Goal: Task Accomplishment & Management: Complete application form

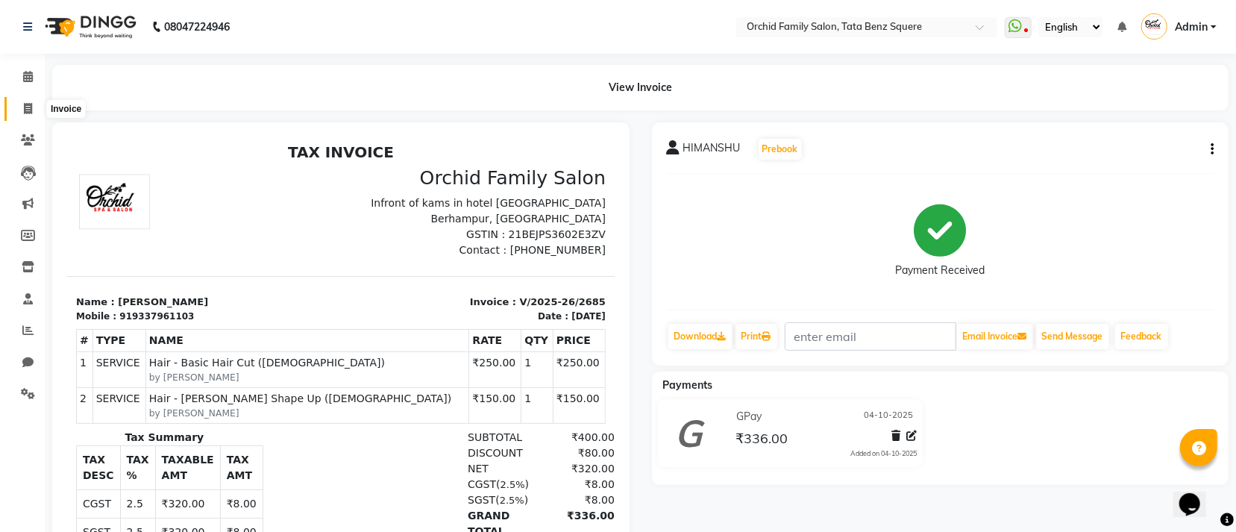
click at [28, 110] on icon at bounding box center [28, 108] width 8 height 11
select select "service"
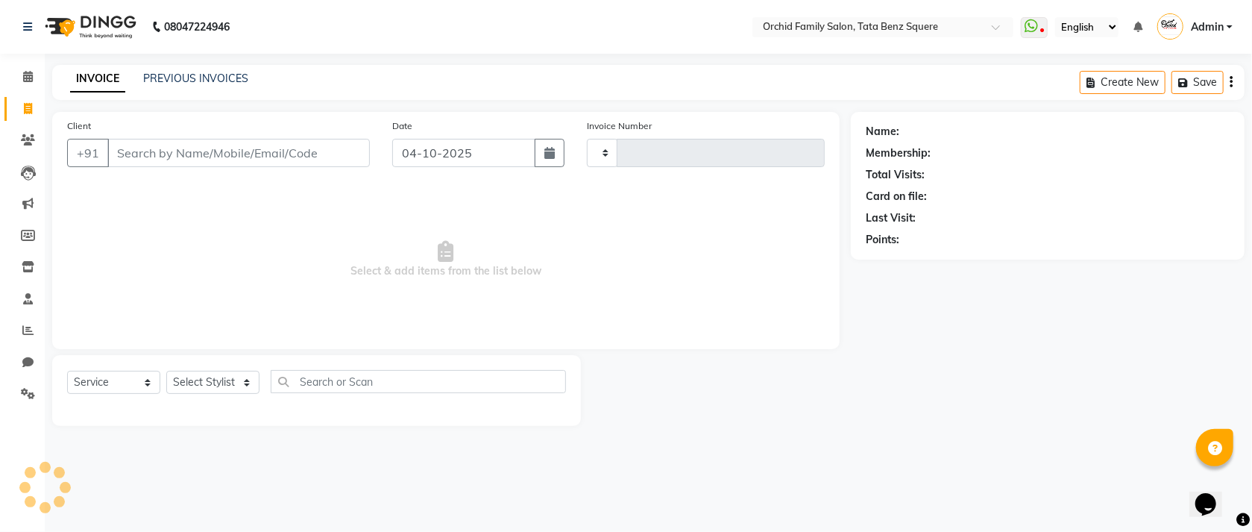
type input "2686"
select select "107"
click at [208, 86] on div "PREVIOUS INVOICES" at bounding box center [195, 79] width 105 height 16
click at [188, 75] on link "PREVIOUS INVOICES" at bounding box center [195, 78] width 105 height 13
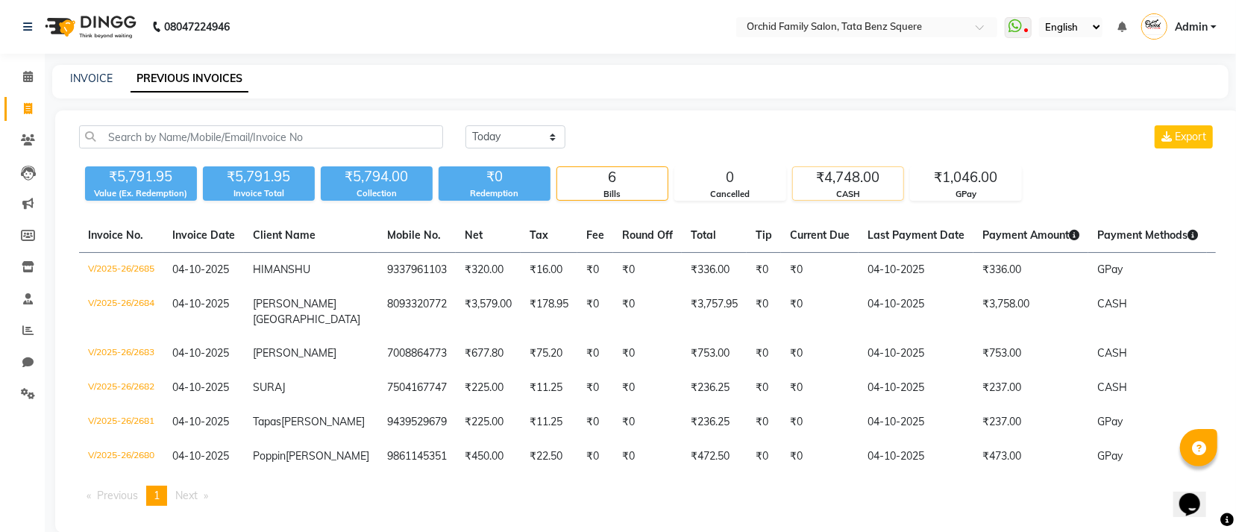
scroll to position [70, 0]
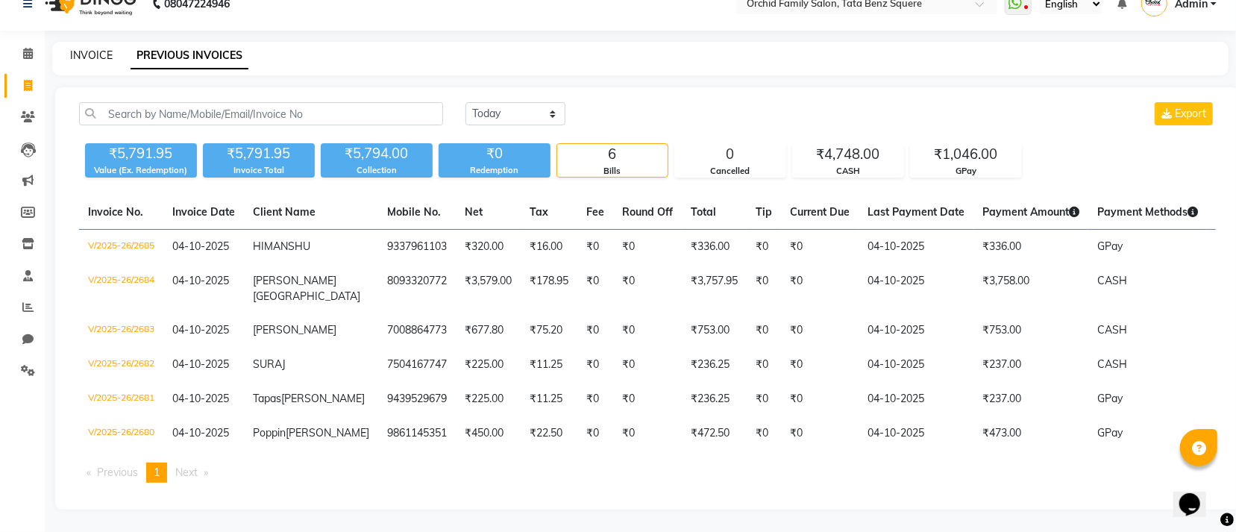
click at [76, 48] on link "INVOICE" at bounding box center [91, 54] width 43 height 13
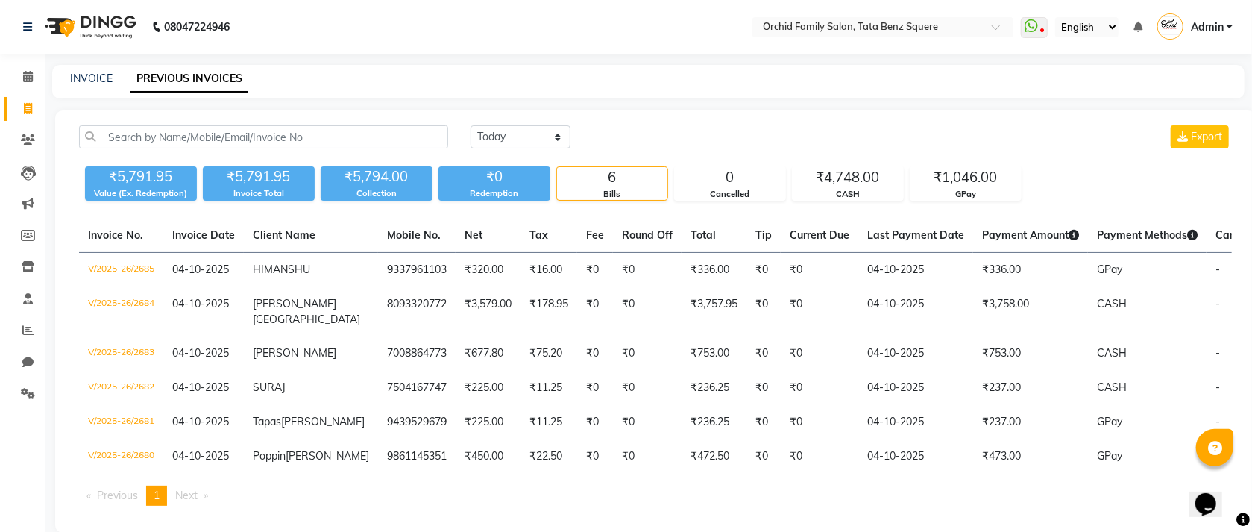
select select "service"
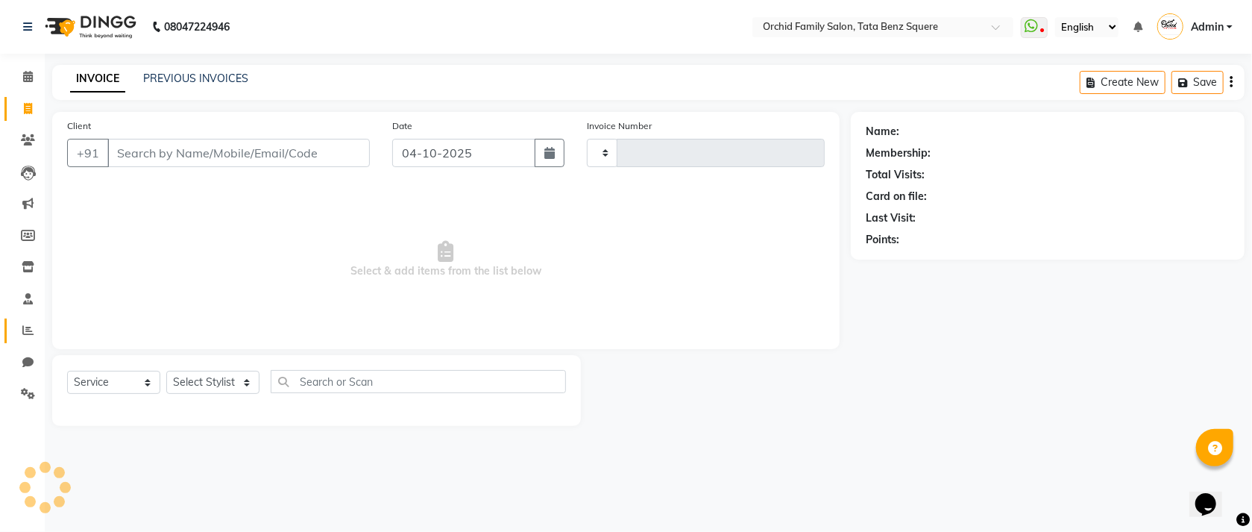
type input "2686"
select select "107"
click at [195, 392] on select "Select Stylist" at bounding box center [212, 382] width 93 height 23
click at [195, 377] on select "Select Stylist" at bounding box center [212, 382] width 93 height 23
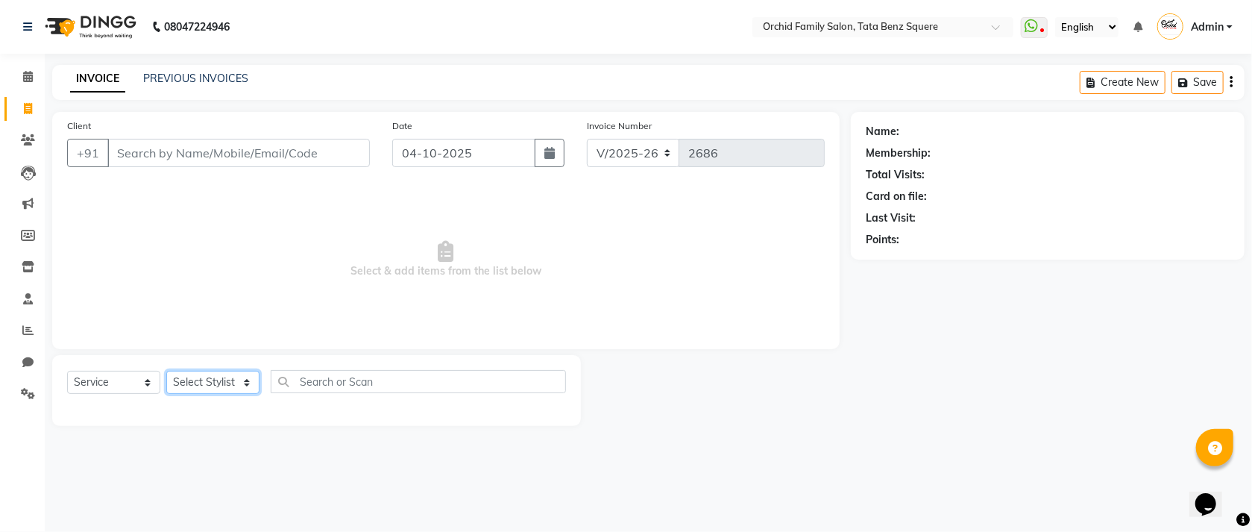
click at [195, 377] on select "Select Stylist Accountant [PERSON_NAME] [PERSON_NAME] [PERSON_NAME] [PERSON_NAM…" at bounding box center [212, 382] width 93 height 23
select select "90905"
click at [166, 371] on select "Select Stylist Accountant [PERSON_NAME] [PERSON_NAME] [PERSON_NAME] [PERSON_NAM…" at bounding box center [212, 382] width 93 height 23
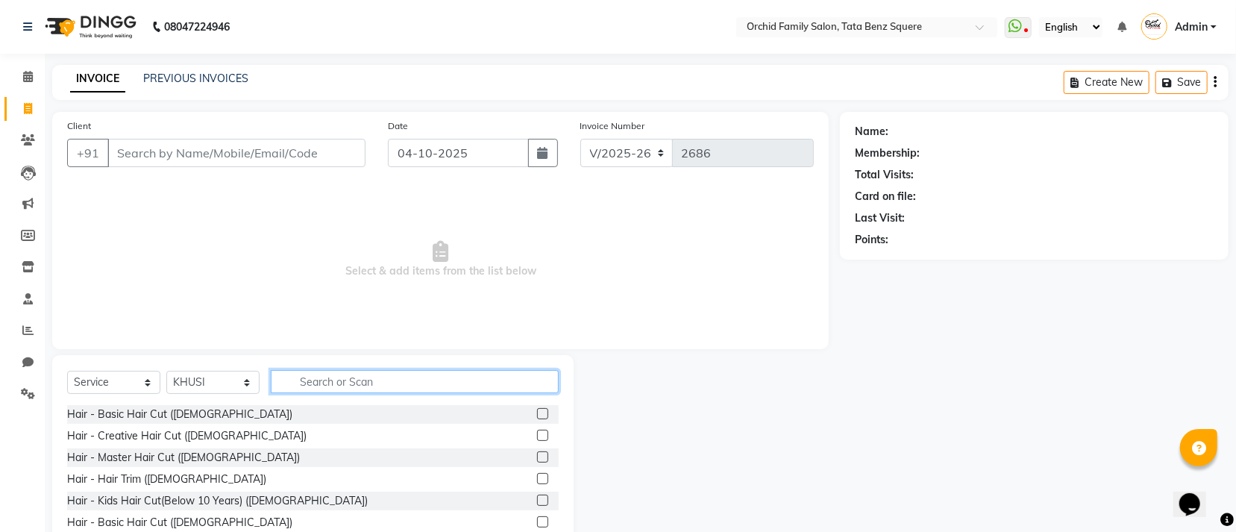
click at [413, 380] on input "text" at bounding box center [415, 381] width 288 height 23
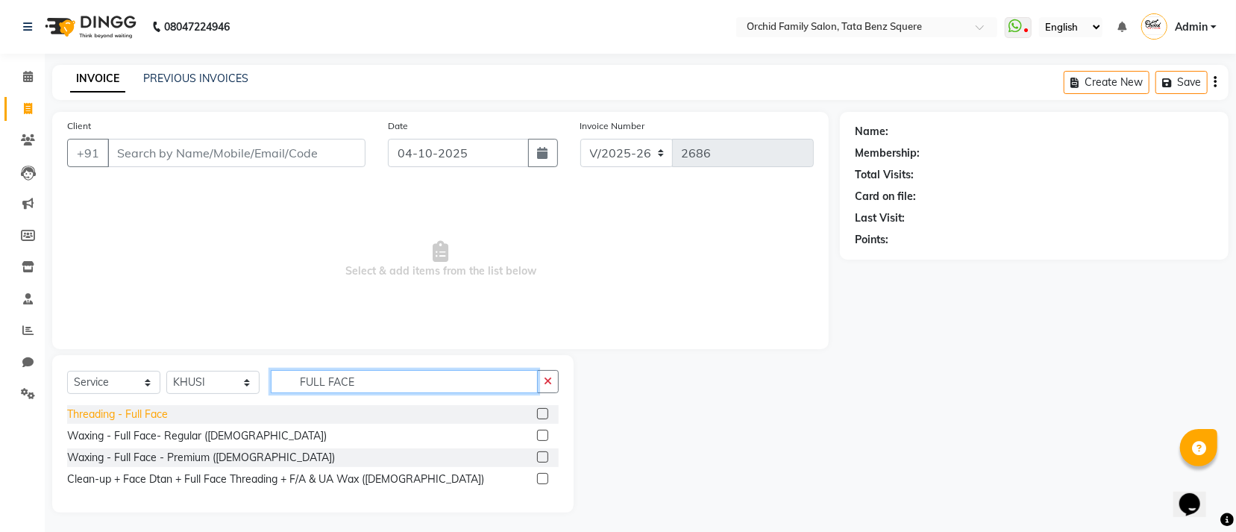
type input "FULL FACE"
click at [131, 420] on div "Threading - Full Face" at bounding box center [117, 415] width 101 height 16
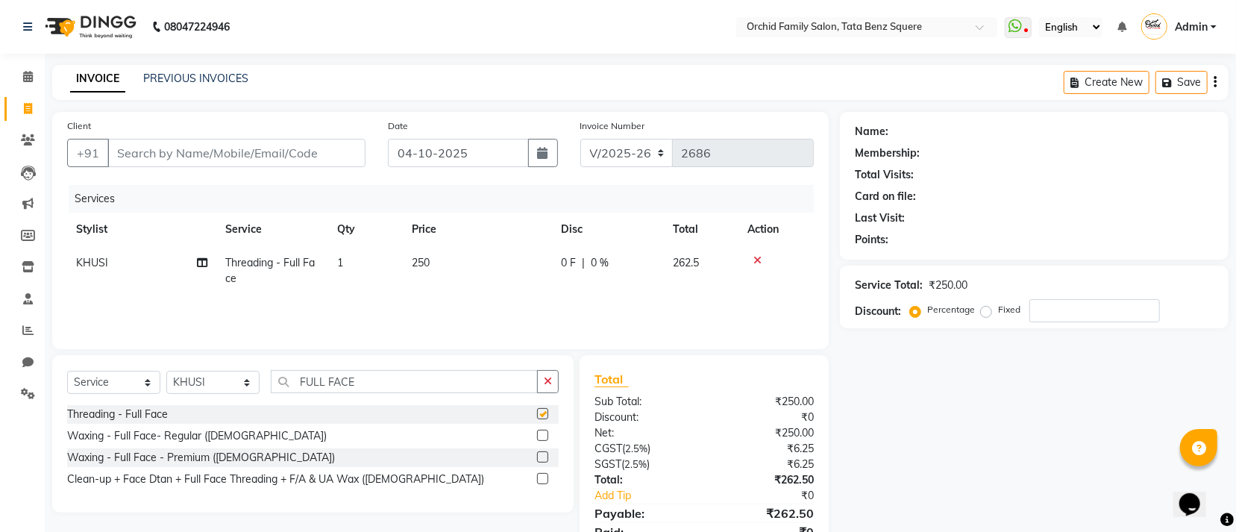
checkbox input "false"
click at [307, 155] on input "Client" at bounding box center [236, 153] width 258 height 28
type input "7"
type input "0"
type input "7032141204"
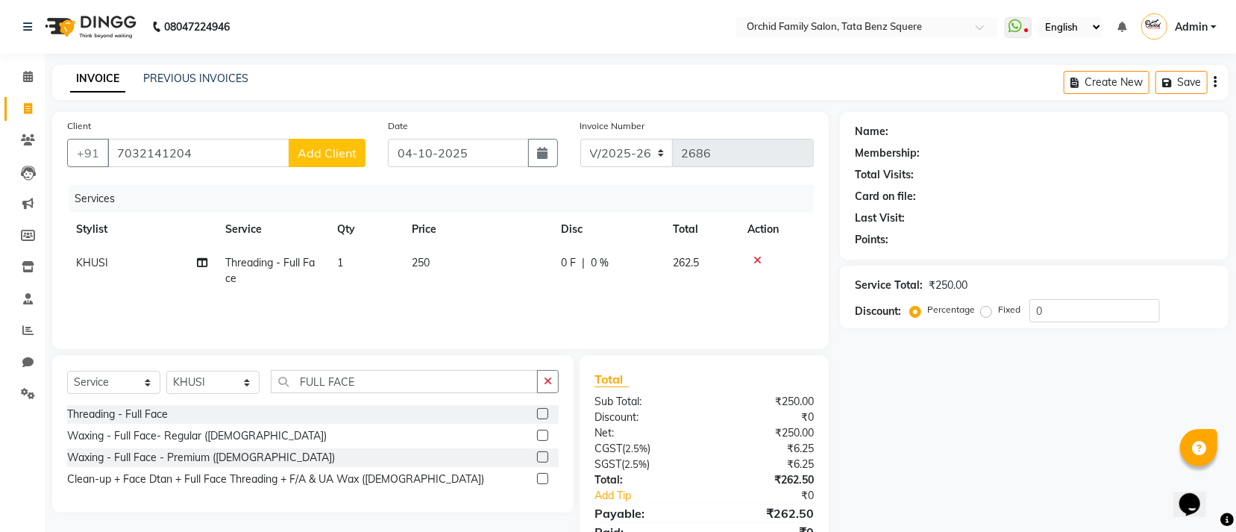
click at [307, 155] on span "Add Client" at bounding box center [327, 152] width 59 height 15
select select "29"
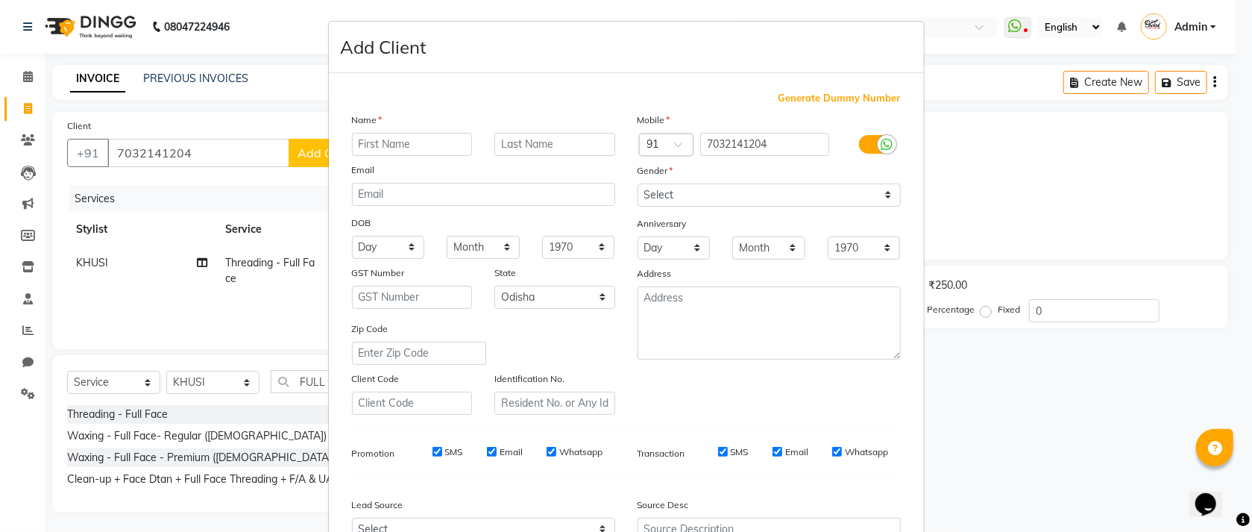
click at [363, 136] on input "text" at bounding box center [412, 144] width 121 height 23
type input "PRASHANT"
click at [542, 143] on input "text" at bounding box center [555, 144] width 121 height 23
type input "PANDA"
click at [705, 192] on select "Select [DEMOGRAPHIC_DATA] [DEMOGRAPHIC_DATA] Other Prefer Not To Say" at bounding box center [769, 194] width 263 height 23
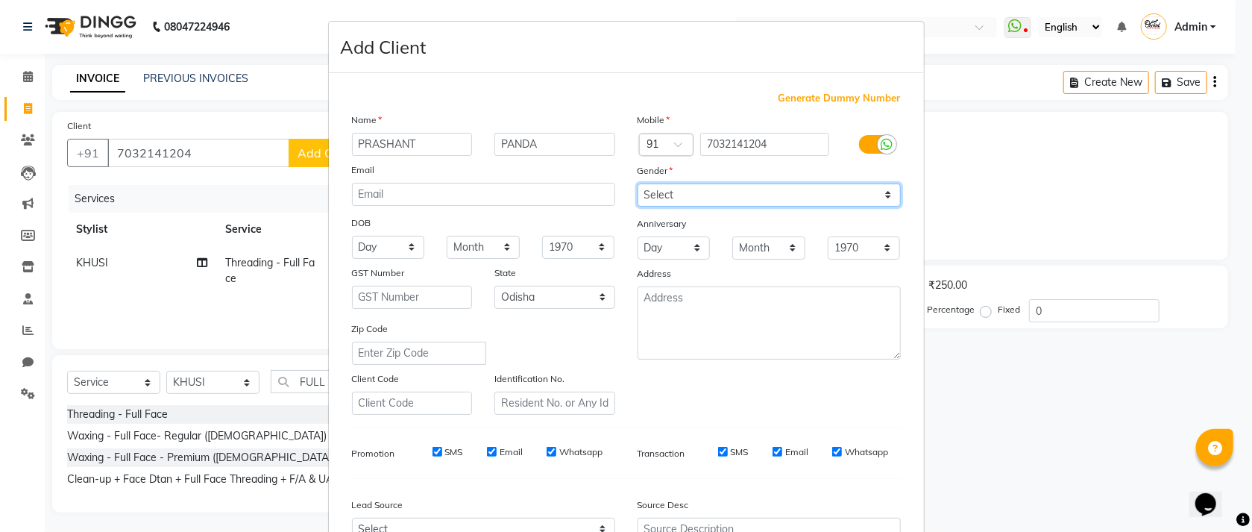
click at [736, 195] on select "Select [DEMOGRAPHIC_DATA] [DEMOGRAPHIC_DATA] Other Prefer Not To Say" at bounding box center [769, 194] width 263 height 23
select select "[DEMOGRAPHIC_DATA]"
click at [638, 184] on select "Select [DEMOGRAPHIC_DATA] [DEMOGRAPHIC_DATA] Other Prefer Not To Say" at bounding box center [769, 194] width 263 height 23
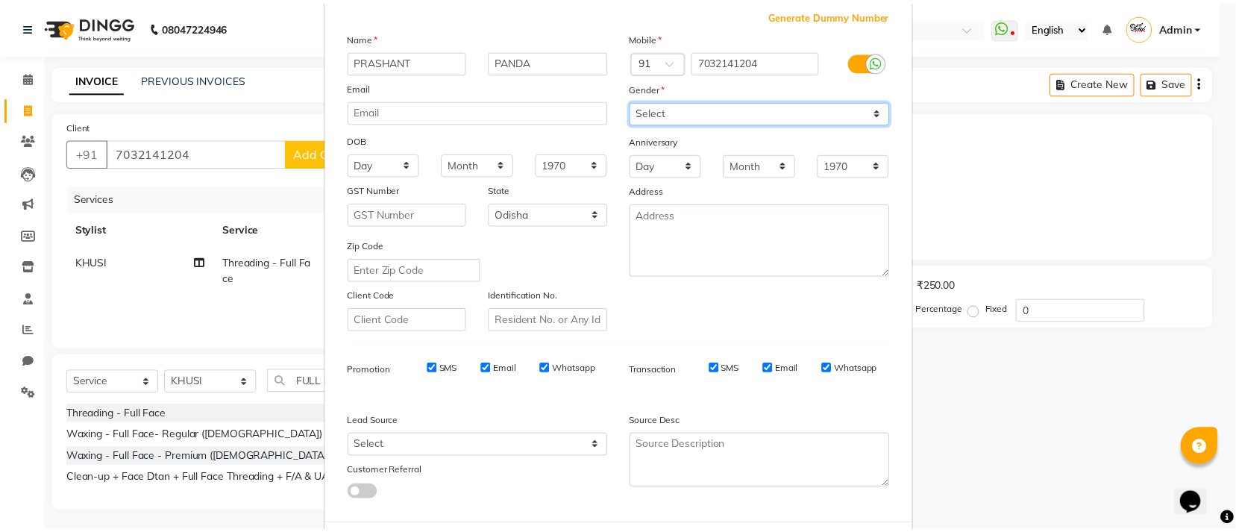
scroll to position [165, 0]
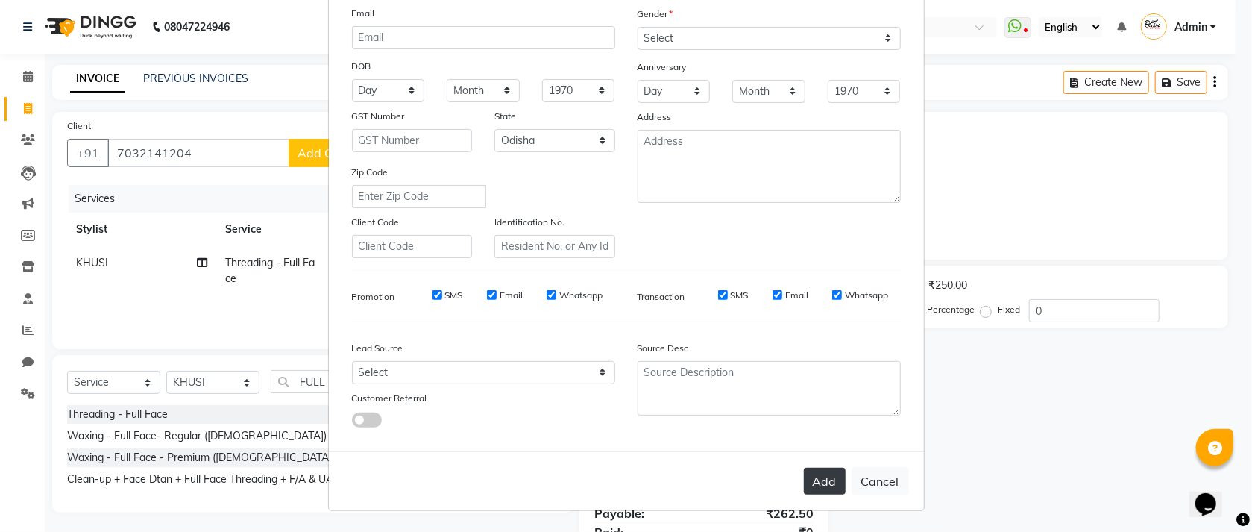
click at [812, 483] on button "Add" at bounding box center [825, 481] width 42 height 27
select select
select select "null"
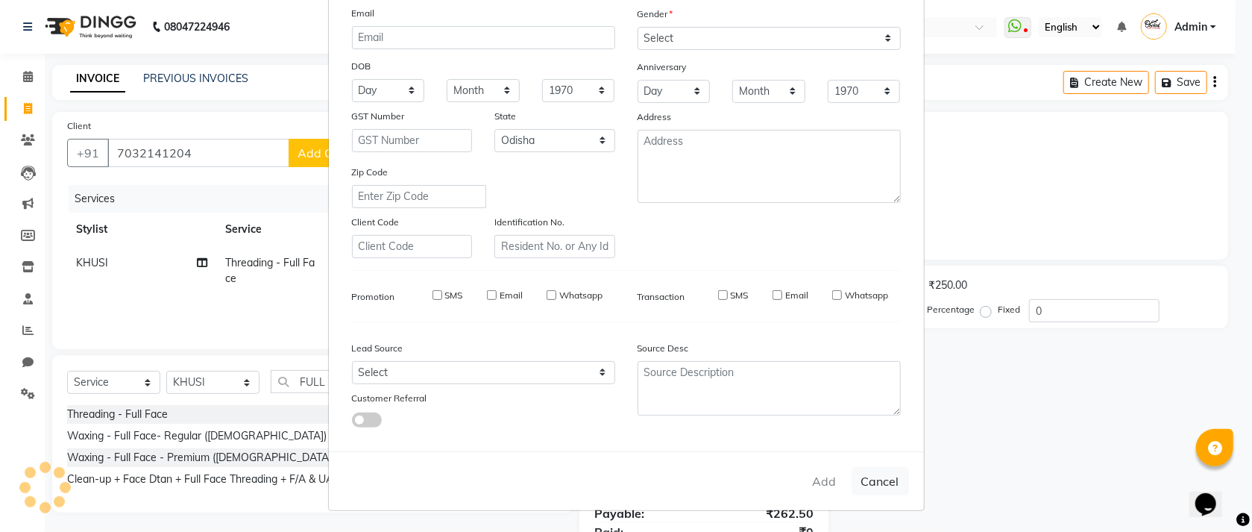
select select
checkbox input "false"
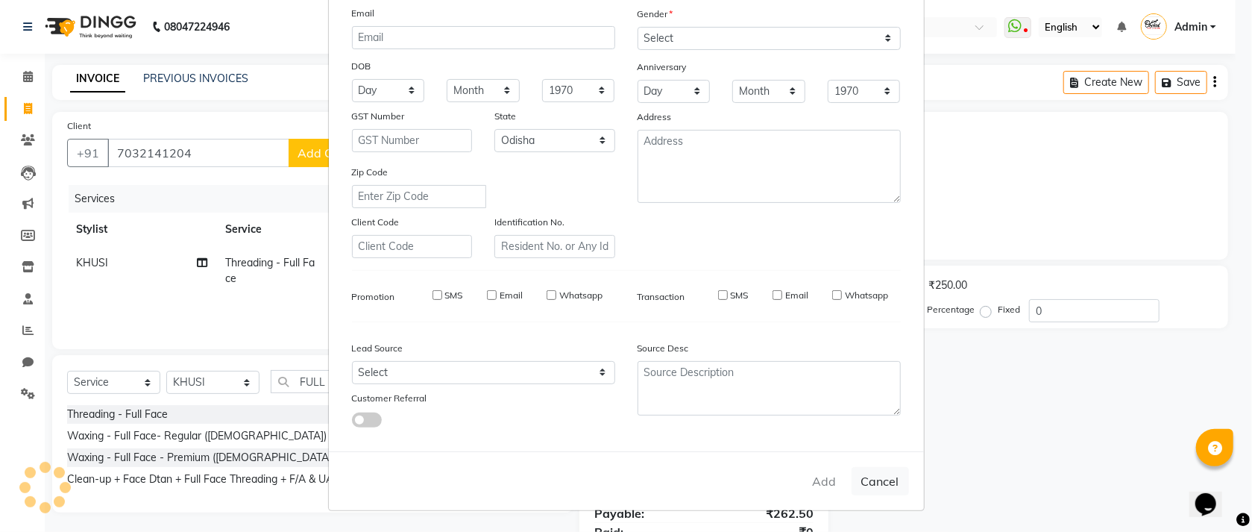
checkbox input "false"
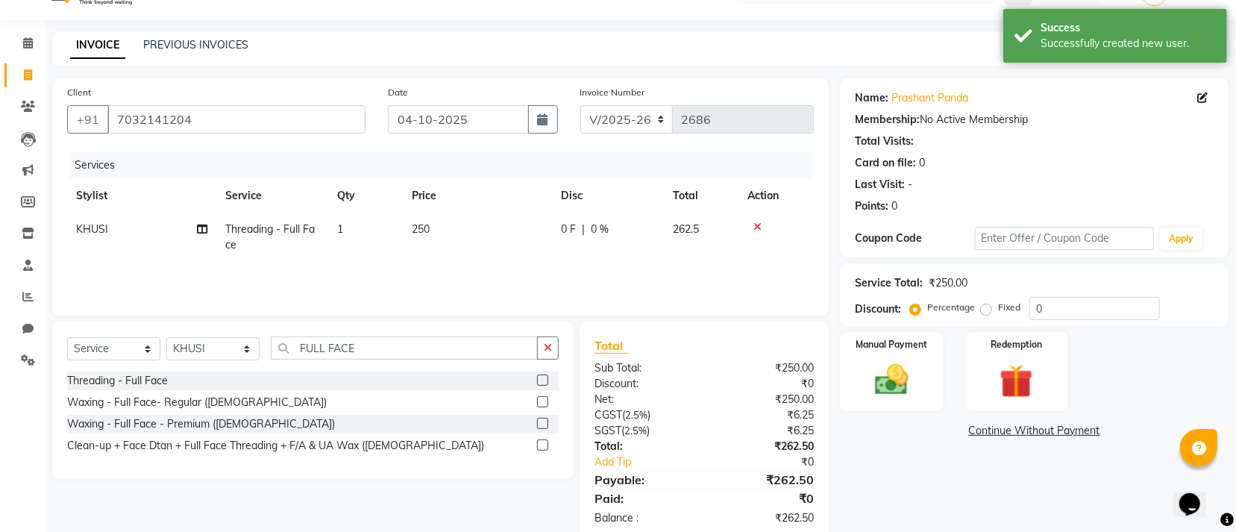
scroll to position [66, 0]
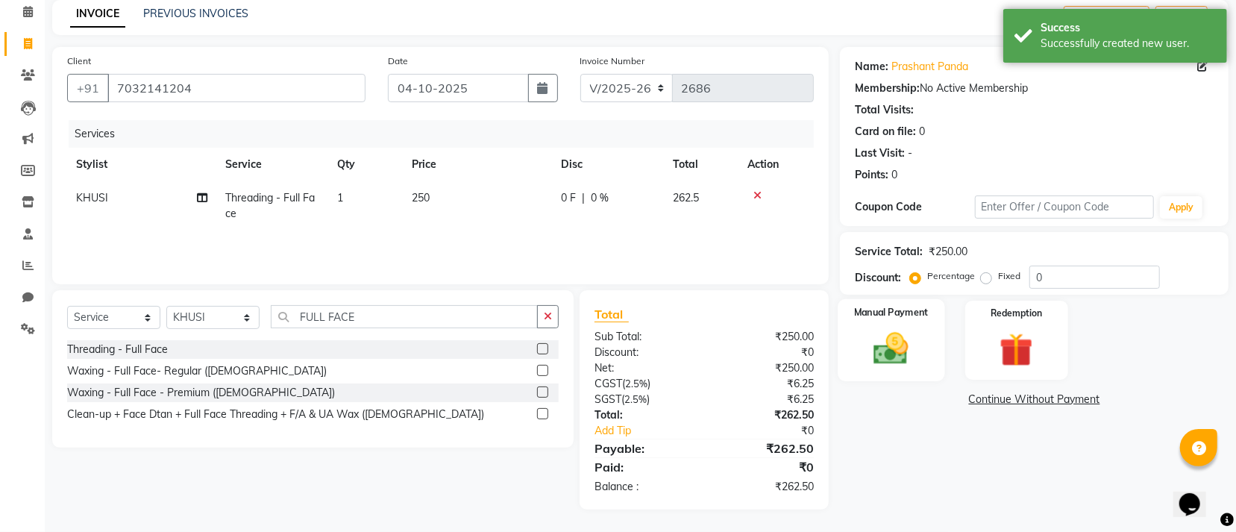
click at [882, 360] on img at bounding box center [891, 348] width 57 height 40
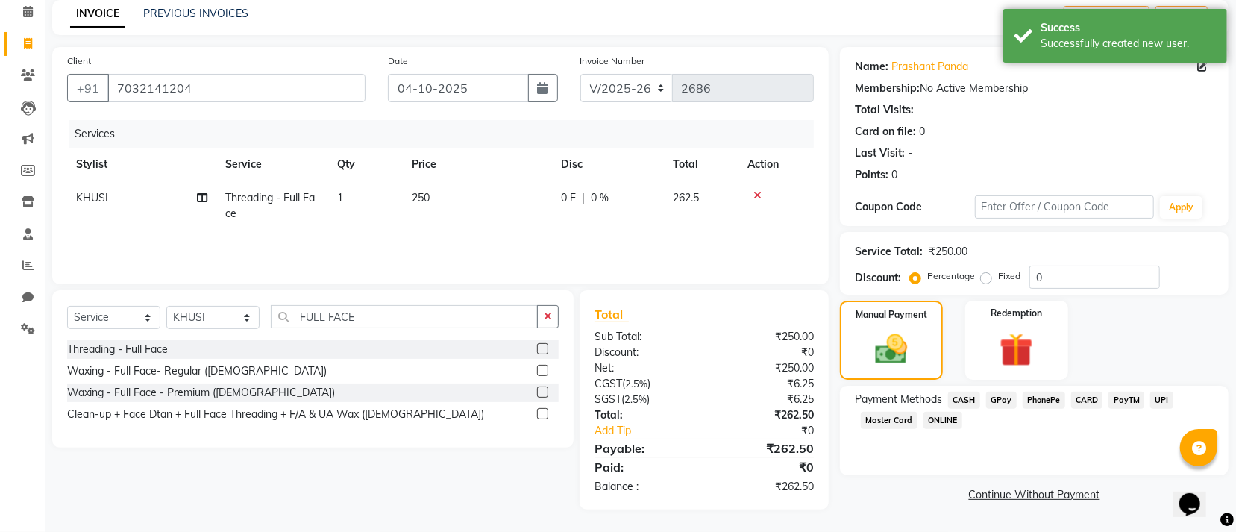
click at [959, 395] on span "CASH" at bounding box center [964, 400] width 32 height 17
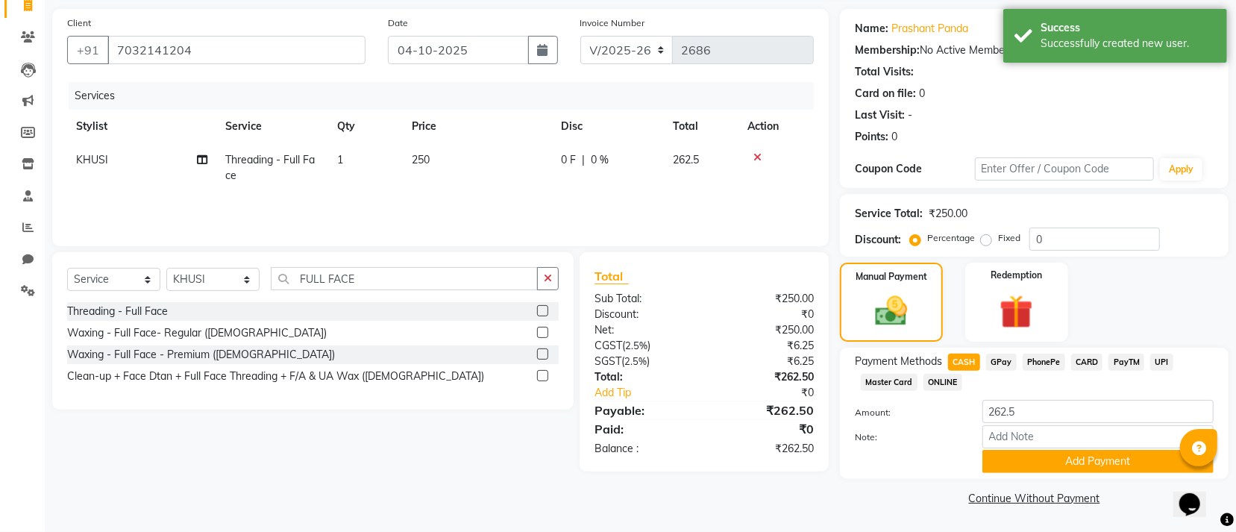
scroll to position [105, 0]
click at [1053, 423] on div "Amount: 262.5" at bounding box center [1034, 412] width 381 height 25
click at [1053, 407] on input "262.5" at bounding box center [1097, 411] width 231 height 23
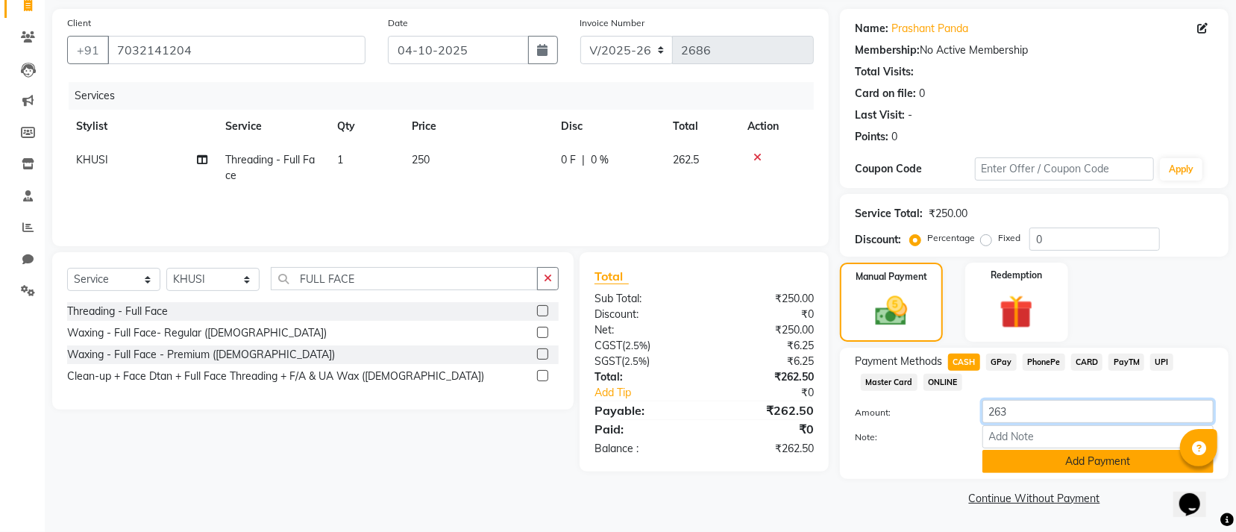
type input "263"
click at [1002, 463] on button "Add Payment" at bounding box center [1097, 461] width 231 height 23
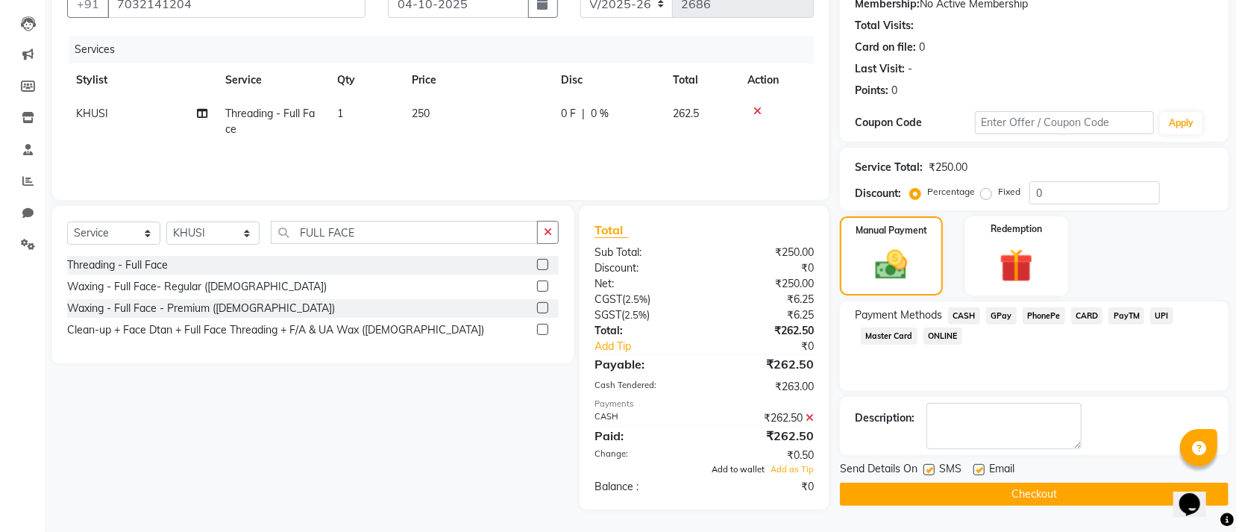
click at [733, 471] on span "Add to wallet" at bounding box center [738, 469] width 53 height 10
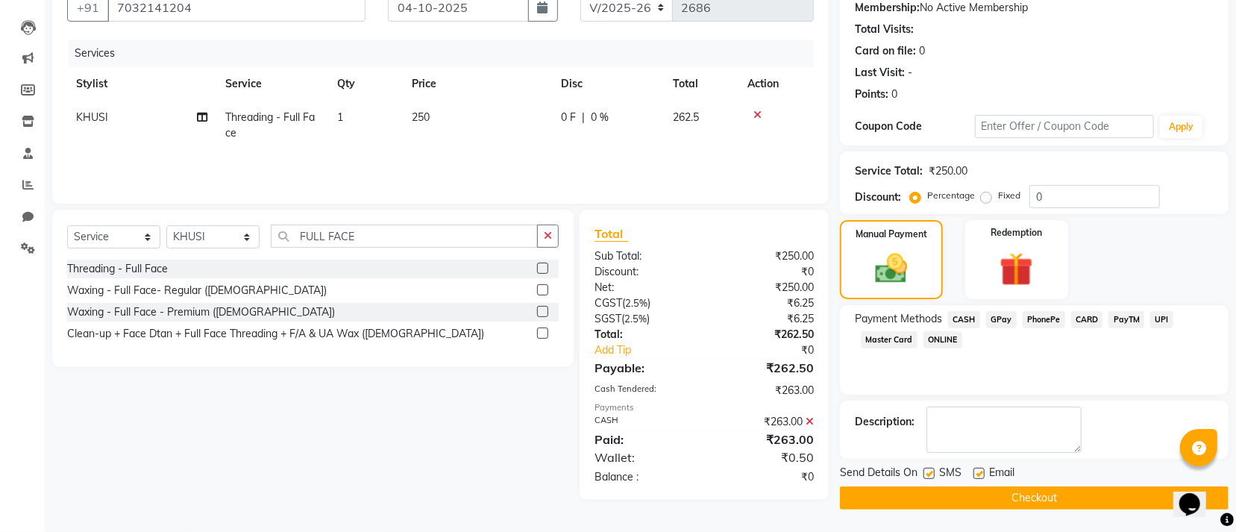
click at [1002, 499] on button "Checkout" at bounding box center [1034, 497] width 389 height 23
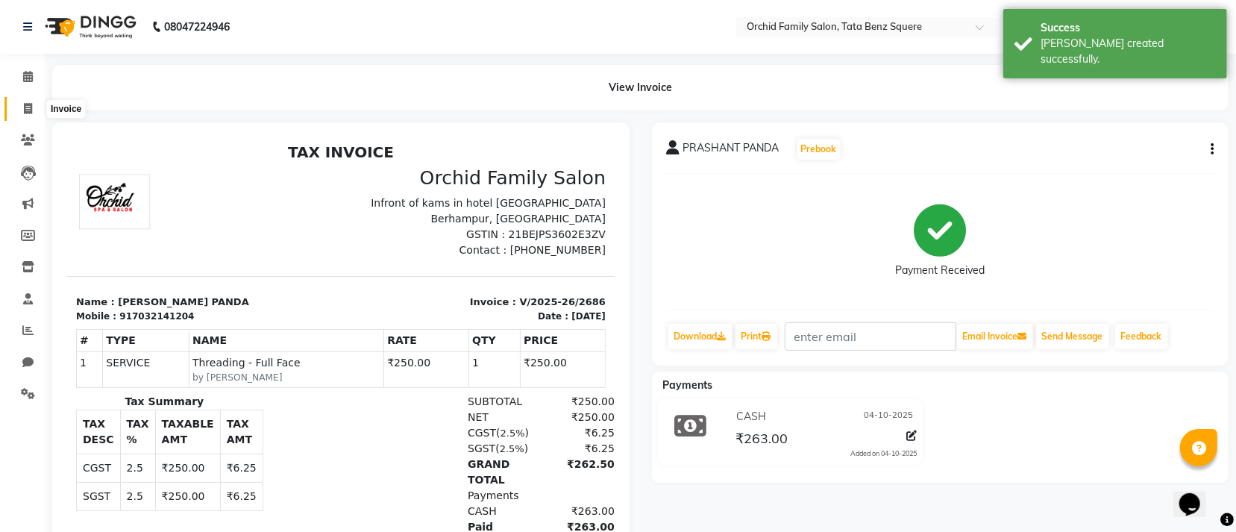
click at [24, 109] on icon at bounding box center [28, 108] width 8 height 11
select select "service"
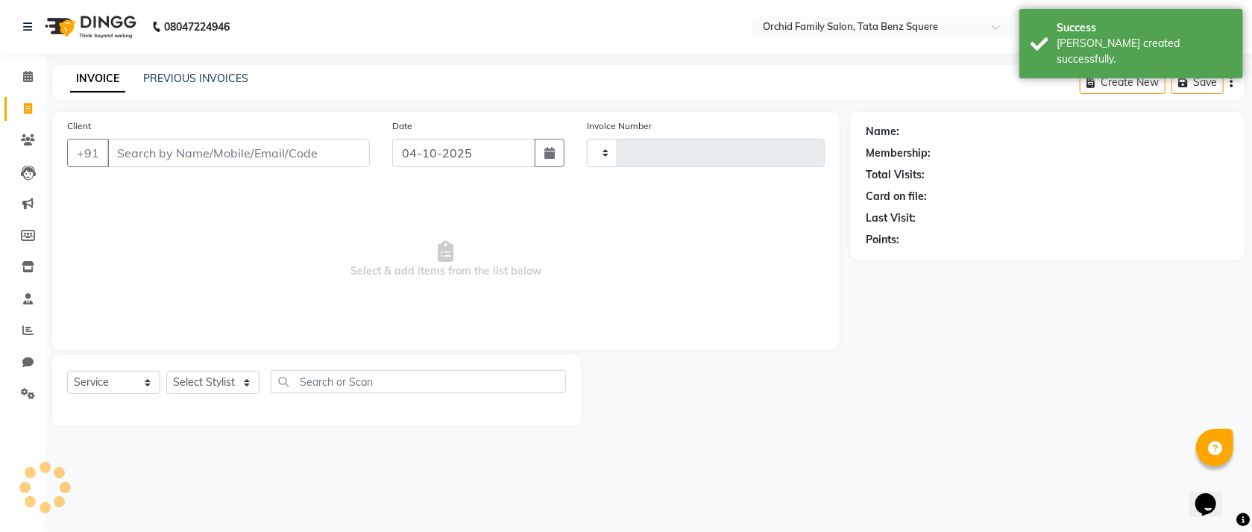
type input "2687"
select select "107"
click at [214, 380] on select "Select Stylist Accountant [PERSON_NAME] [PERSON_NAME] [PERSON_NAME] [PERSON_NAM…" at bounding box center [212, 382] width 93 height 23
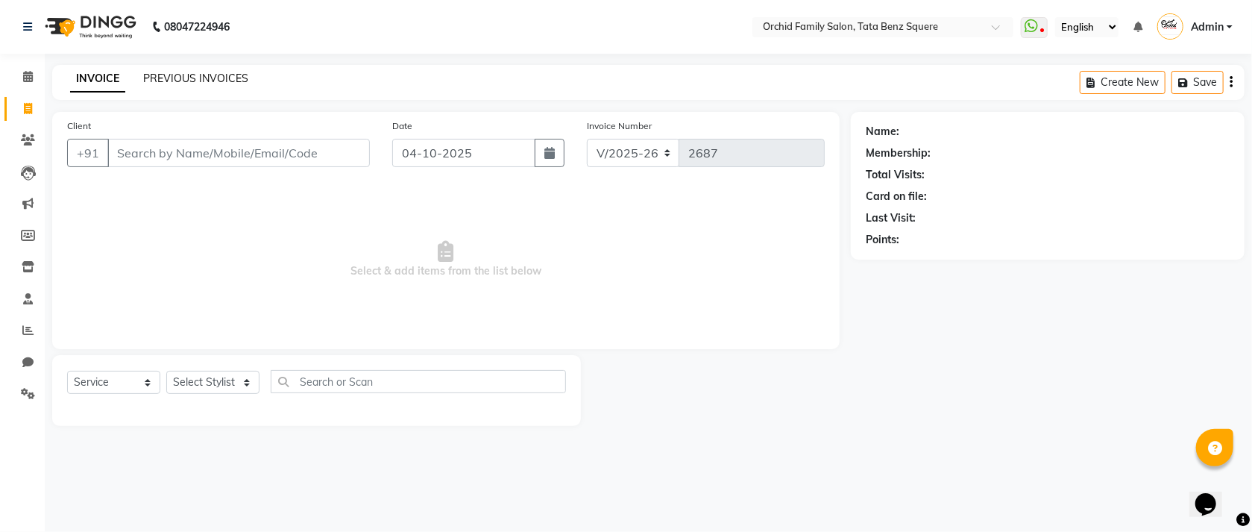
click at [144, 78] on link "PREVIOUS INVOICES" at bounding box center [195, 78] width 105 height 13
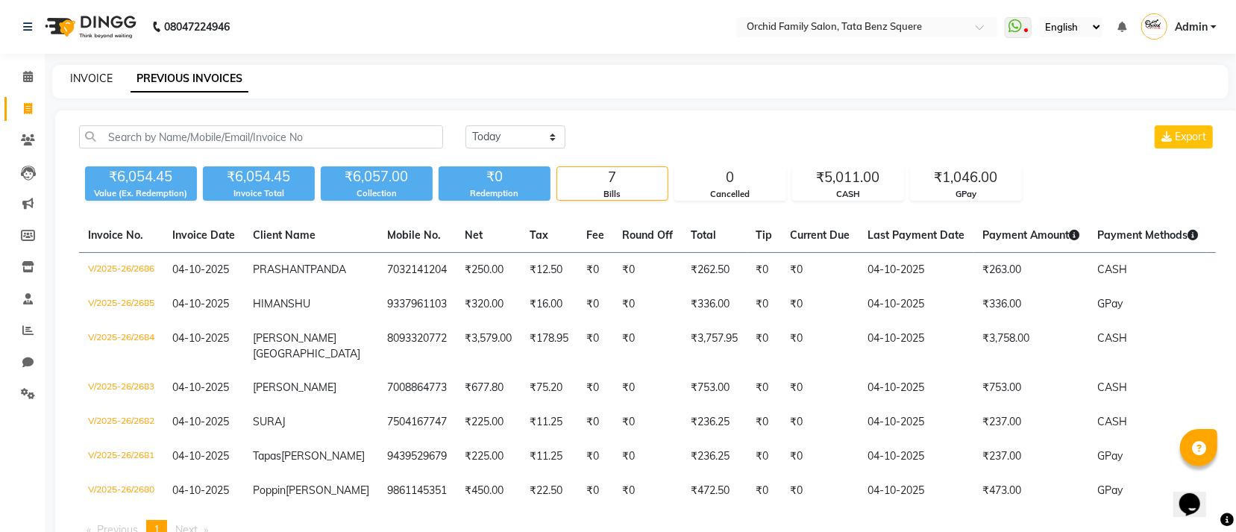
click at [87, 75] on link "INVOICE" at bounding box center [91, 78] width 43 height 13
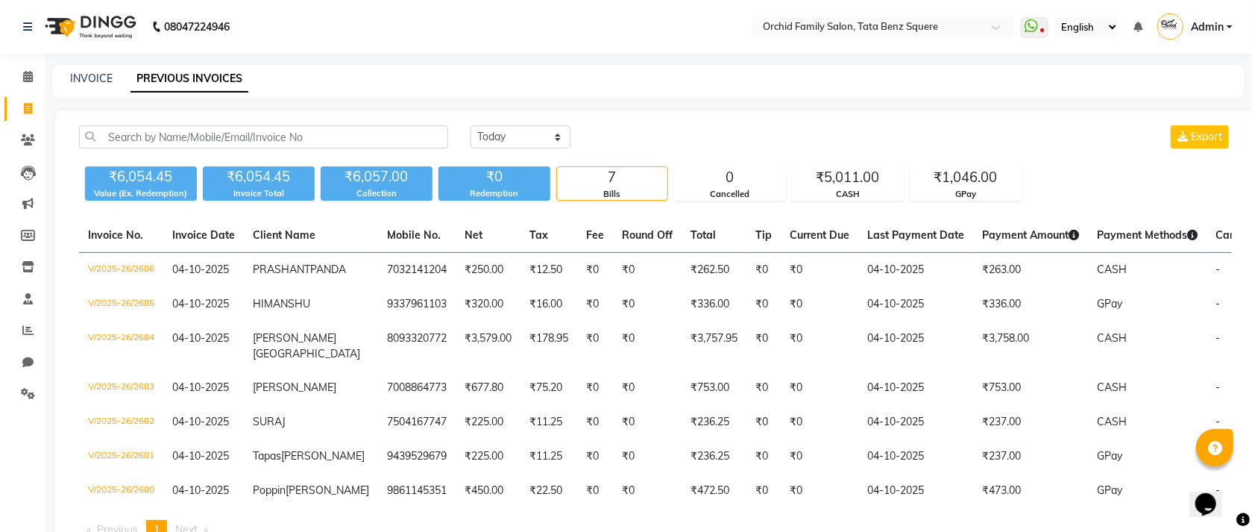
select select "service"
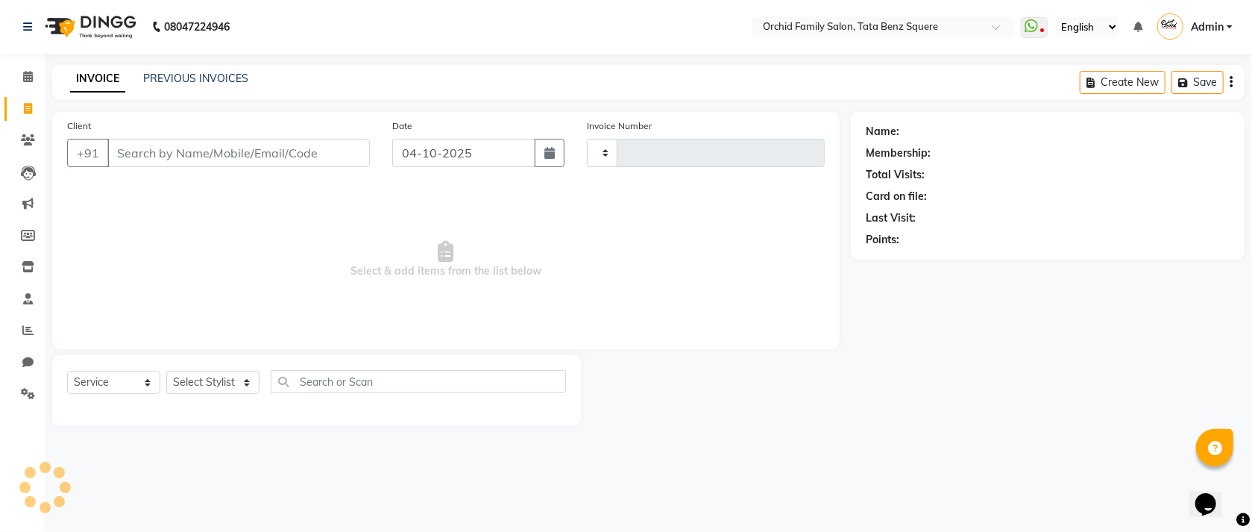
type input "2687"
select select "107"
click at [189, 374] on select "Select Stylist Accountant [PERSON_NAME] [PERSON_NAME] [PERSON_NAME] [PERSON_NAM…" at bounding box center [212, 382] width 93 height 23
select select "40047"
click at [166, 371] on select "Select Stylist Accountant [PERSON_NAME] [PERSON_NAME] [PERSON_NAME] [PERSON_NAM…" at bounding box center [212, 382] width 93 height 23
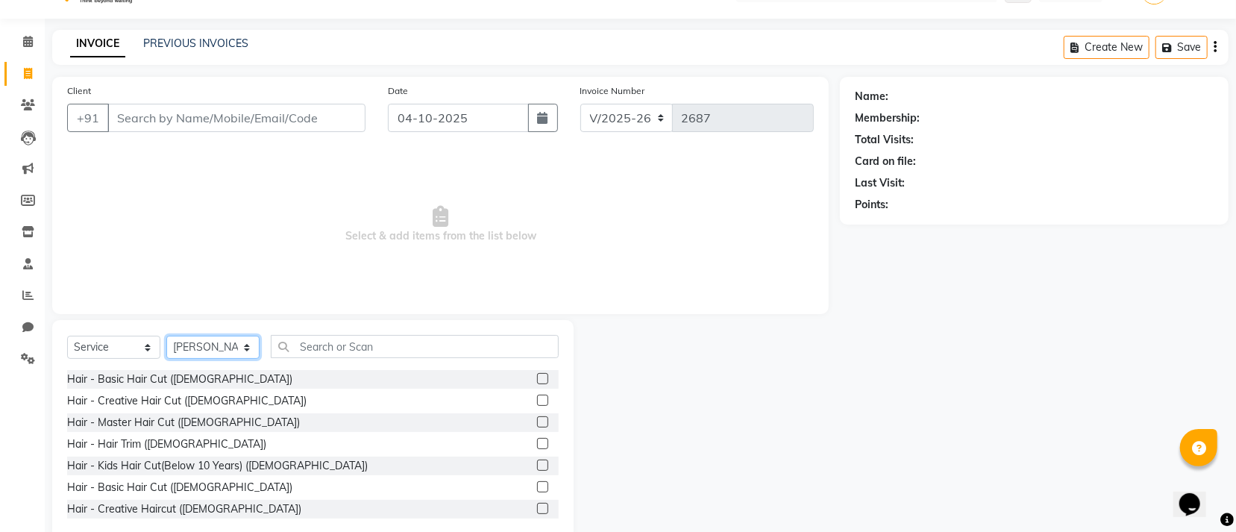
scroll to position [66, 0]
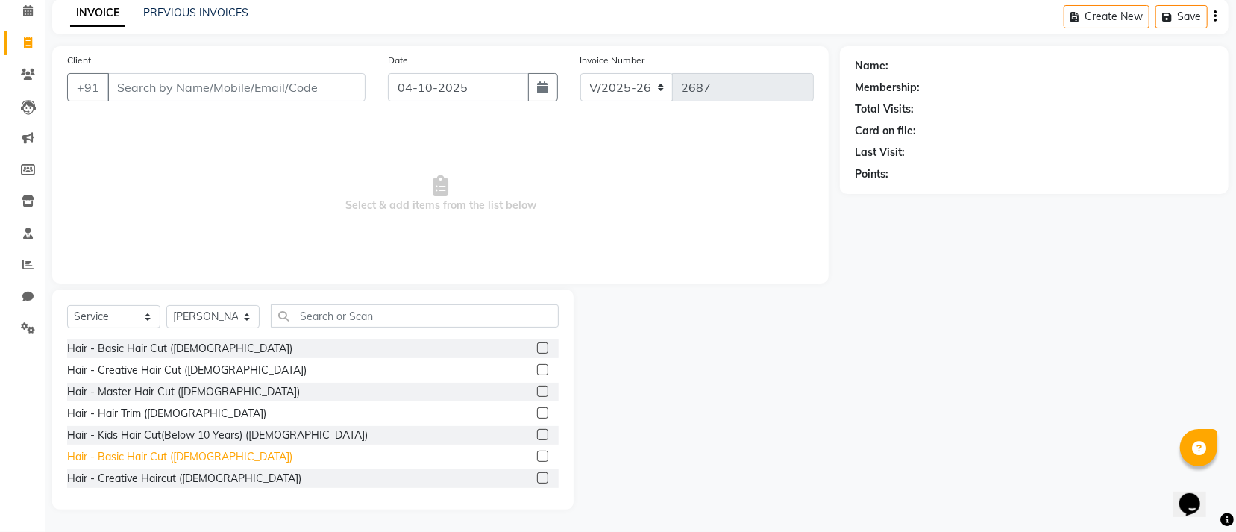
click at [149, 453] on div "Hair - Basic Hair Cut ([DEMOGRAPHIC_DATA])" at bounding box center [179, 457] width 225 height 16
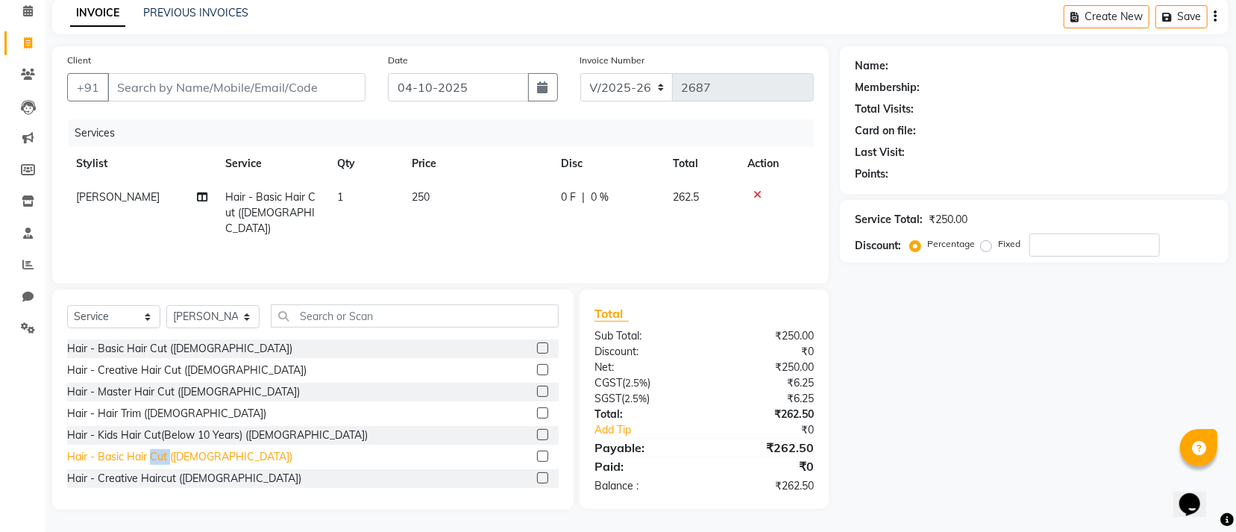
click at [149, 453] on div "Hair - Basic Hair Cut ([DEMOGRAPHIC_DATA])" at bounding box center [179, 457] width 225 height 16
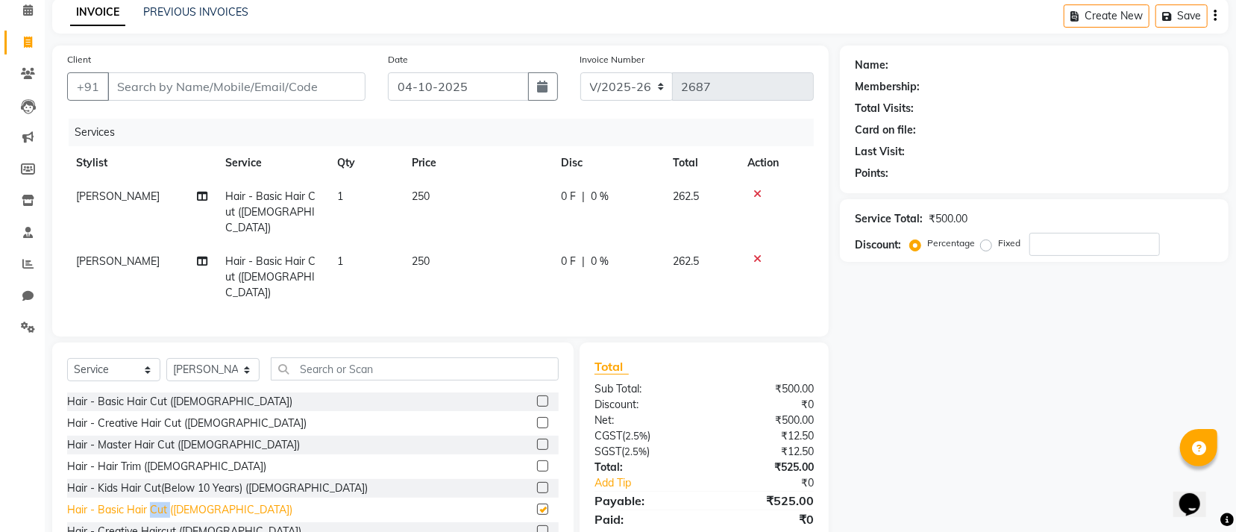
checkbox input "false"
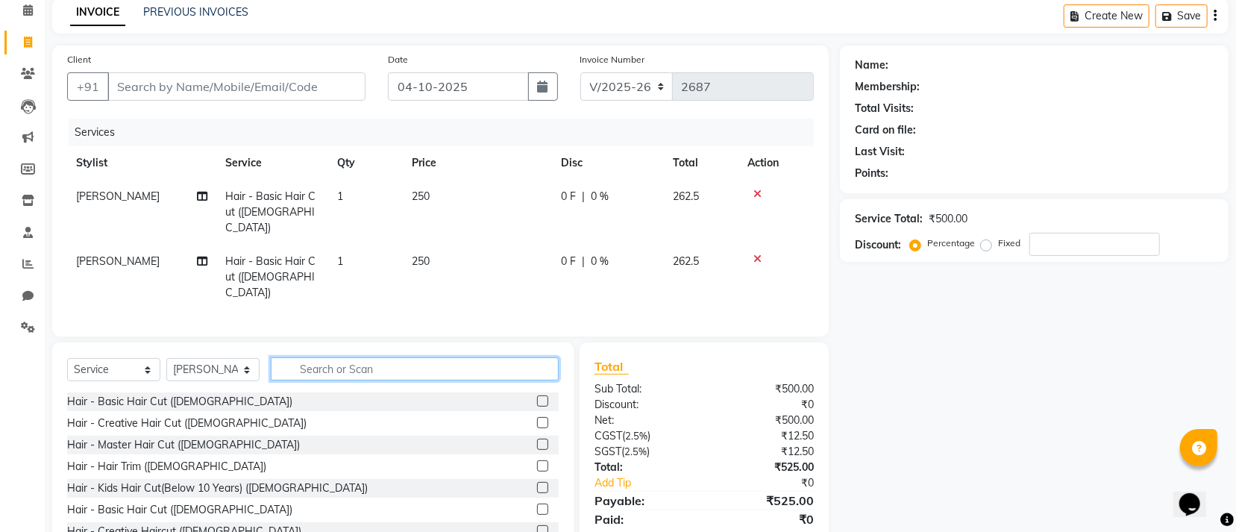
click at [475, 357] on input "text" at bounding box center [415, 368] width 288 height 23
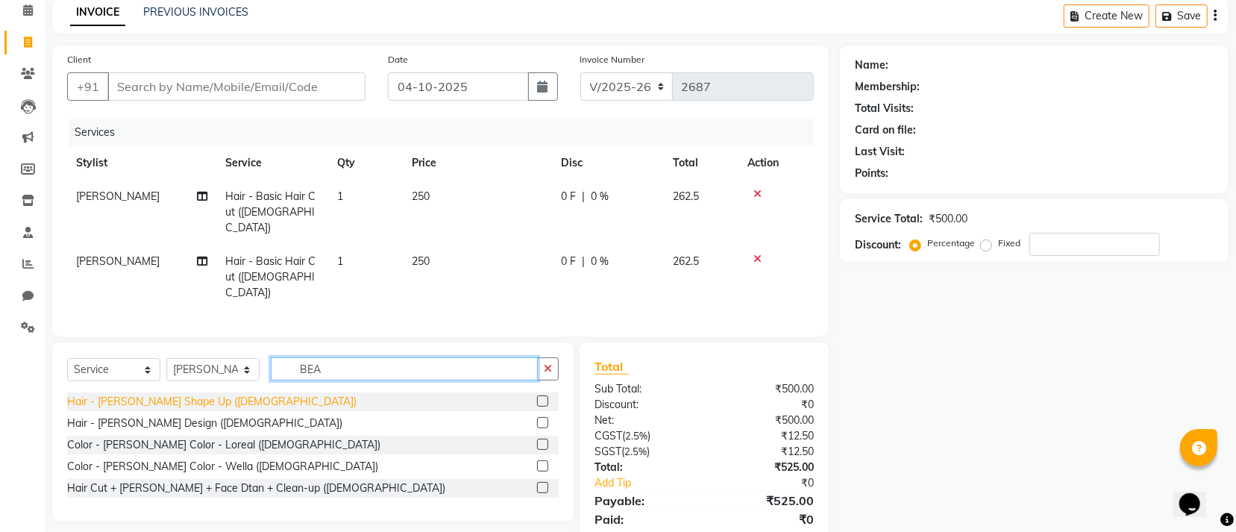
type input "BEA"
click at [142, 394] on div "Hair - [PERSON_NAME] Shape Up ([DEMOGRAPHIC_DATA])" at bounding box center [211, 402] width 289 height 16
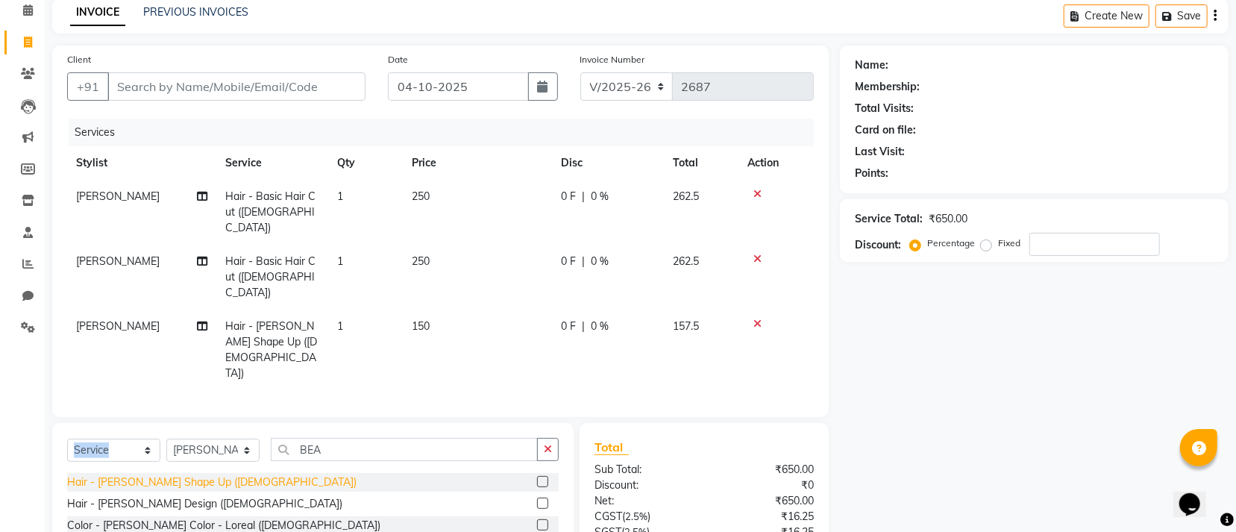
click at [142, 423] on div "Select Service Product Membership Package Voucher Prepaid Gift Card Select Styl…" at bounding box center [312, 512] width 521 height 179
click at [163, 474] on div "Hair - [PERSON_NAME] Shape Up ([DEMOGRAPHIC_DATA])" at bounding box center [211, 482] width 289 height 16
checkbox input "false"
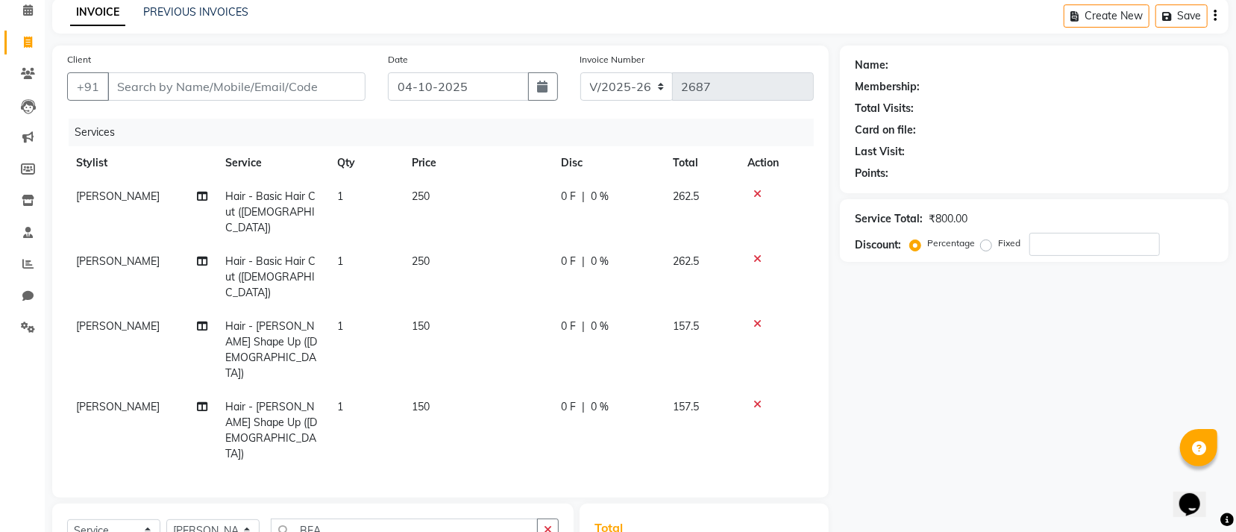
scroll to position [203, 0]
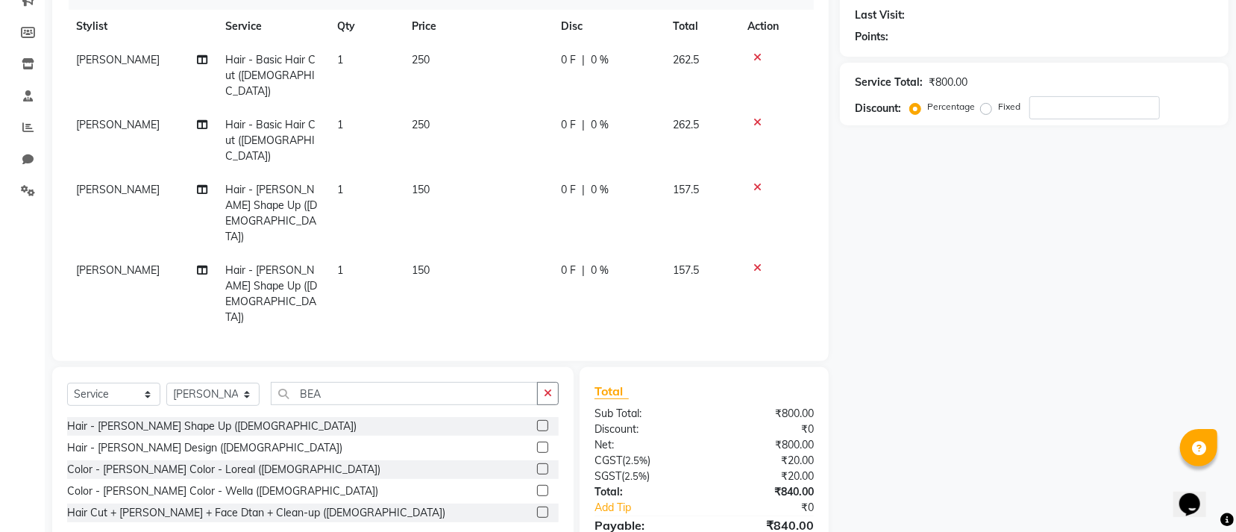
click at [752, 55] on div at bounding box center [775, 57] width 57 height 10
click at [757, 54] on icon at bounding box center [757, 57] width 8 height 10
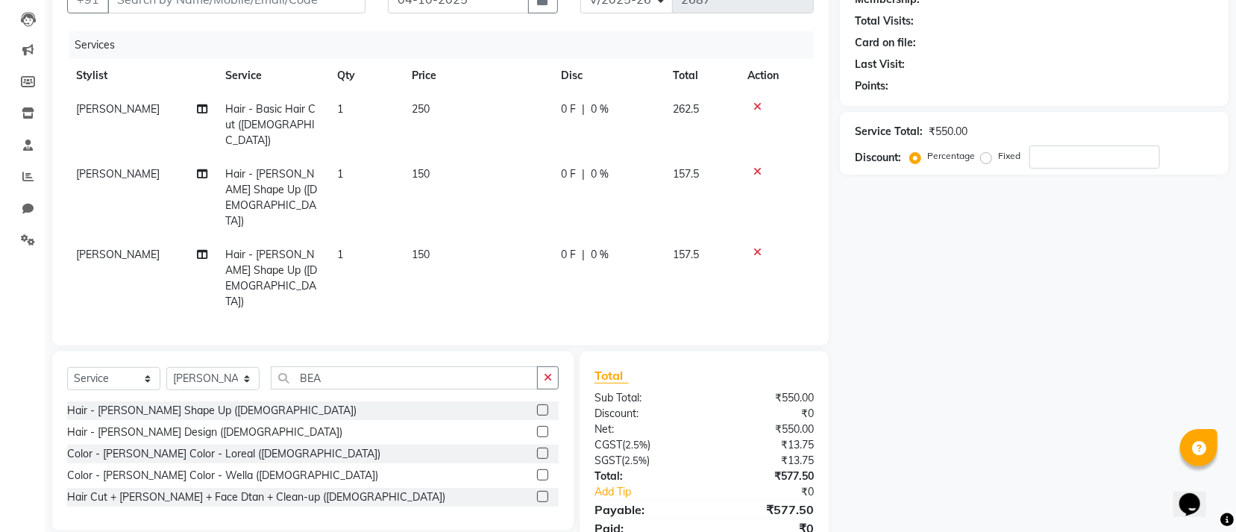
click at [132, 248] on span "[PERSON_NAME]" at bounding box center [118, 254] width 84 height 13
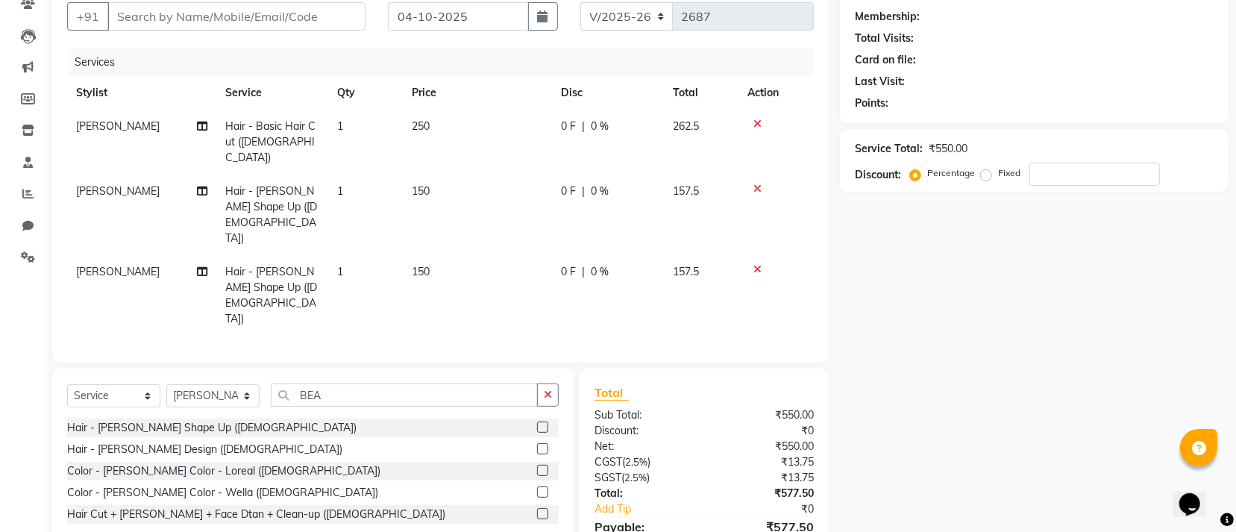
select select "40047"
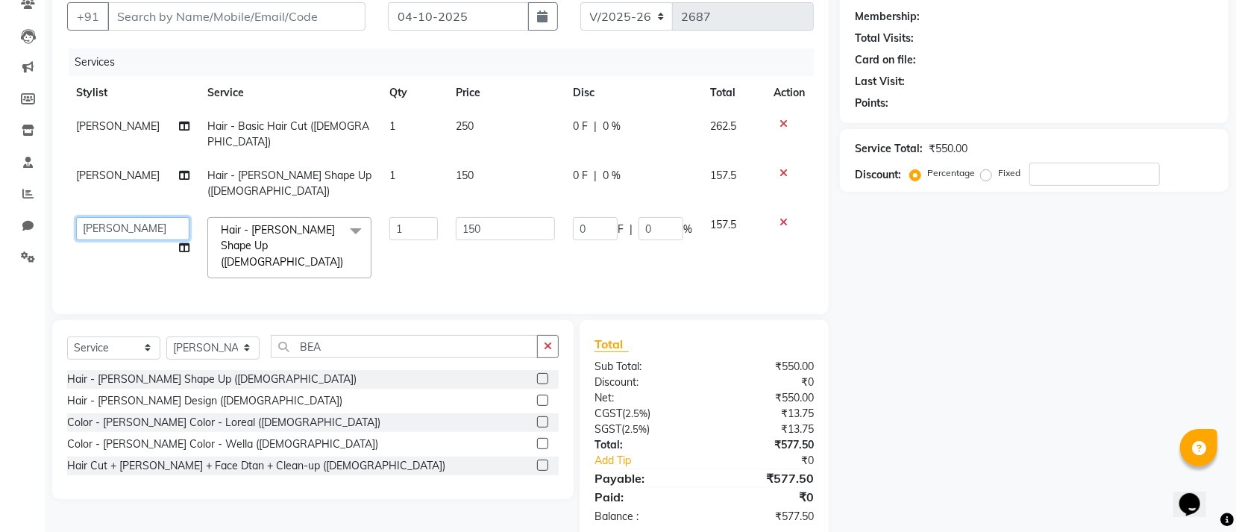
click at [130, 217] on select "Accountant [PERSON_NAME] [PERSON_NAME] [PERSON_NAME] [PERSON_NAME] KRISHNA PRAN…" at bounding box center [132, 228] width 113 height 23
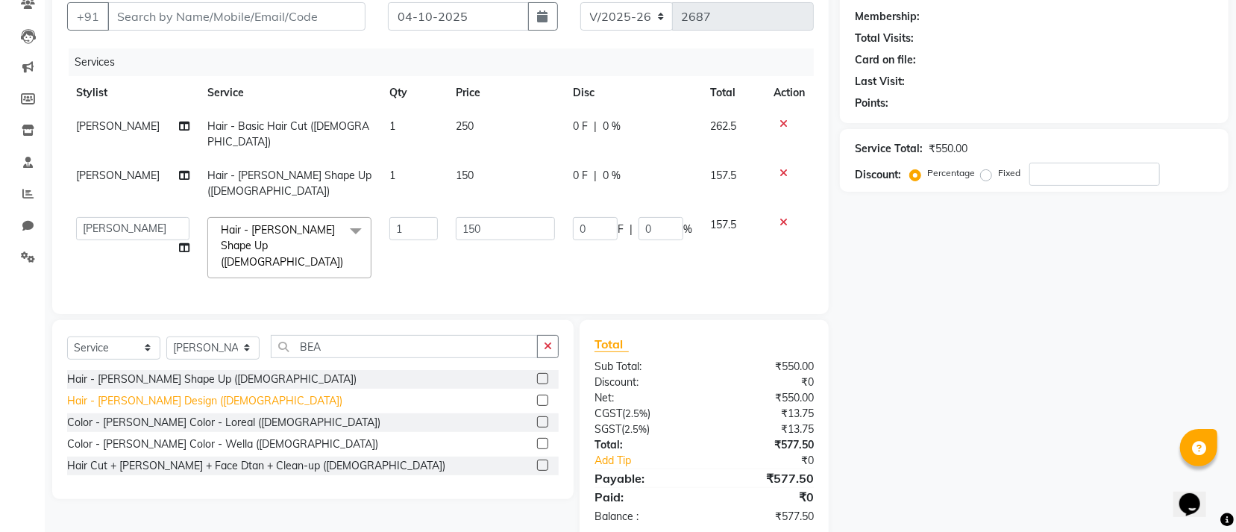
select select "7335"
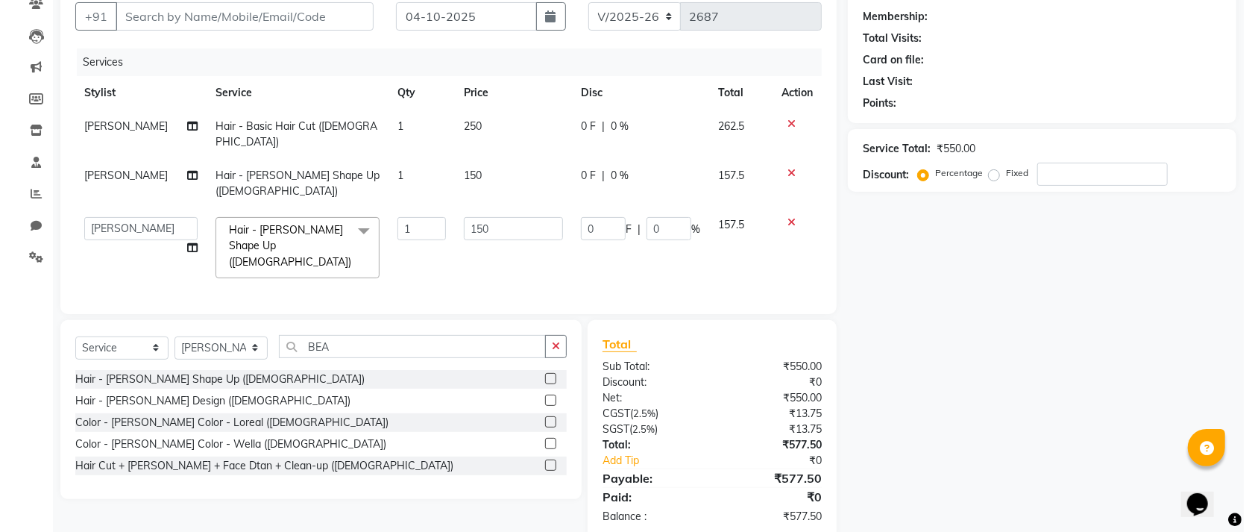
scroll to position [0, 0]
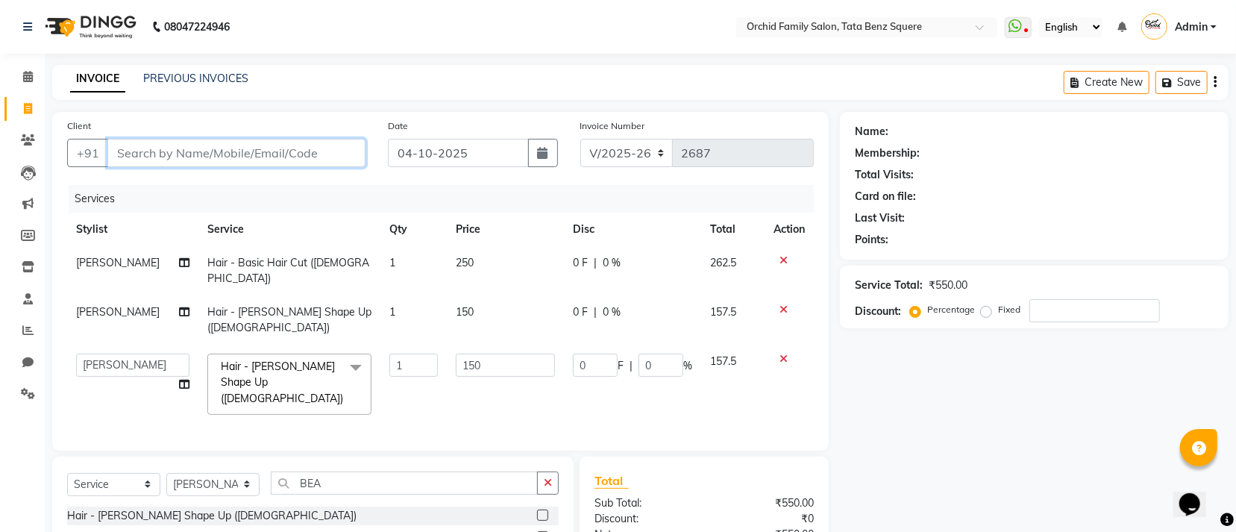
click at [303, 158] on input "Client" at bounding box center [236, 153] width 258 height 28
type input "7"
type input "0"
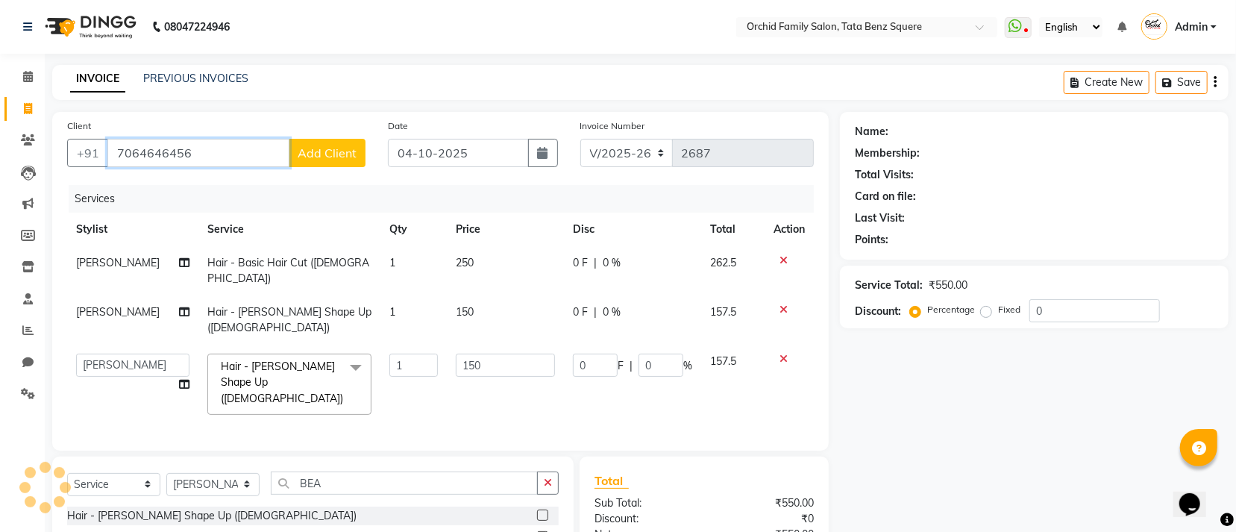
type input "7064646456"
click at [303, 158] on span "Add Client" at bounding box center [327, 152] width 59 height 15
select select "29"
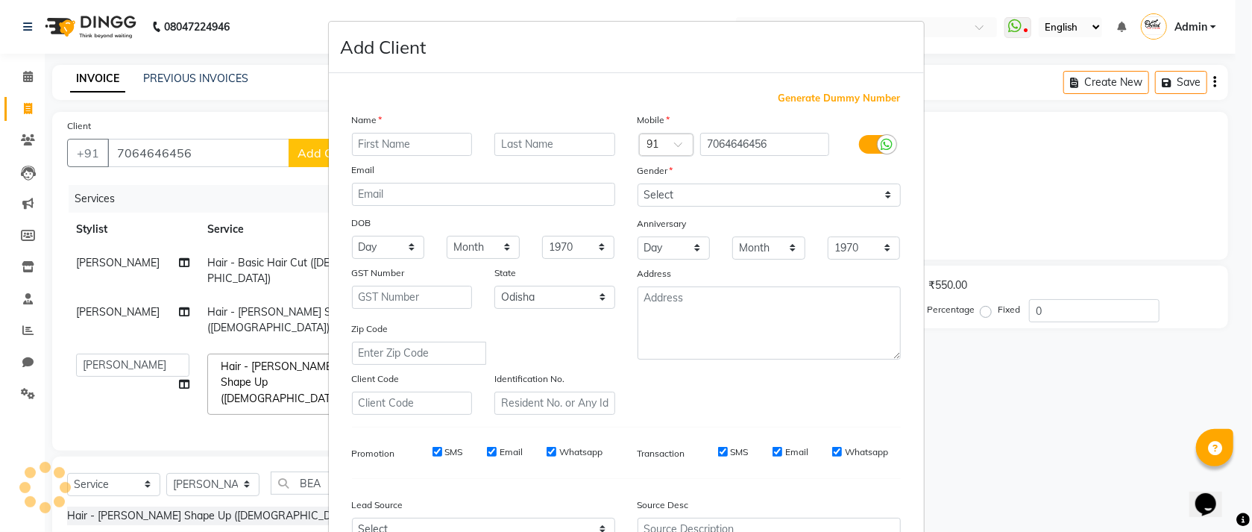
click at [433, 131] on div "Name" at bounding box center [484, 122] width 286 height 21
click at [433, 137] on input "text" at bounding box center [412, 144] width 121 height 23
type input "[PERSON_NAME]"
click at [503, 142] on input "text" at bounding box center [555, 144] width 121 height 23
type input "[PERSON_NAME]"
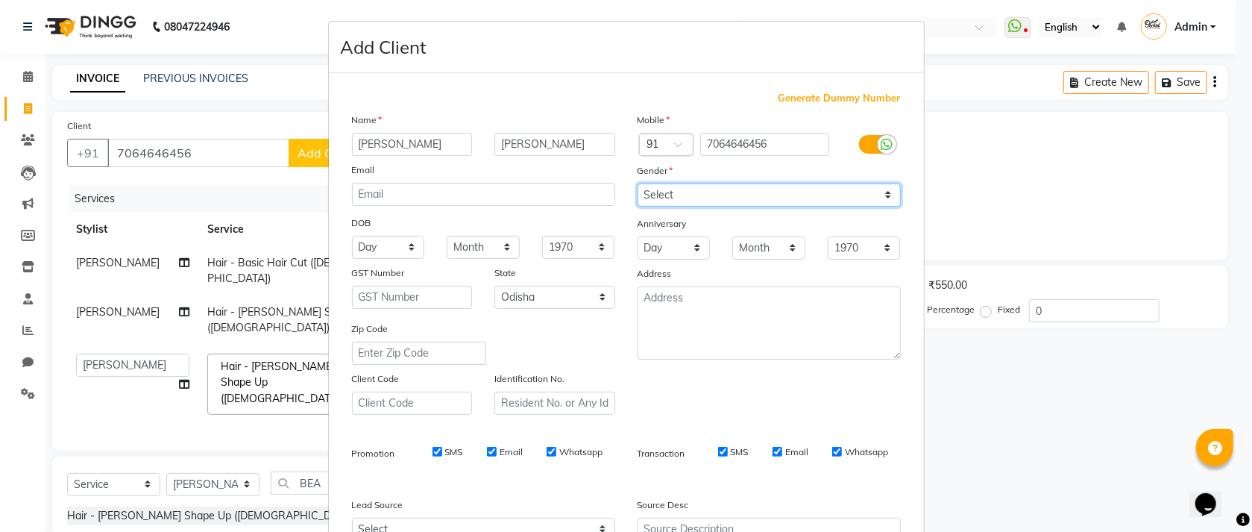
click at [656, 187] on select "Select [DEMOGRAPHIC_DATA] [DEMOGRAPHIC_DATA] Other Prefer Not To Say" at bounding box center [769, 194] width 263 height 23
select select "[DEMOGRAPHIC_DATA]"
click at [638, 184] on select "Select [DEMOGRAPHIC_DATA] [DEMOGRAPHIC_DATA] Other Prefer Not To Say" at bounding box center [769, 194] width 263 height 23
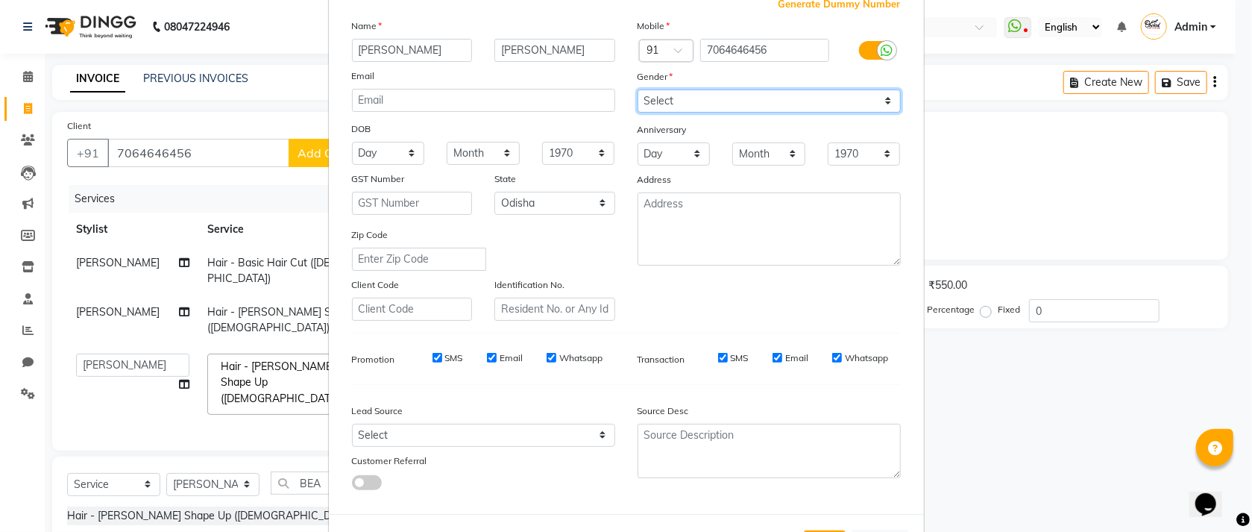
scroll to position [165, 0]
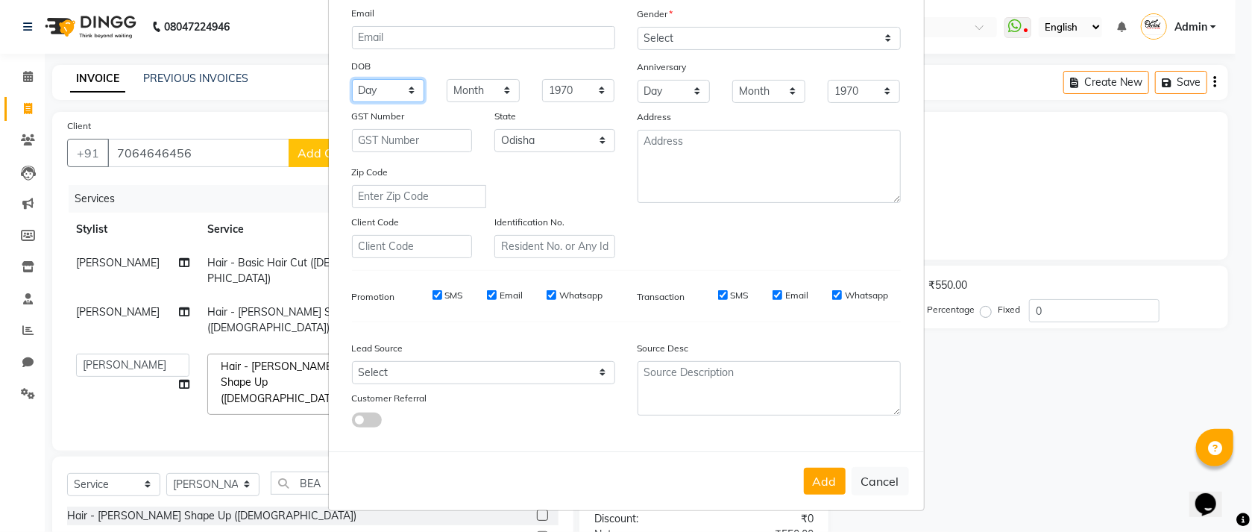
click at [377, 88] on select "Day 01 02 03 04 05 06 07 08 09 10 11 12 13 14 15 16 17 18 19 20 21 22 23 24 25 …" at bounding box center [388, 90] width 73 height 23
click at [384, 87] on select "Day 01 02 03 04 05 06 07 08 09 10 11 12 13 14 15 16 17 18 19 20 21 22 23 24 25 …" at bounding box center [388, 90] width 73 height 23
click at [580, 91] on select "1940 1941 1942 1943 1944 1945 1946 1947 1948 1949 1950 1951 1952 1953 1954 1955…" at bounding box center [578, 90] width 73 height 23
select select "1994"
click at [542, 79] on select "1940 1941 1942 1943 1944 1945 1946 1947 1948 1949 1950 1951 1952 1953 1954 1955…" at bounding box center [578, 90] width 73 height 23
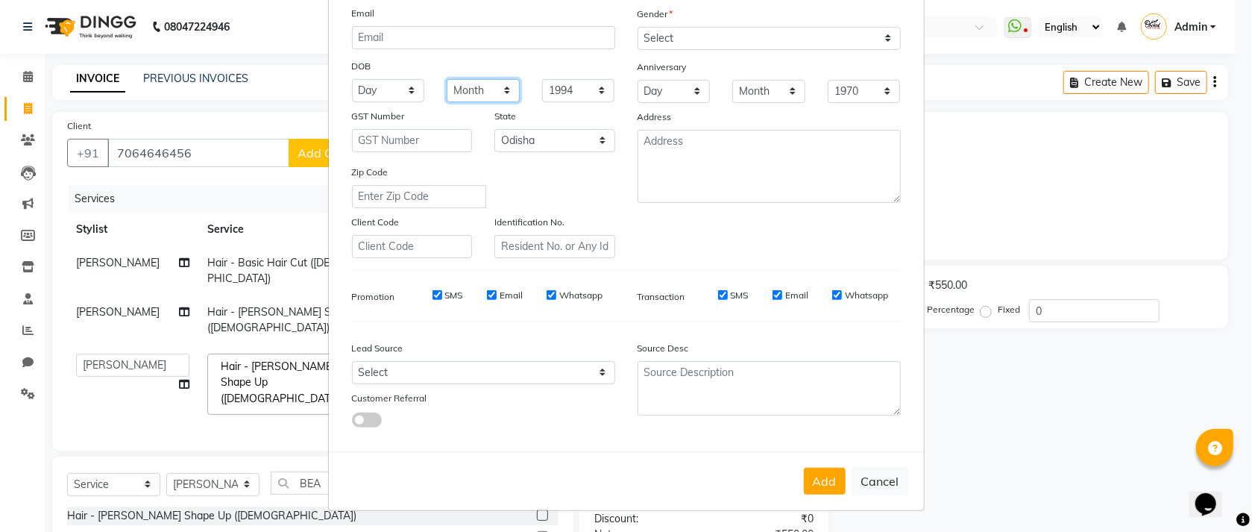
click at [483, 92] on select "Month January February March April May June July August September October Novem…" at bounding box center [483, 90] width 73 height 23
select select "02"
click at [447, 79] on select "Month January February March April May June July August September October Novem…" at bounding box center [483, 90] width 73 height 23
click at [369, 69] on div "DOB" at bounding box center [365, 68] width 48 height 21
click at [369, 79] on select "Day 01 02 03 04 05 06 07 08 09 10 11 12 13 14 15 16 17 18 19 20 21 22 23 24 25 …" at bounding box center [388, 90] width 73 height 23
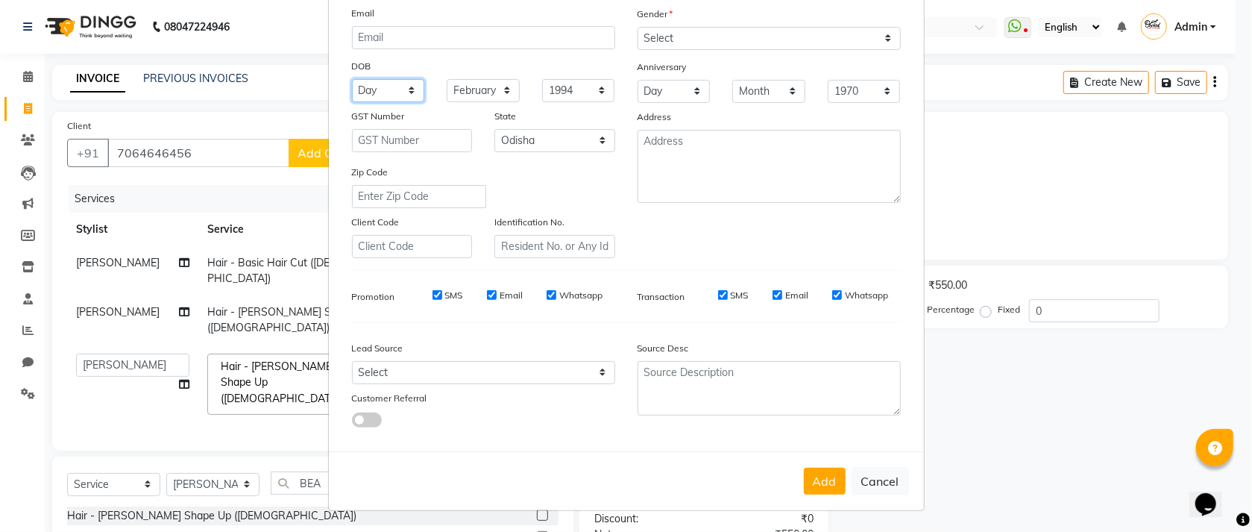
select select "01"
click at [352, 79] on select "Day 01 02 03 04 05 06 07 08 09 10 11 12 13 14 15 16 17 18 19 20 21 22 23 24 25 …" at bounding box center [388, 90] width 73 height 23
click at [828, 486] on button "Add" at bounding box center [825, 481] width 42 height 27
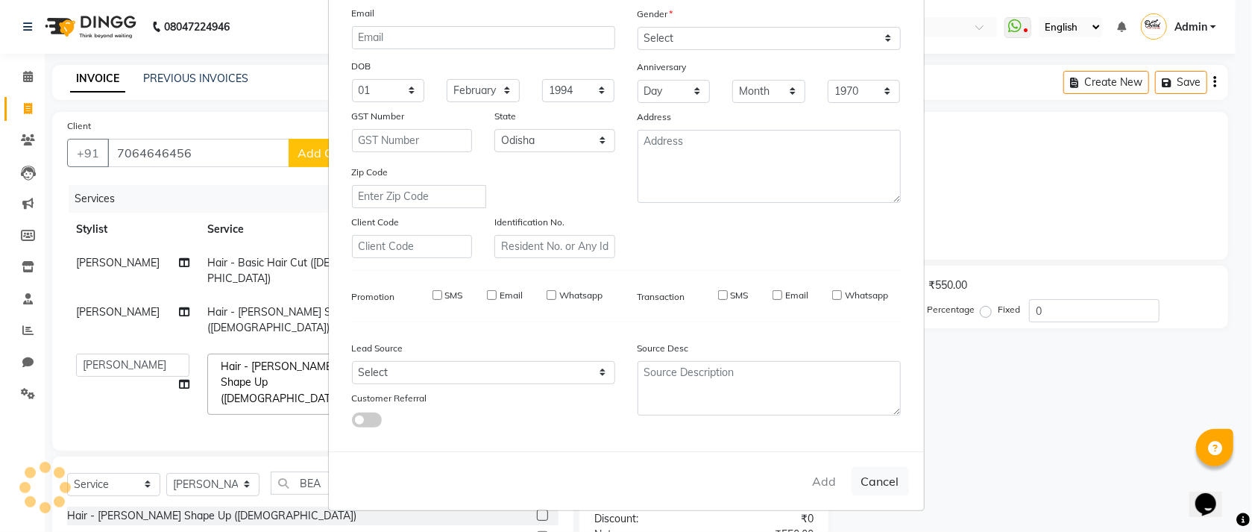
select select
select select "null"
select select
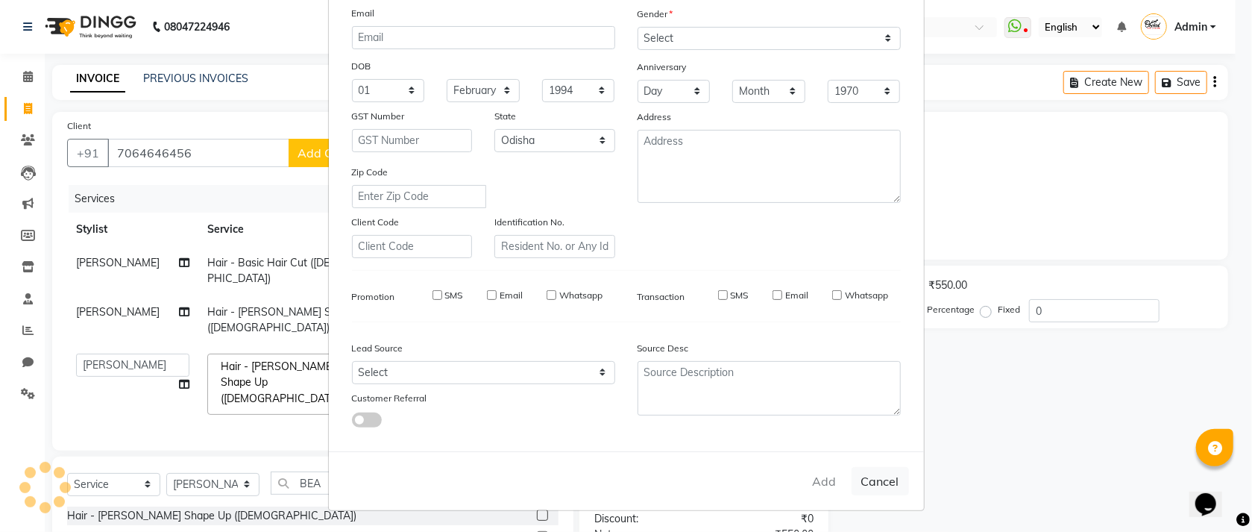
select select
checkbox input "false"
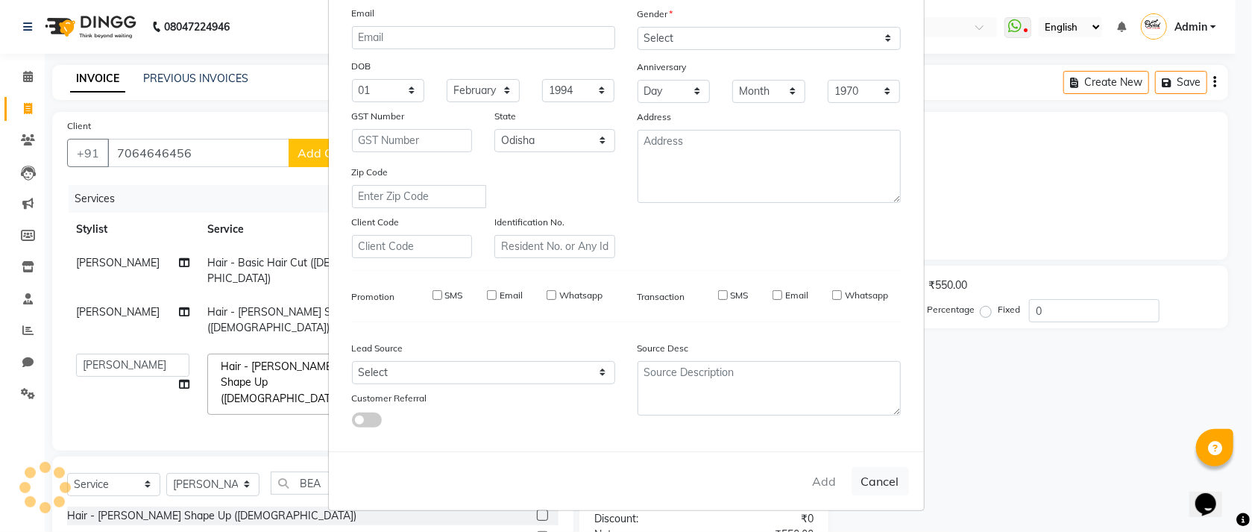
checkbox input "false"
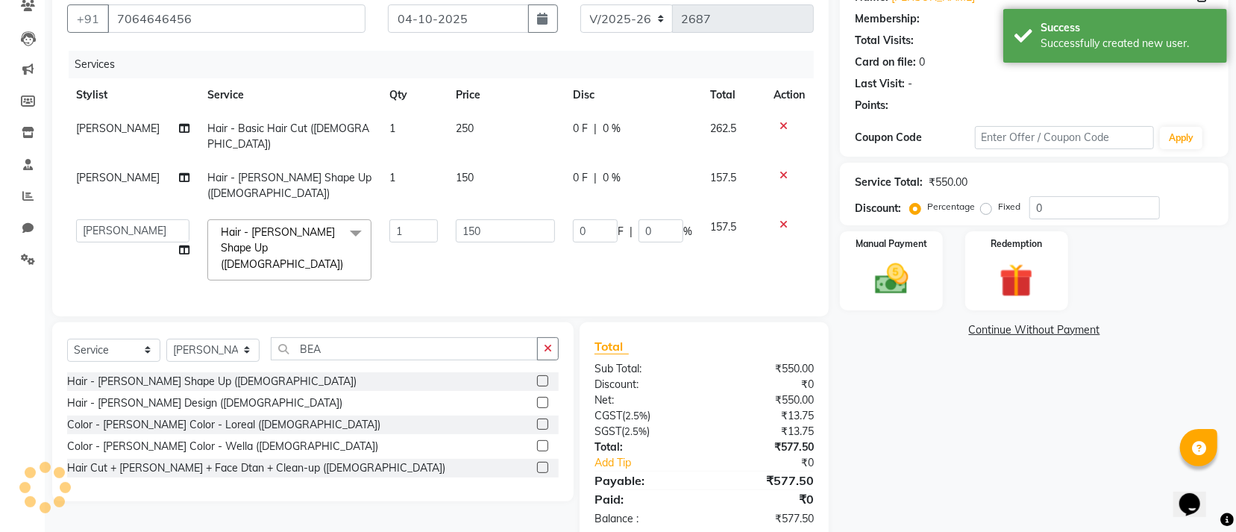
scroll to position [136, 0]
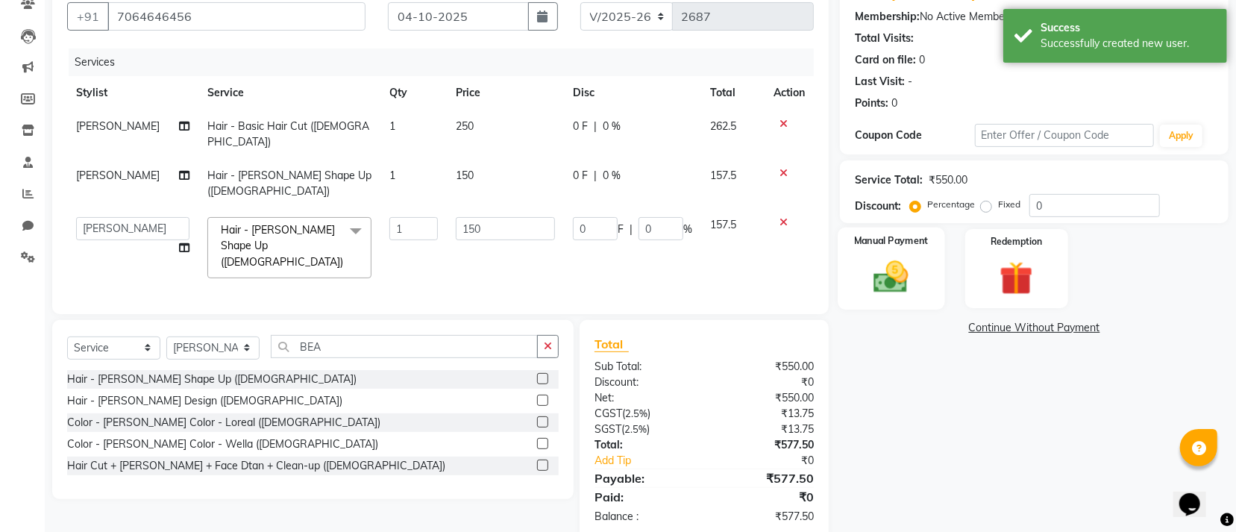
click at [898, 284] on img at bounding box center [891, 277] width 57 height 40
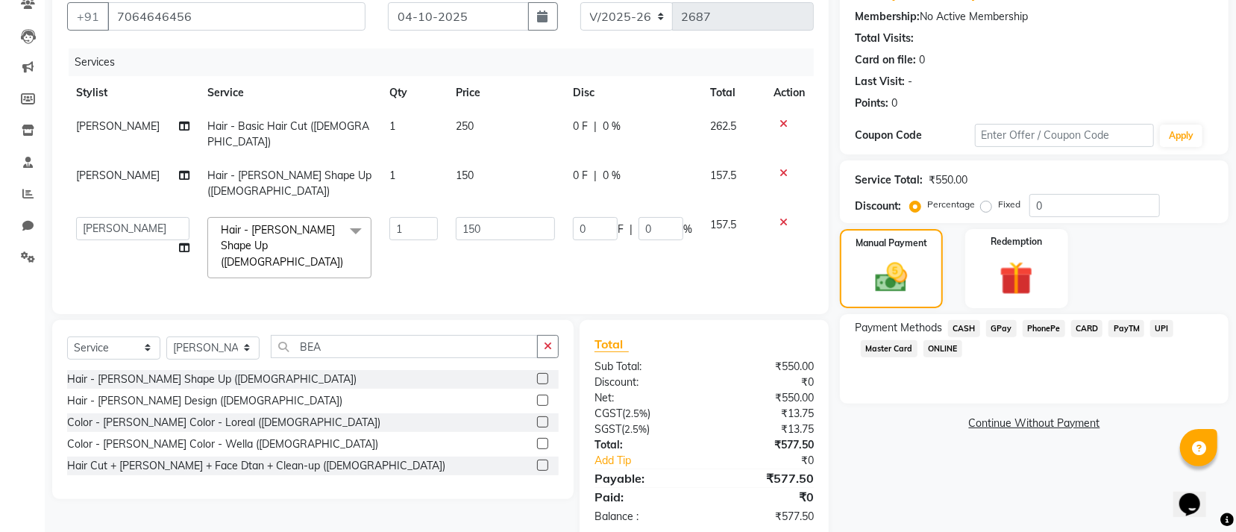
click at [993, 327] on span "GPay" at bounding box center [1001, 328] width 31 height 17
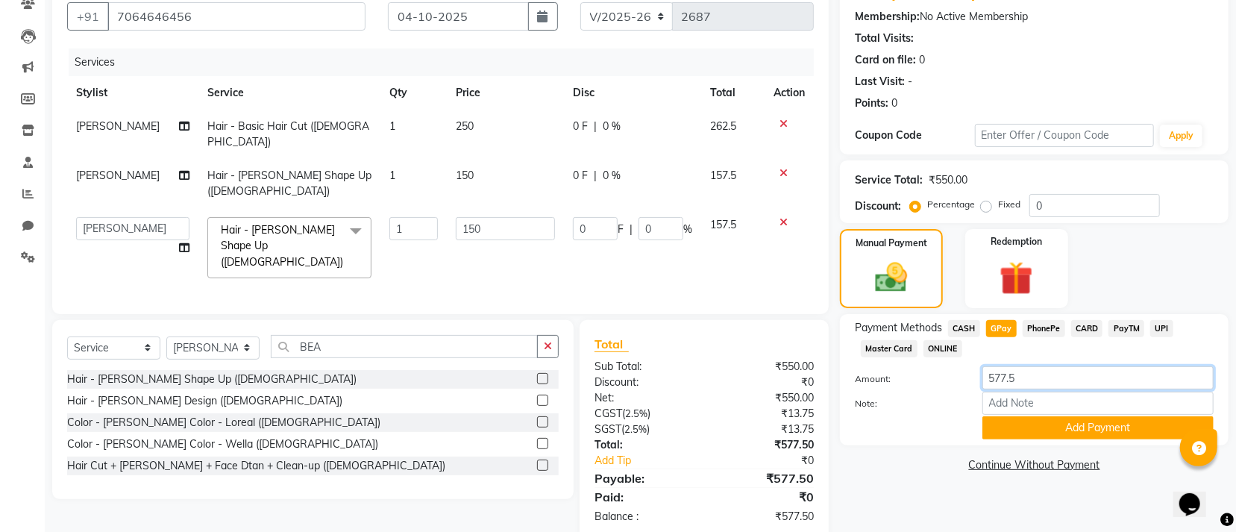
click at [1026, 377] on input "577.5" at bounding box center [1097, 377] width 231 height 23
click at [971, 327] on span "CASH" at bounding box center [964, 328] width 32 height 17
click at [1057, 372] on input "577.5" at bounding box center [1097, 377] width 231 height 23
type input "578"
click at [1043, 425] on button "Add Payment" at bounding box center [1097, 427] width 231 height 23
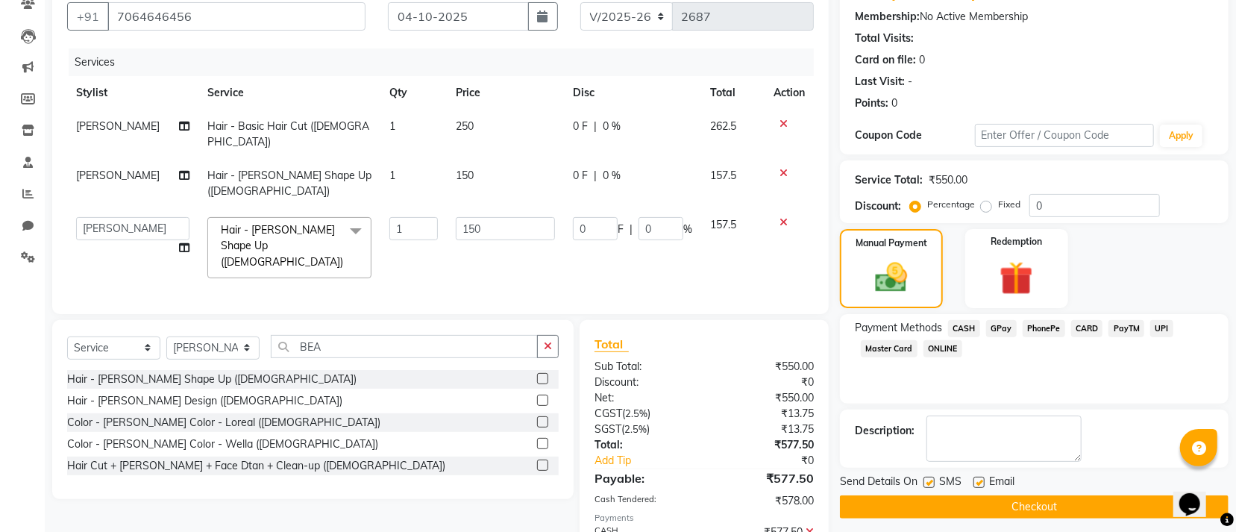
scroll to position [221, 0]
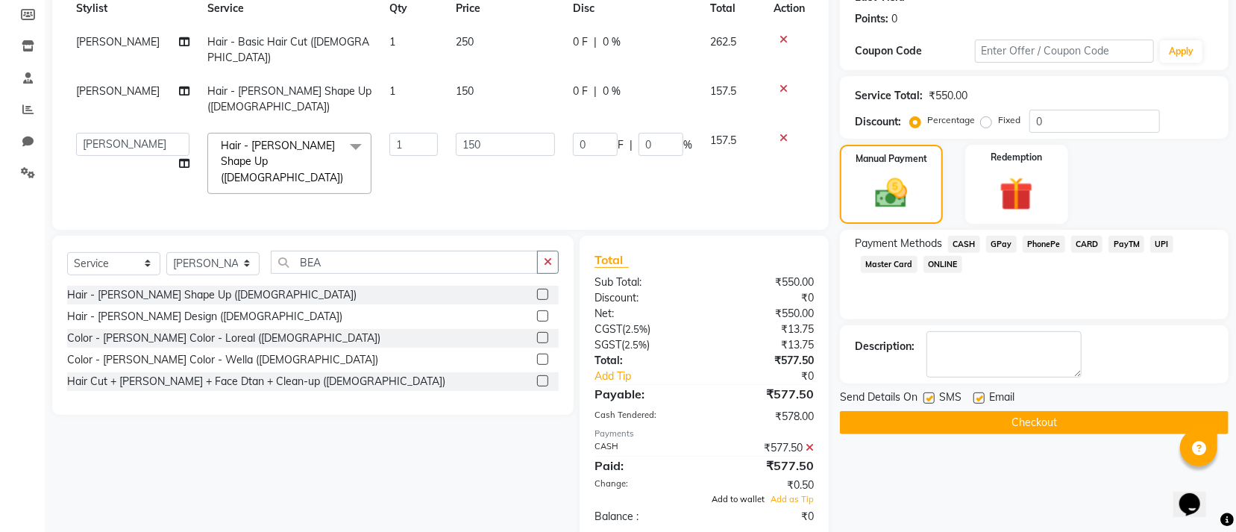
click at [750, 494] on span "Add to wallet" at bounding box center [738, 499] width 53 height 10
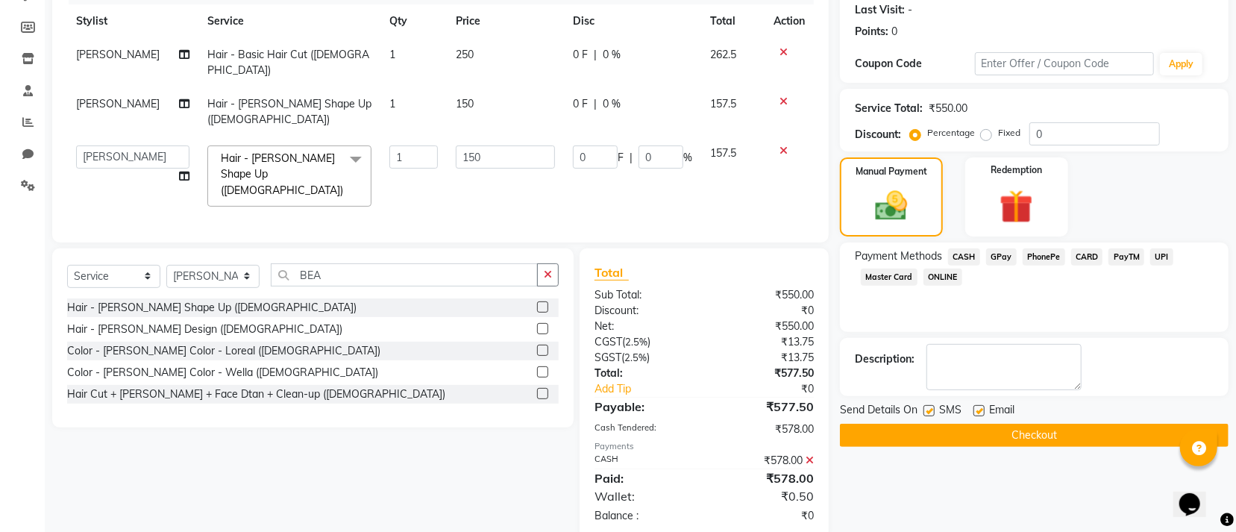
click at [937, 435] on button "Checkout" at bounding box center [1034, 435] width 389 height 23
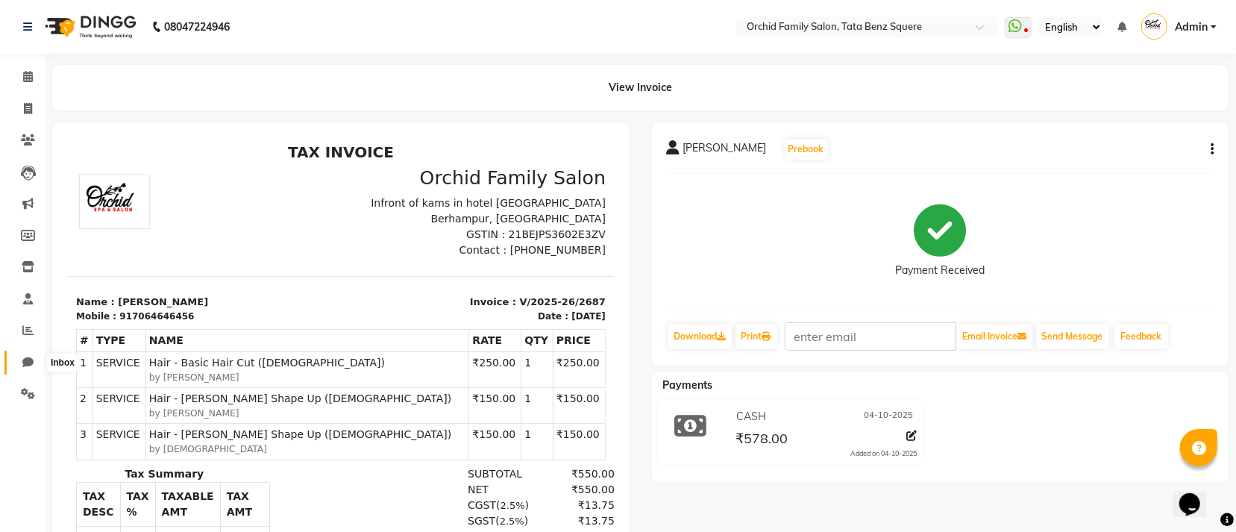
click at [27, 354] on span at bounding box center [28, 362] width 26 height 17
select select "100"
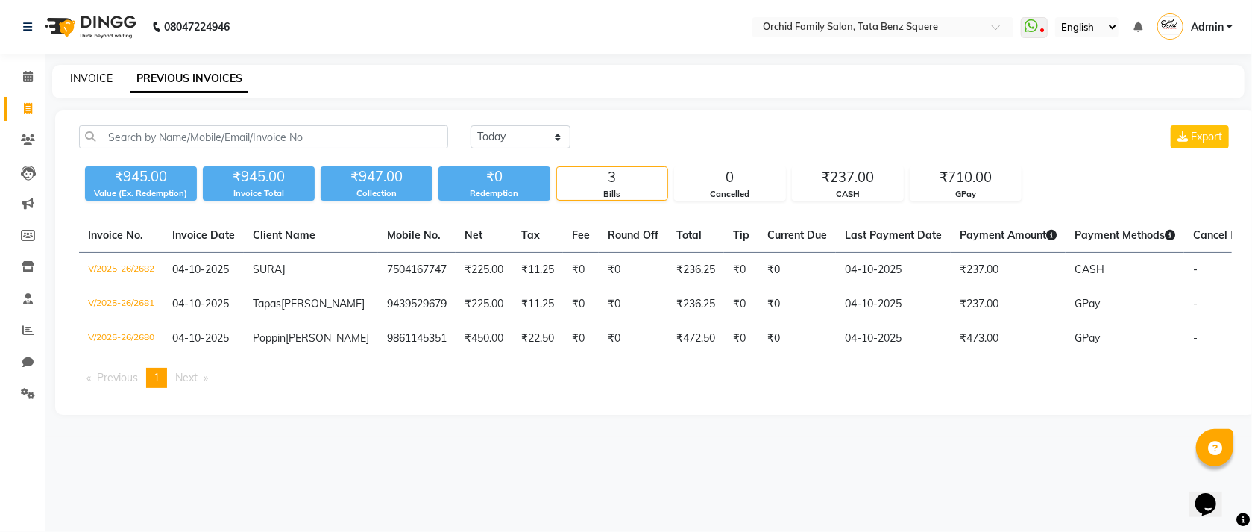
click at [85, 78] on link "INVOICE" at bounding box center [91, 78] width 43 height 13
select select "service"
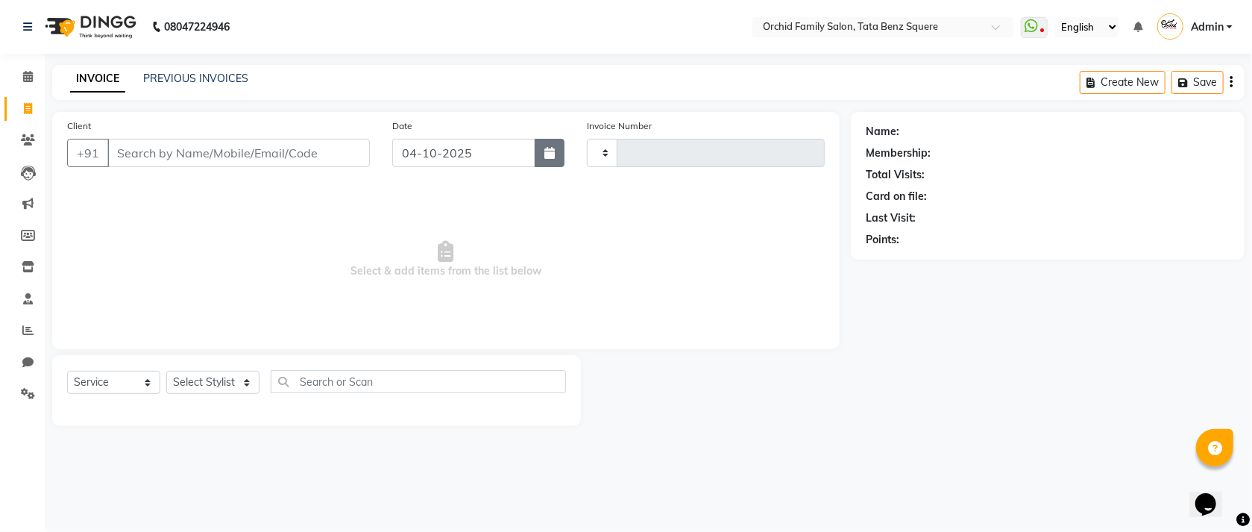
type input "2688"
select select "107"
click at [183, 387] on select "Select Stylist" at bounding box center [212, 382] width 93 height 23
click at [188, 374] on select "Select Stylist" at bounding box center [212, 382] width 93 height 23
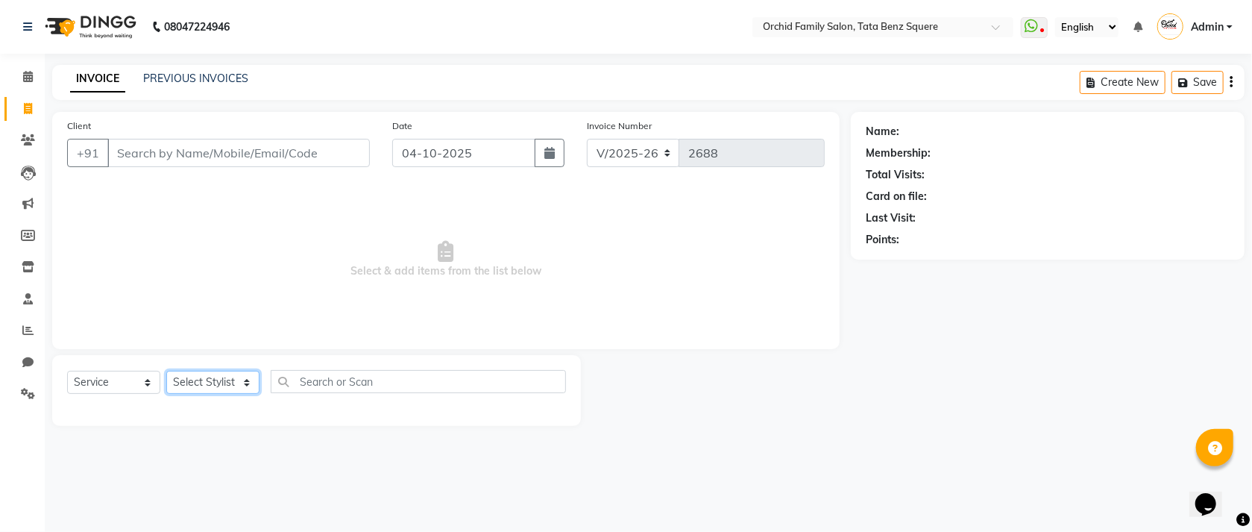
click at [188, 381] on select "Select Stylist Accountant [PERSON_NAME] [PERSON_NAME] [PERSON_NAME] [PERSON_NAM…" at bounding box center [212, 382] width 93 height 23
select select "11441"
click at [166, 371] on select "Select Stylist Accountant [PERSON_NAME] [PERSON_NAME] [PERSON_NAME] [PERSON_NAM…" at bounding box center [212, 382] width 93 height 23
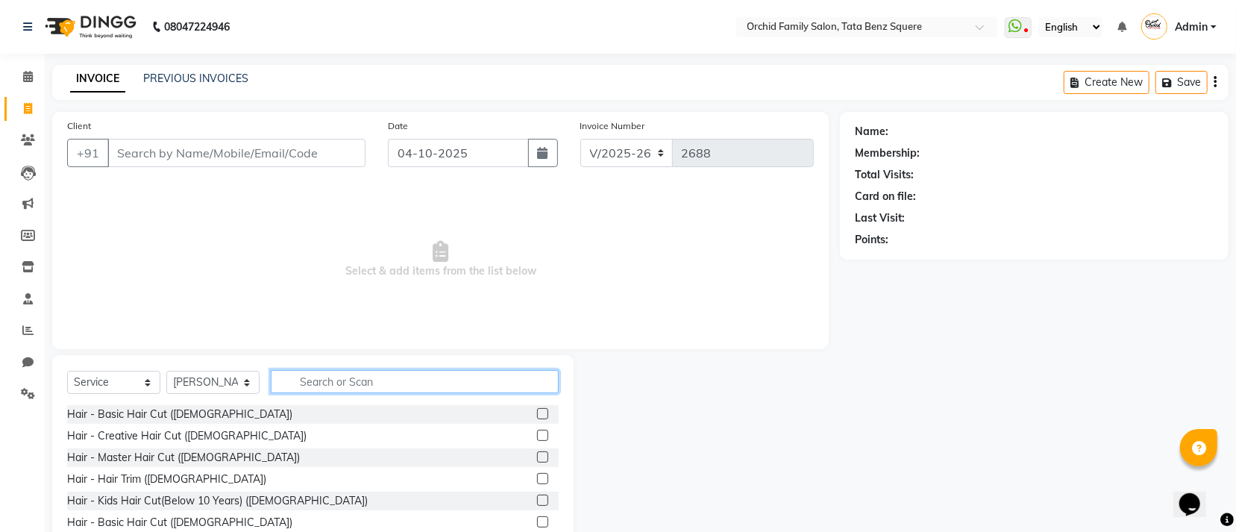
click at [371, 377] on input "text" at bounding box center [415, 381] width 288 height 23
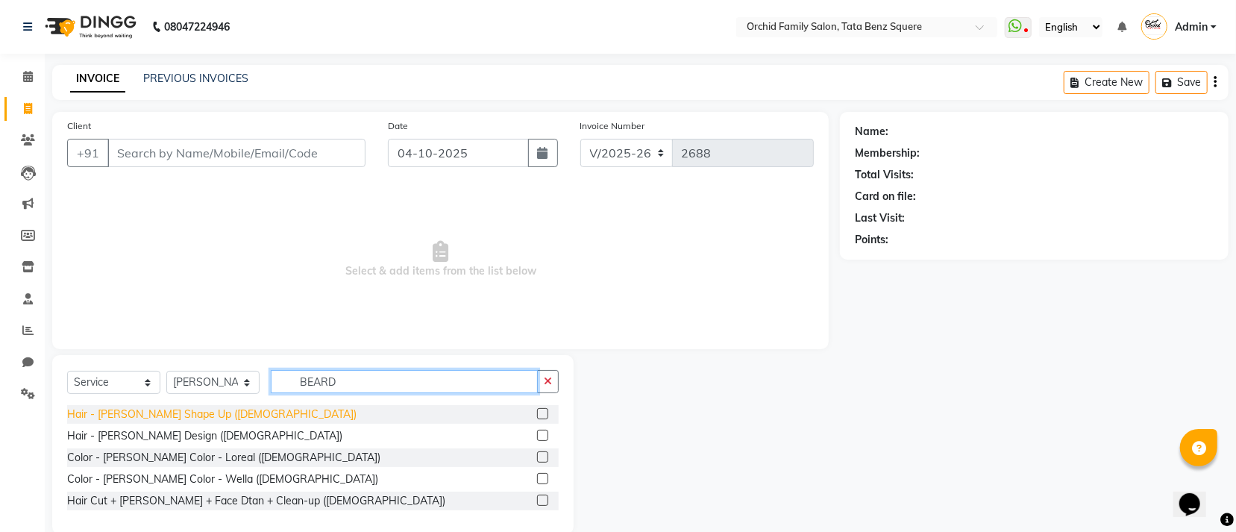
type input "BEARD"
click at [130, 411] on div "Hair - [PERSON_NAME] Shape Up ([DEMOGRAPHIC_DATA])" at bounding box center [211, 415] width 289 height 16
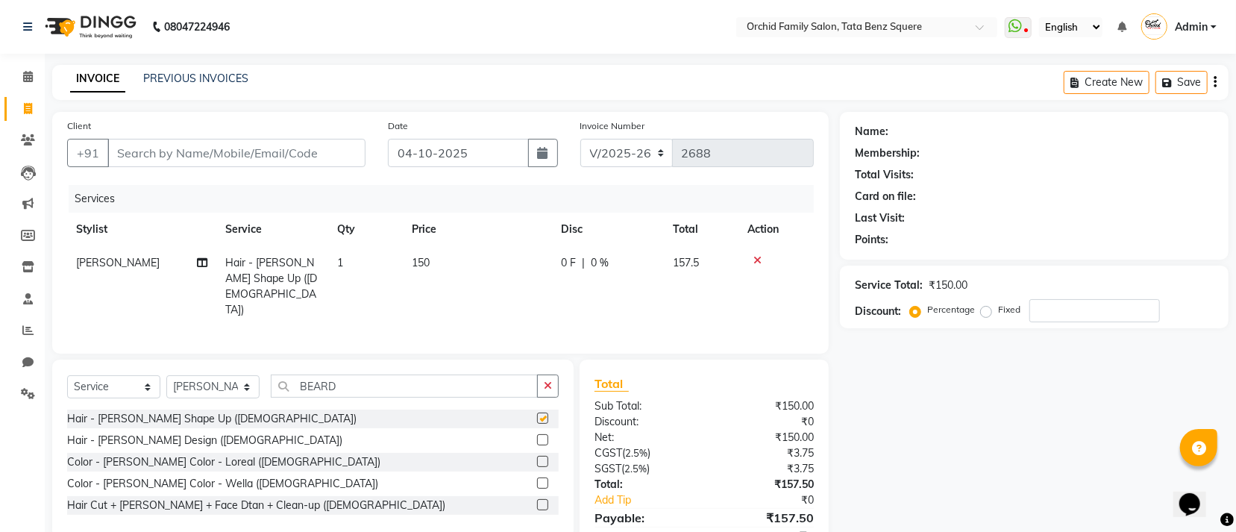
checkbox input "false"
drag, startPoint x: 375, startPoint y: 368, endPoint x: 383, endPoint y: 381, distance: 14.7
click at [375, 371] on div "Select Service Product Membership Package Voucher Prepaid Gift Card Select Styl…" at bounding box center [312, 449] width 521 height 179
click at [383, 381] on input "BEARD" at bounding box center [404, 385] width 267 height 23
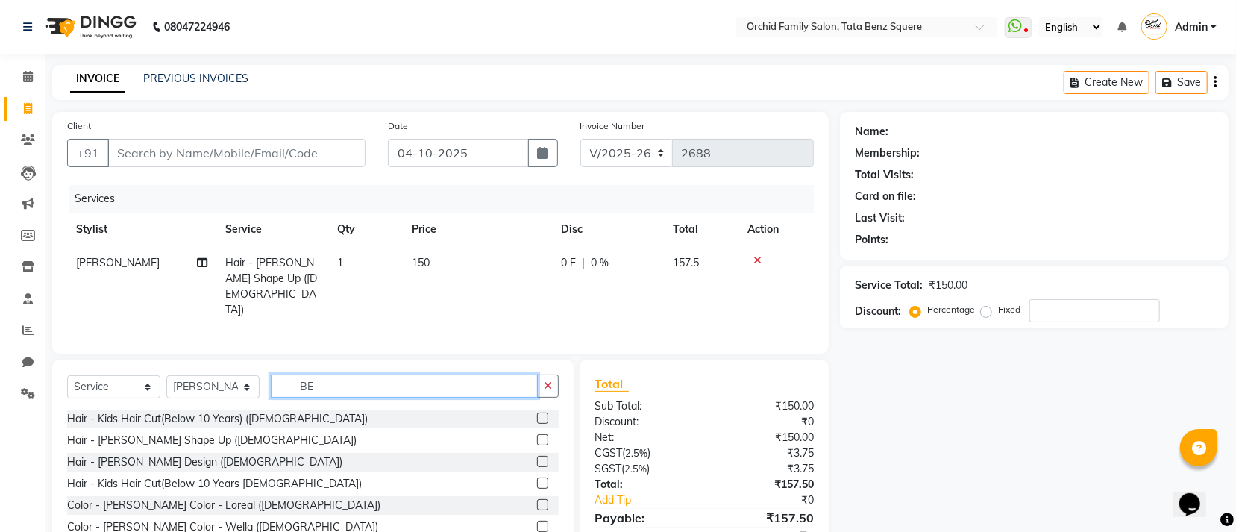
type input "B"
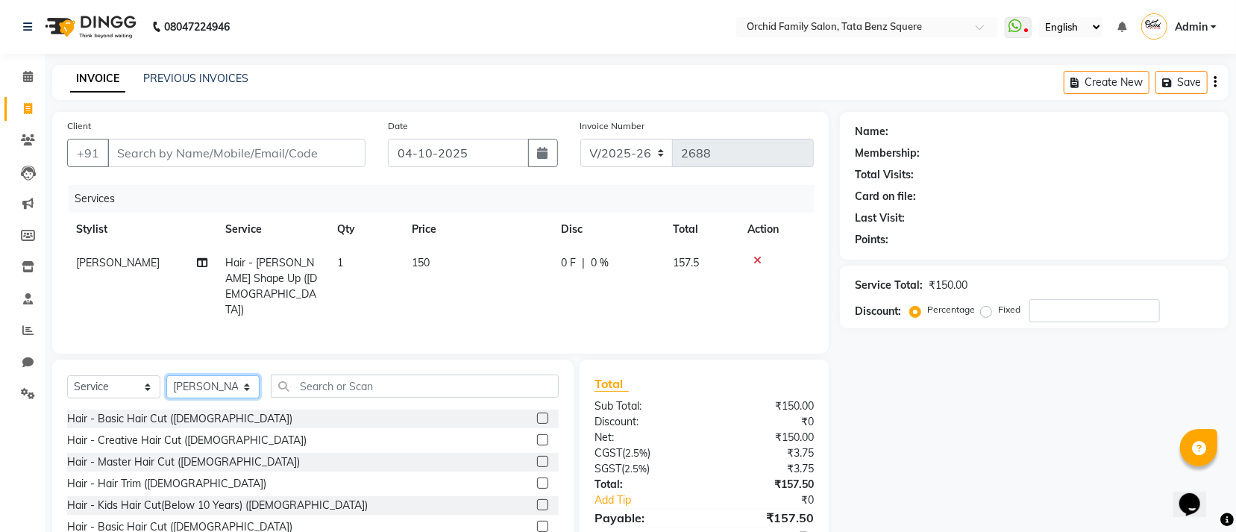
click at [209, 383] on select "Select Stylist Accountant [PERSON_NAME] [PERSON_NAME] [PERSON_NAME] [PERSON_NAM…" at bounding box center [212, 386] width 93 height 23
select select "90905"
click at [166, 375] on select "Select Stylist Accountant [PERSON_NAME] [PERSON_NAME] [PERSON_NAME] [PERSON_NAM…" at bounding box center [212, 386] width 93 height 23
click at [419, 396] on div "Select Service Product Membership Package Voucher Prepaid Gift Card Select Styl…" at bounding box center [313, 391] width 492 height 35
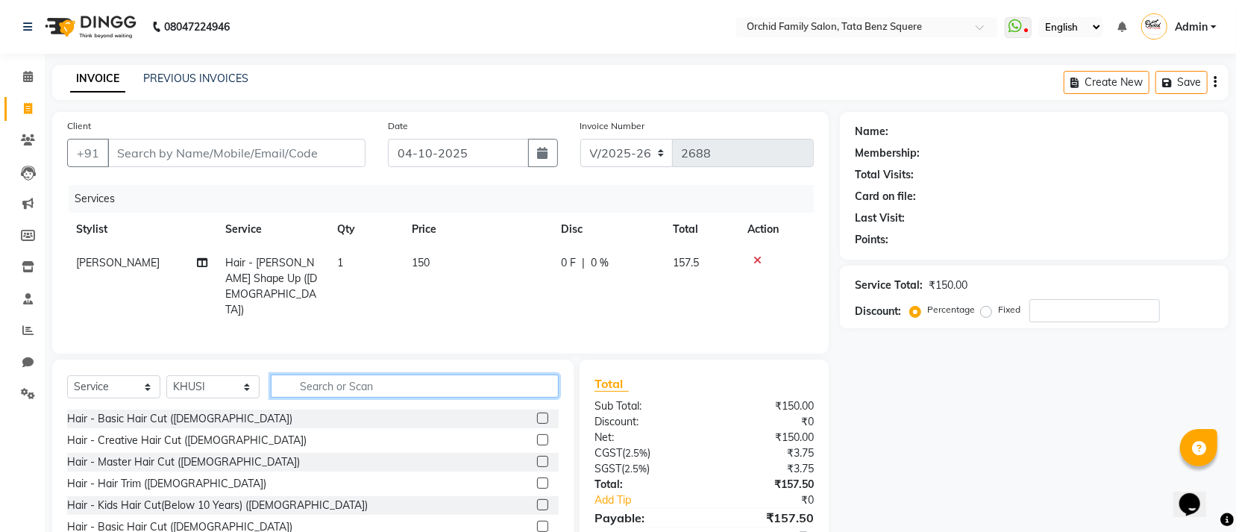
click at [418, 376] on input "text" at bounding box center [415, 385] width 288 height 23
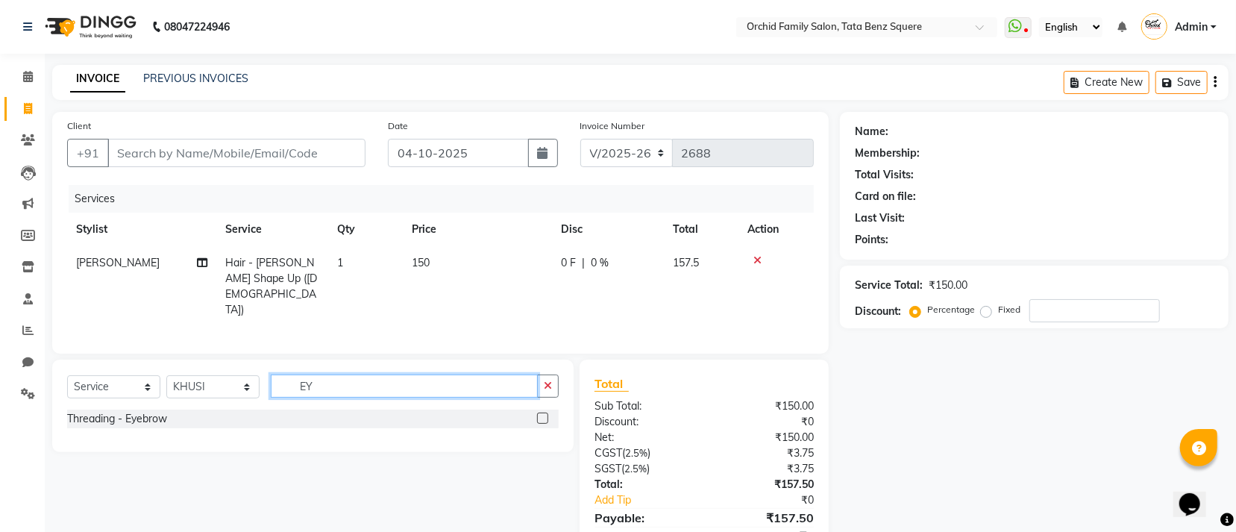
type input "E"
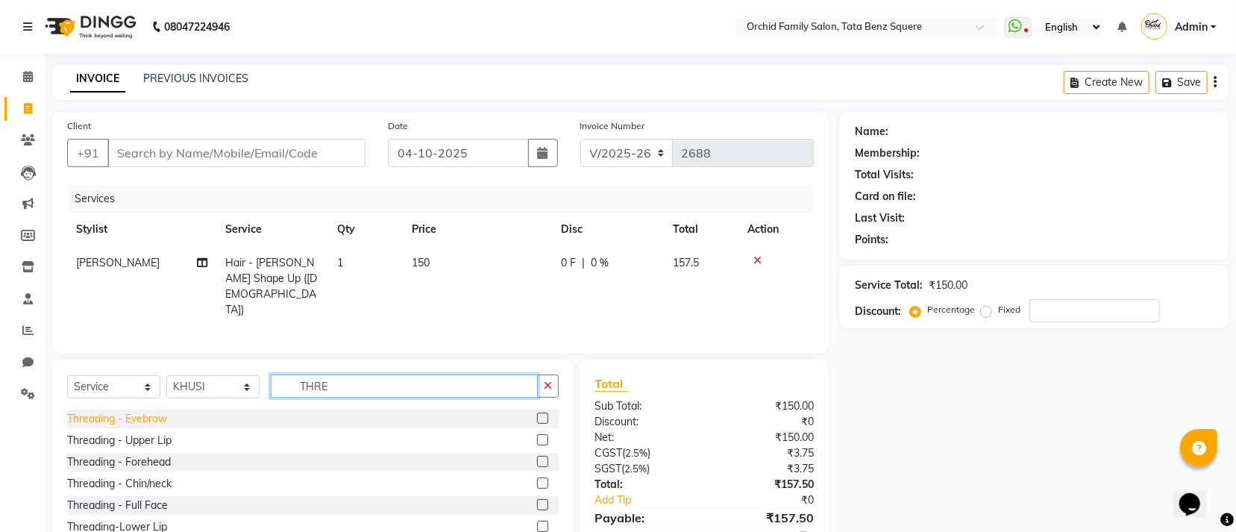
type input "THRE"
click at [157, 415] on div "Threading - Eyebrow" at bounding box center [117, 419] width 100 height 16
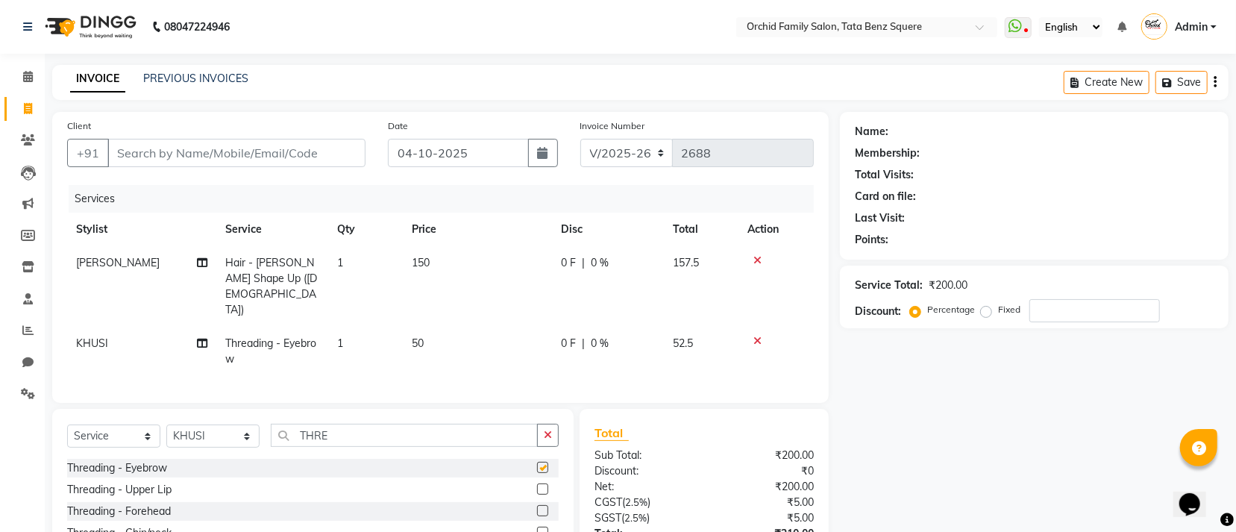
checkbox input "false"
click at [148, 482] on div "Threading - Upper Lip" at bounding box center [119, 490] width 104 height 16
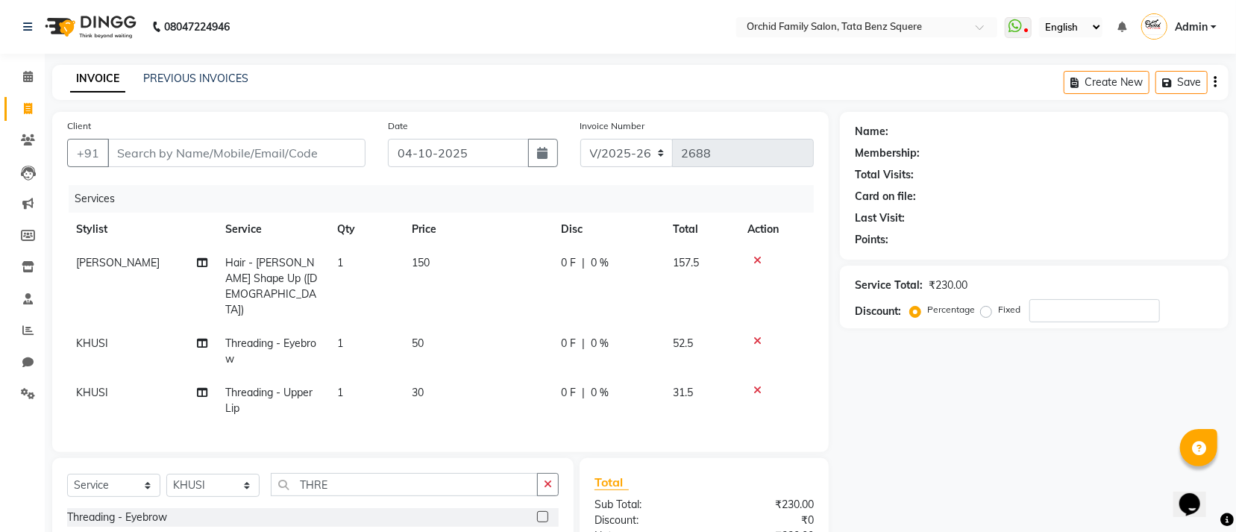
checkbox input "false"
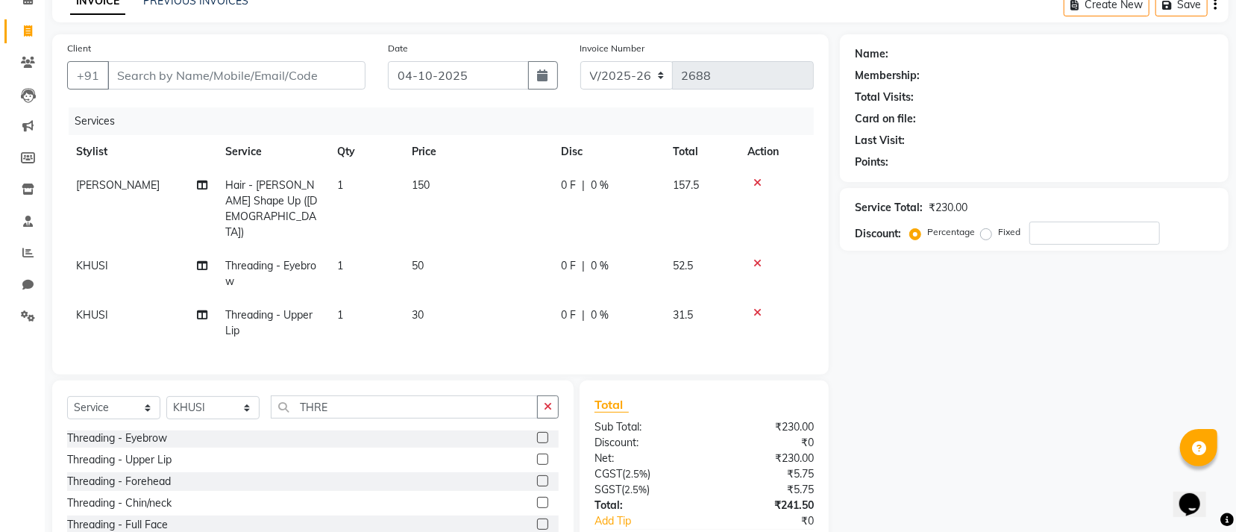
scroll to position [154, 0]
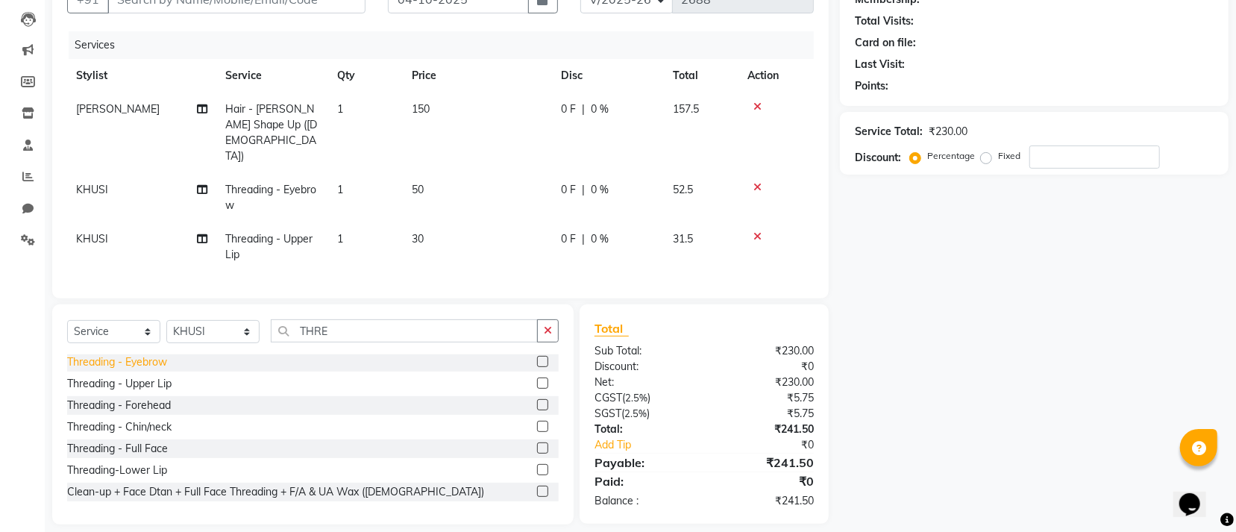
click at [136, 398] on div "Threading - Forehead" at bounding box center [119, 406] width 104 height 16
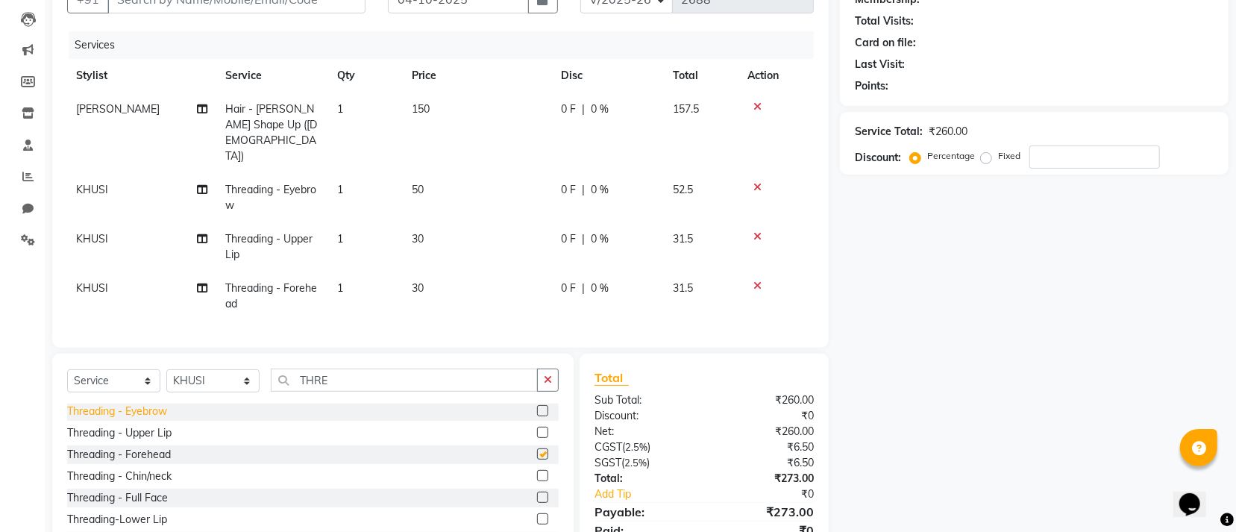
checkbox input "false"
click at [138, 404] on div "Threading - Eyebrow" at bounding box center [117, 412] width 100 height 16
click at [138, 391] on div "Select Service Product Membership Package Voucher Prepaid Gift Card Select Styl…" at bounding box center [312, 464] width 521 height 220
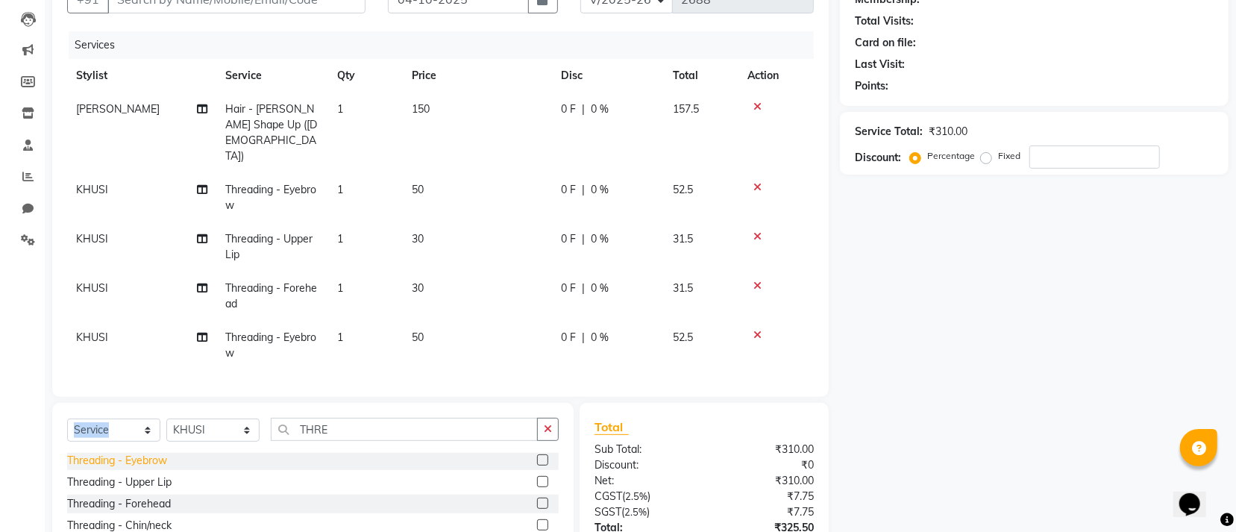
checkbox input "false"
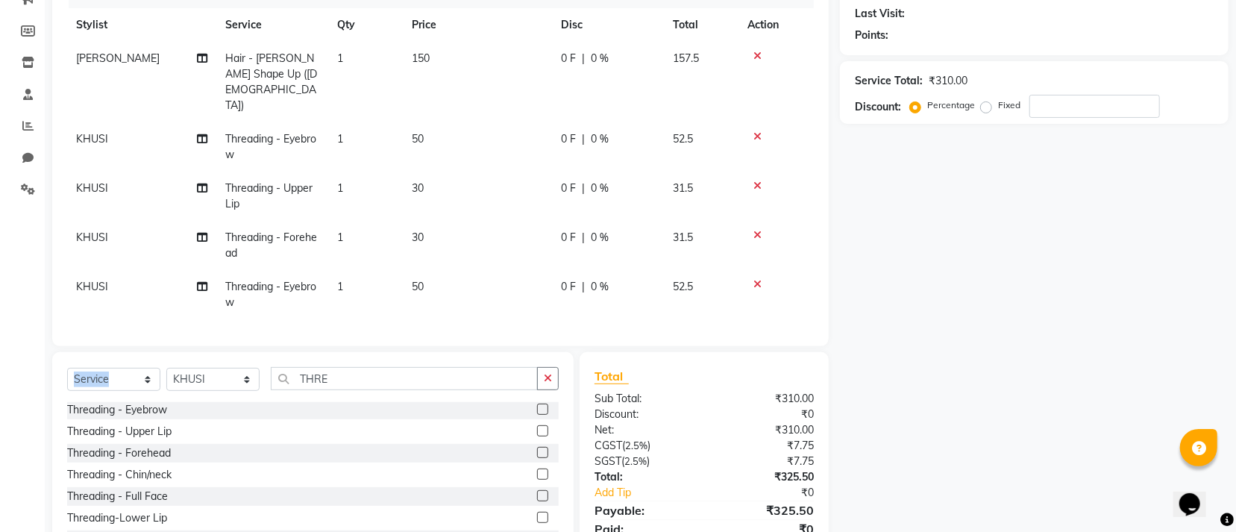
scroll to position [252, 0]
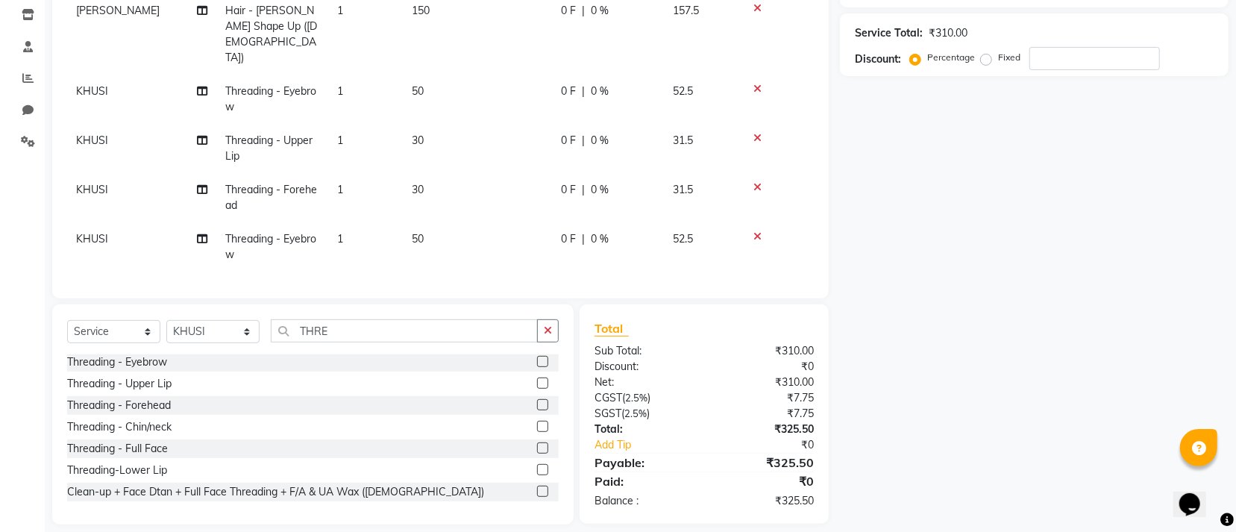
click at [759, 231] on icon at bounding box center [757, 236] width 8 height 10
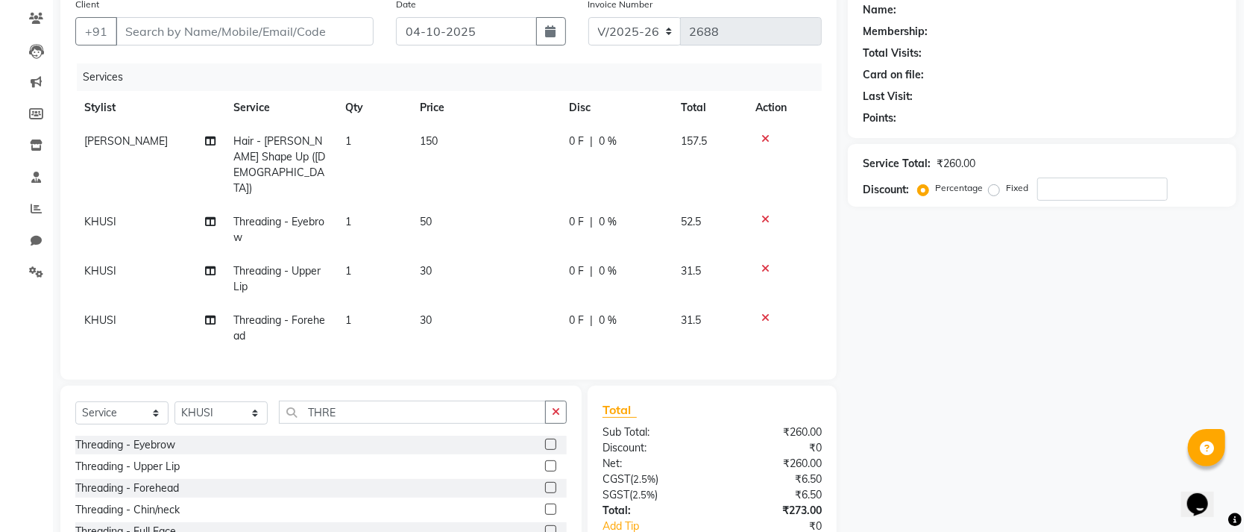
scroll to position [0, 0]
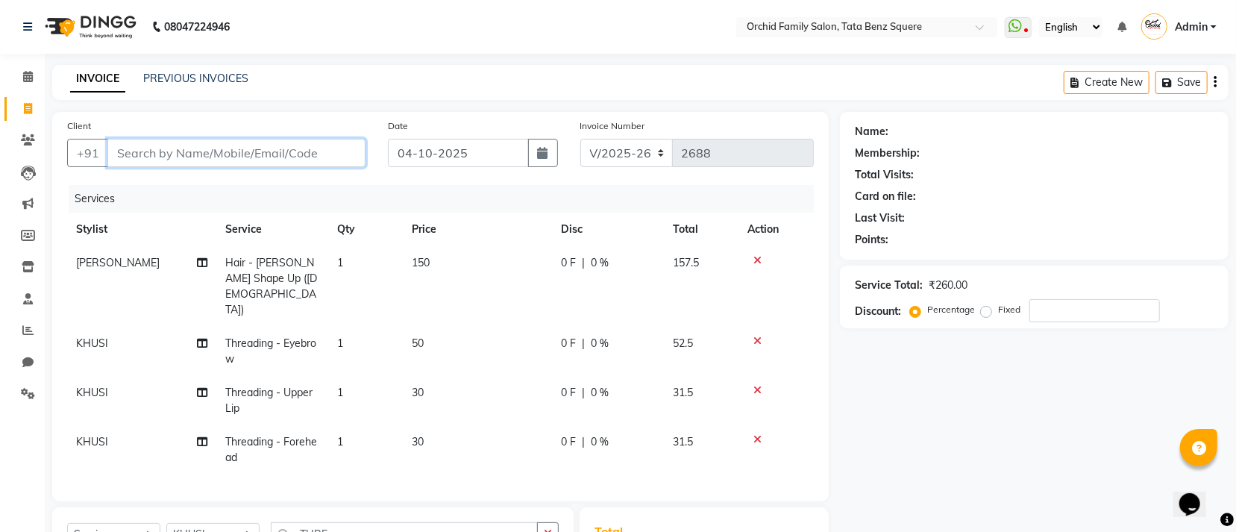
click at [289, 147] on input "Client" at bounding box center [236, 153] width 258 height 28
type input "9"
type input "0"
type input "9938284951"
click at [324, 143] on button "Add Client" at bounding box center [327, 153] width 77 height 28
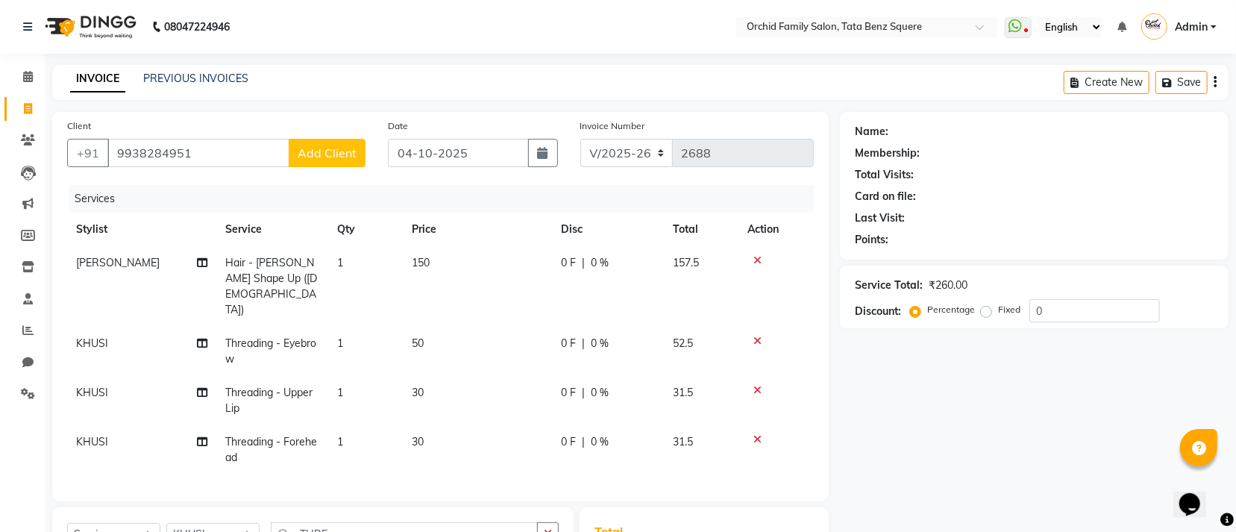
select select "29"
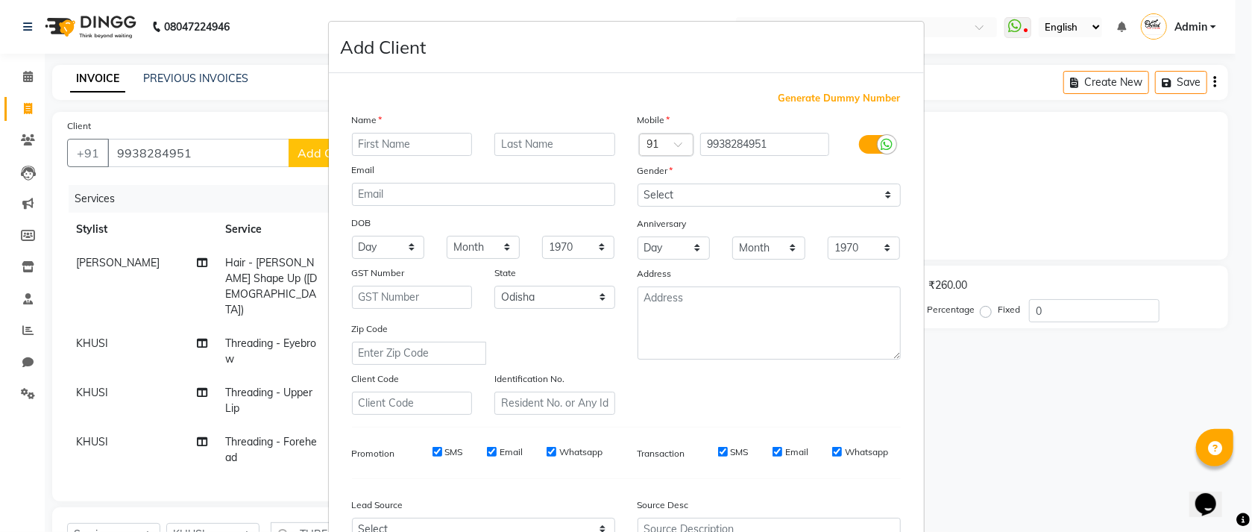
click at [442, 143] on input "text" at bounding box center [412, 144] width 121 height 23
type input "PRIDIV"
click at [702, 193] on select "Select [DEMOGRAPHIC_DATA] [DEMOGRAPHIC_DATA] Other Prefer Not To Say" at bounding box center [769, 194] width 263 height 23
select select "[DEMOGRAPHIC_DATA]"
click at [638, 184] on select "Select [DEMOGRAPHIC_DATA] [DEMOGRAPHIC_DATA] Other Prefer Not To Say" at bounding box center [769, 194] width 263 height 23
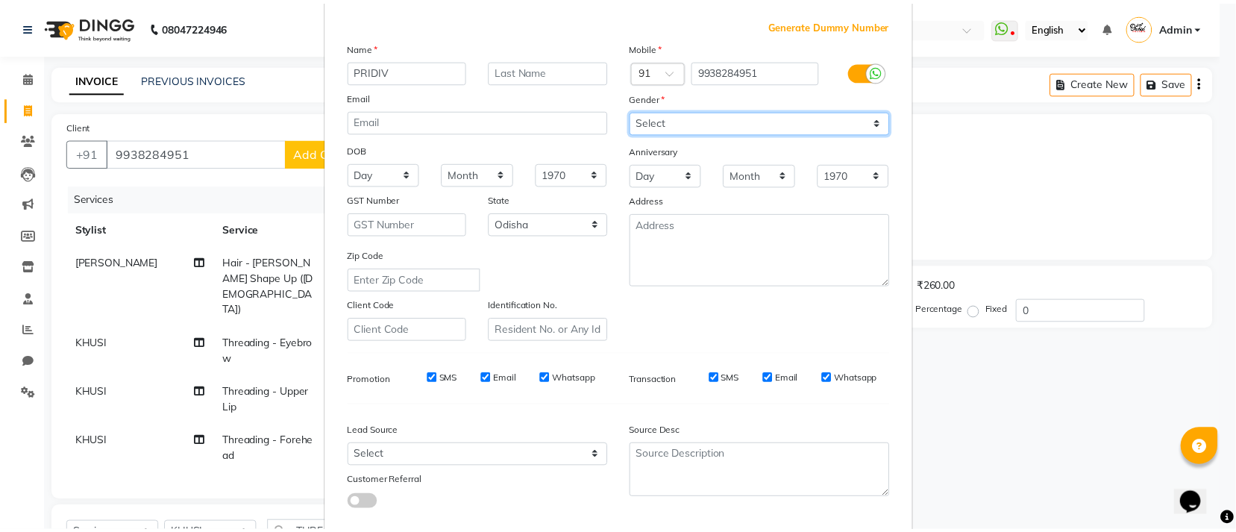
scroll to position [165, 0]
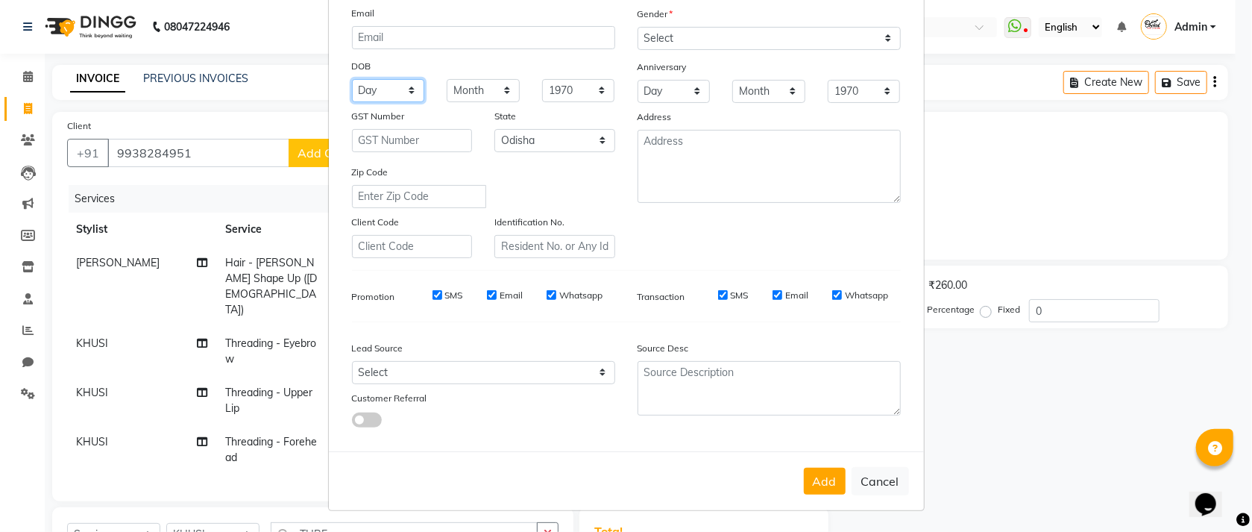
click at [380, 82] on select "Day 01 02 03 04 05 06 07 08 09 10 11 12 13 14 15 16 17 18 19 20 21 22 23 24 25 …" at bounding box center [388, 90] width 73 height 23
select select "16"
click at [352, 79] on select "Day 01 02 03 04 05 06 07 08 09 10 11 12 13 14 15 16 17 18 19 20 21 22 23 24 25 …" at bounding box center [388, 90] width 73 height 23
click at [489, 88] on select "Month January February March April May June July August September October Novem…" at bounding box center [483, 90] width 73 height 23
select select "05"
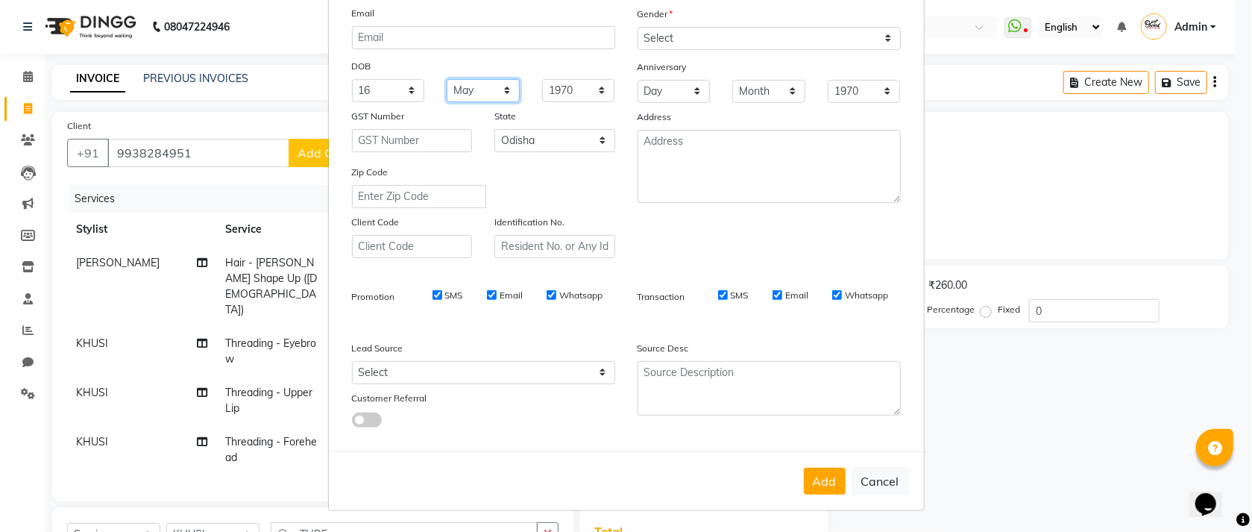
click at [447, 79] on select "Month January February March April May June July August September October Novem…" at bounding box center [483, 90] width 73 height 23
click at [542, 81] on select "1940 1941 1942 1943 1944 1945 1946 1947 1948 1949 1950 1951 1952 1953 1954 1955…" at bounding box center [578, 90] width 73 height 23
select select "1999"
click at [542, 79] on select "1940 1941 1942 1943 1944 1945 1946 1947 1948 1949 1950 1951 1952 1953 1954 1955…" at bounding box center [578, 90] width 73 height 23
click at [804, 479] on button "Add" at bounding box center [825, 481] width 42 height 27
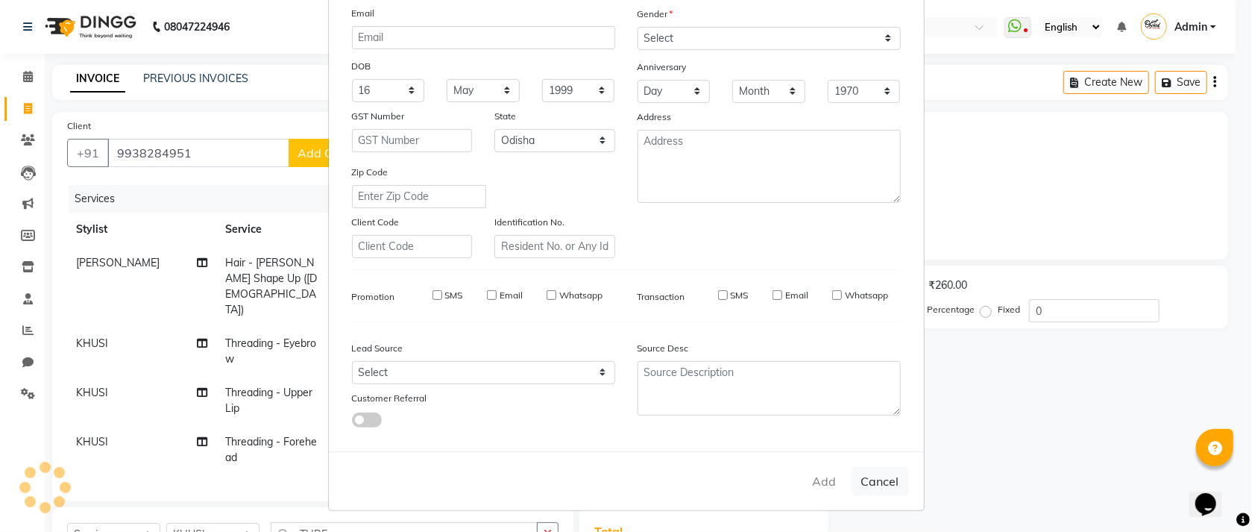
select select
select select "null"
select select
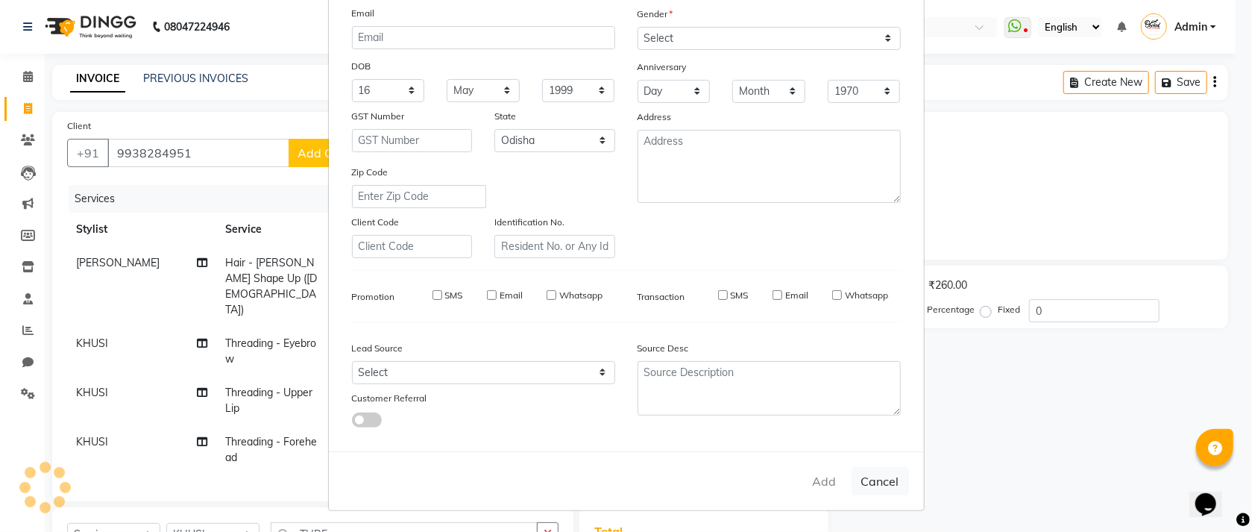
select select
checkbox input "false"
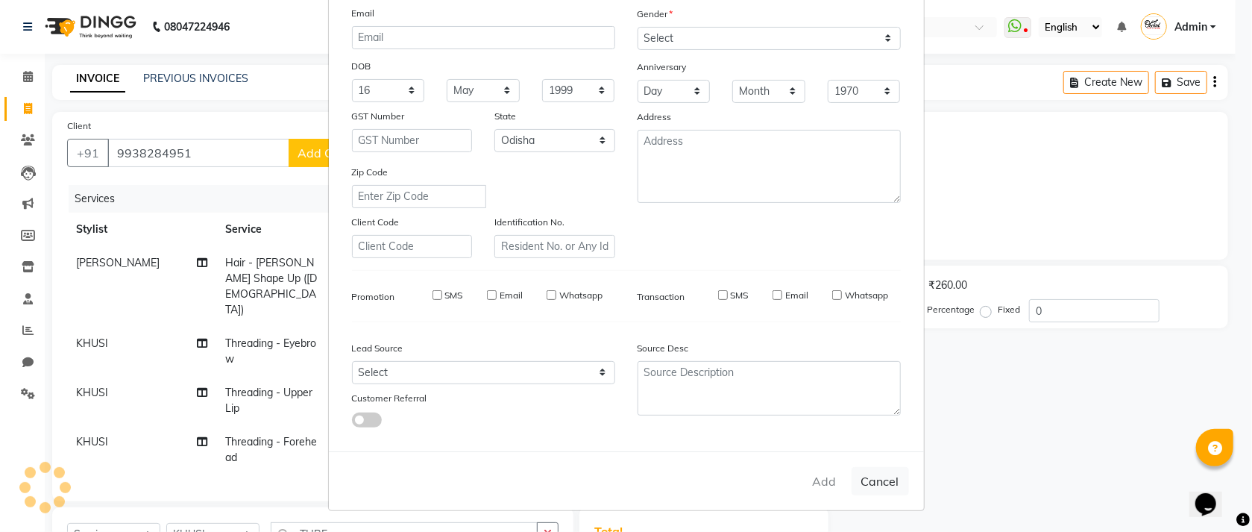
checkbox input "false"
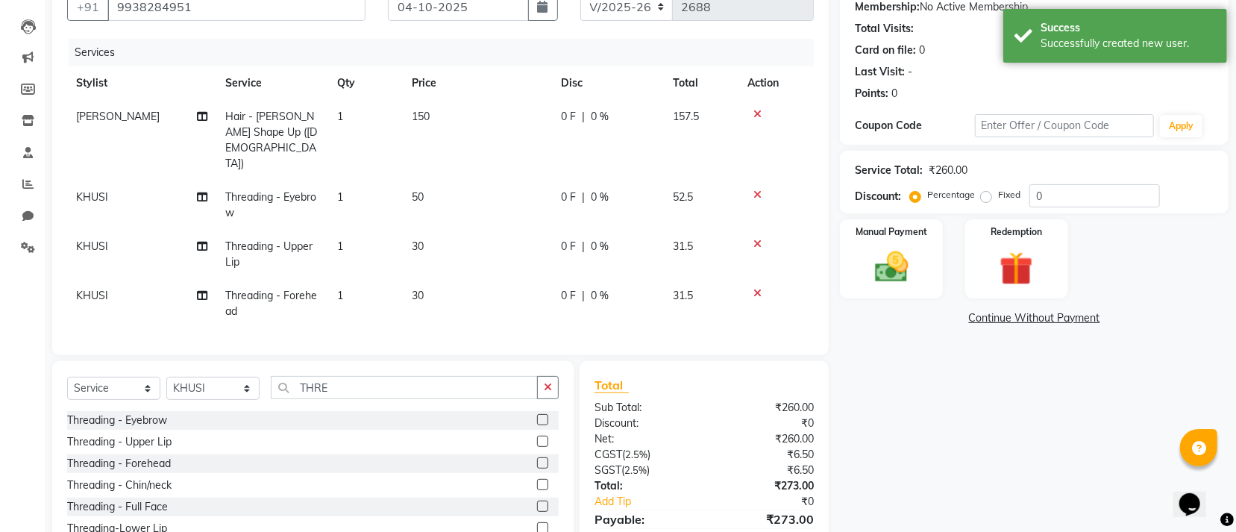
scroll to position [203, 0]
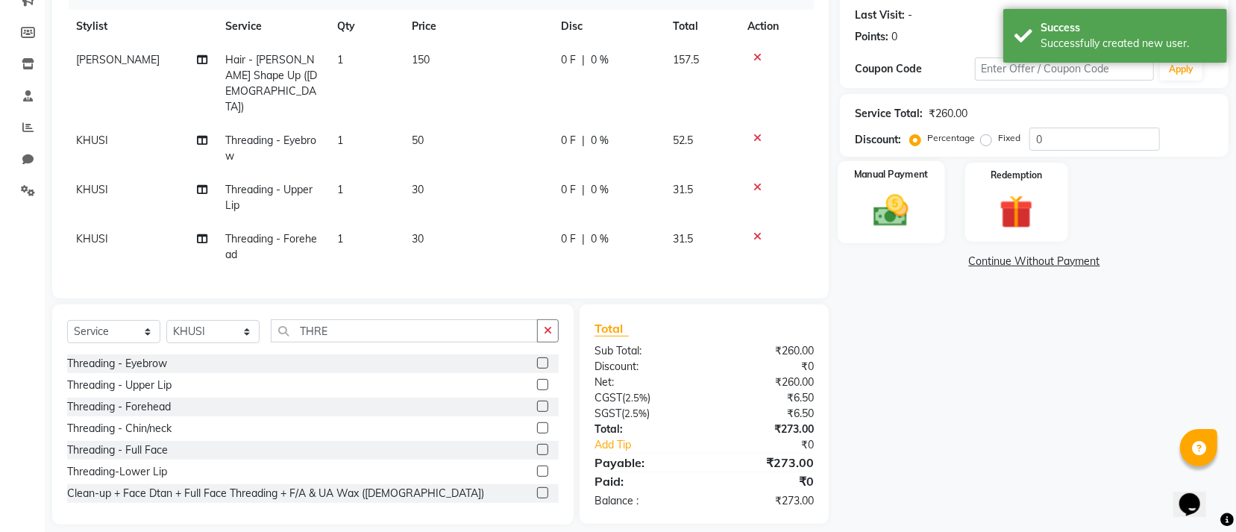
click at [892, 209] on img at bounding box center [891, 210] width 57 height 40
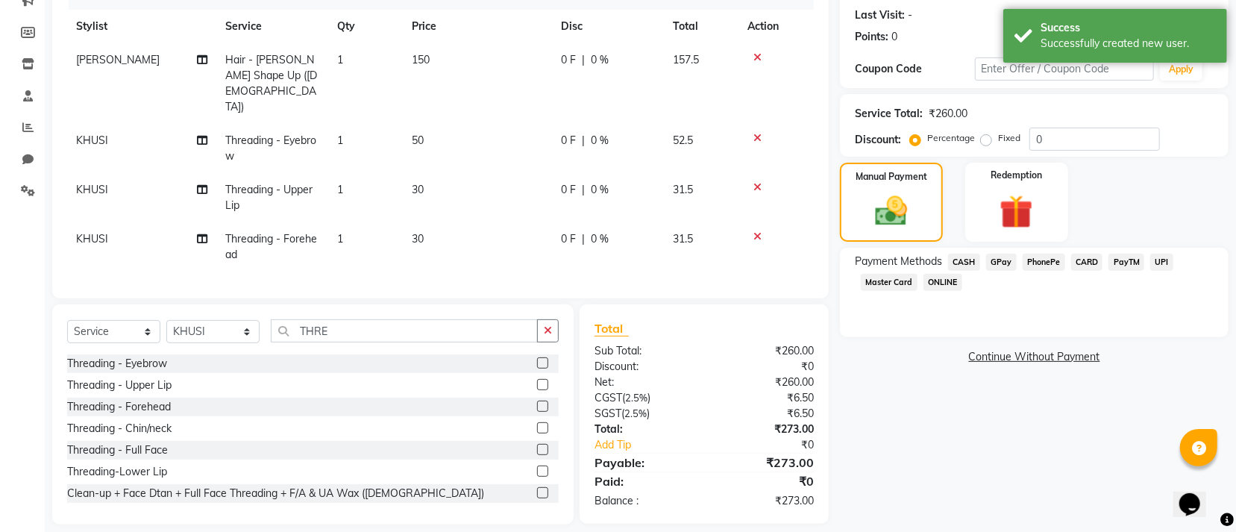
click at [995, 263] on span "GPay" at bounding box center [1001, 262] width 31 height 17
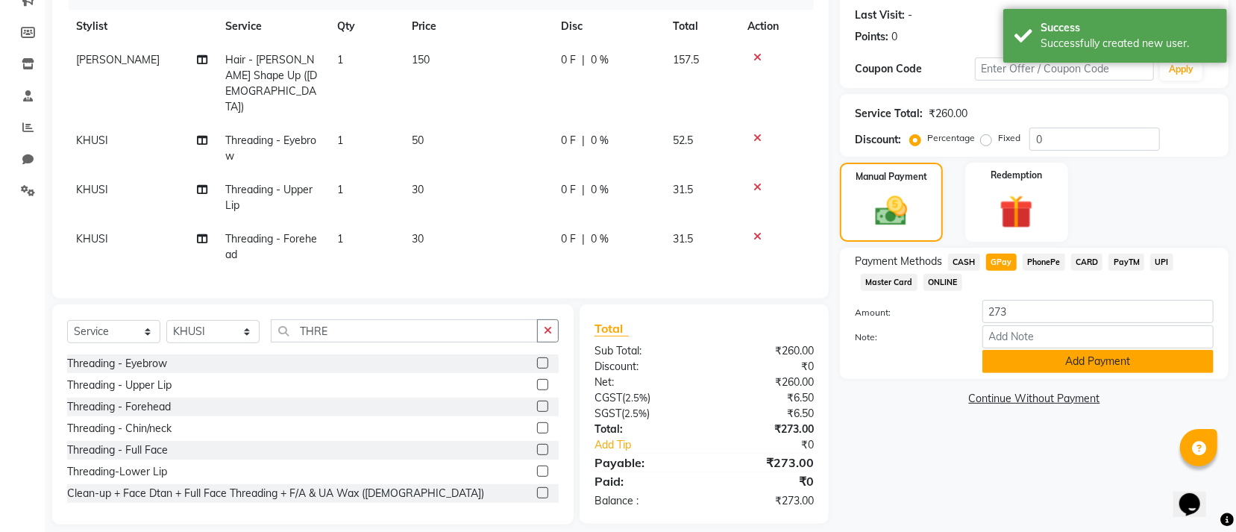
click at [1047, 362] on button "Add Payment" at bounding box center [1097, 361] width 231 height 23
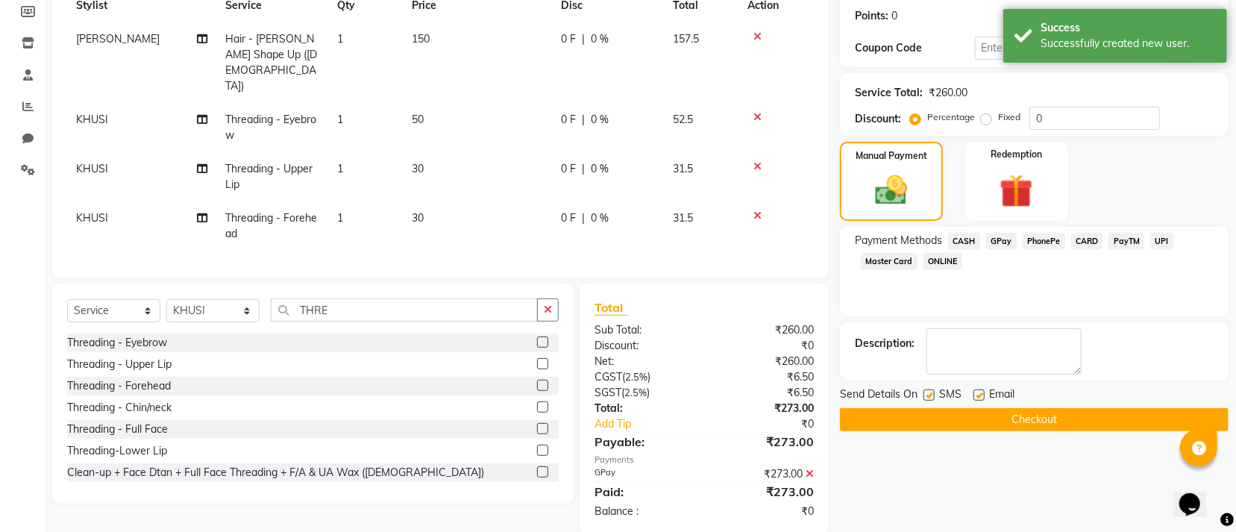
scroll to position [234, 0]
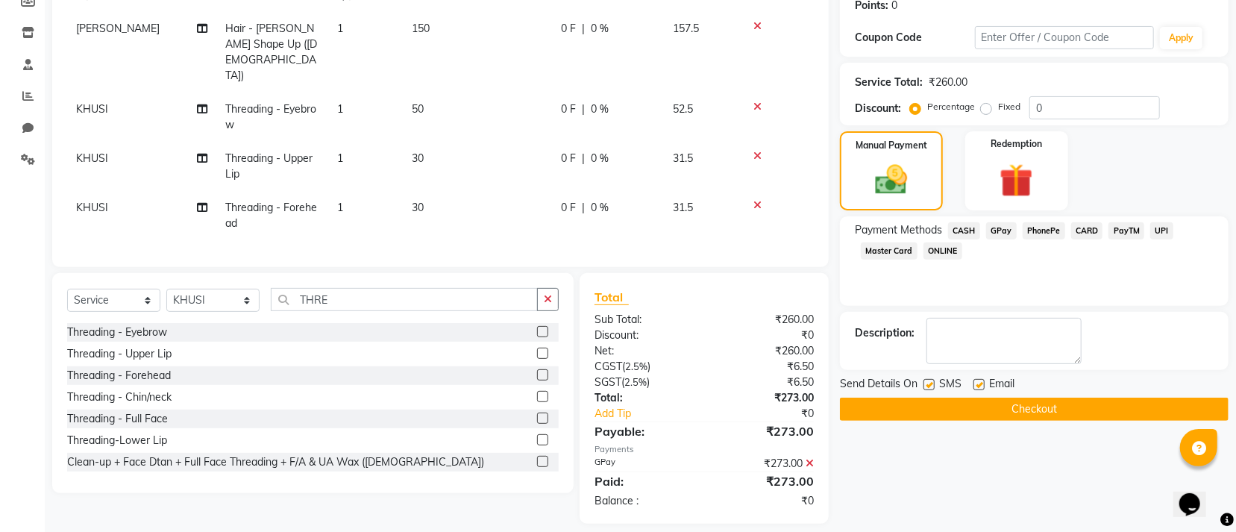
click at [982, 411] on button "Checkout" at bounding box center [1034, 409] width 389 height 23
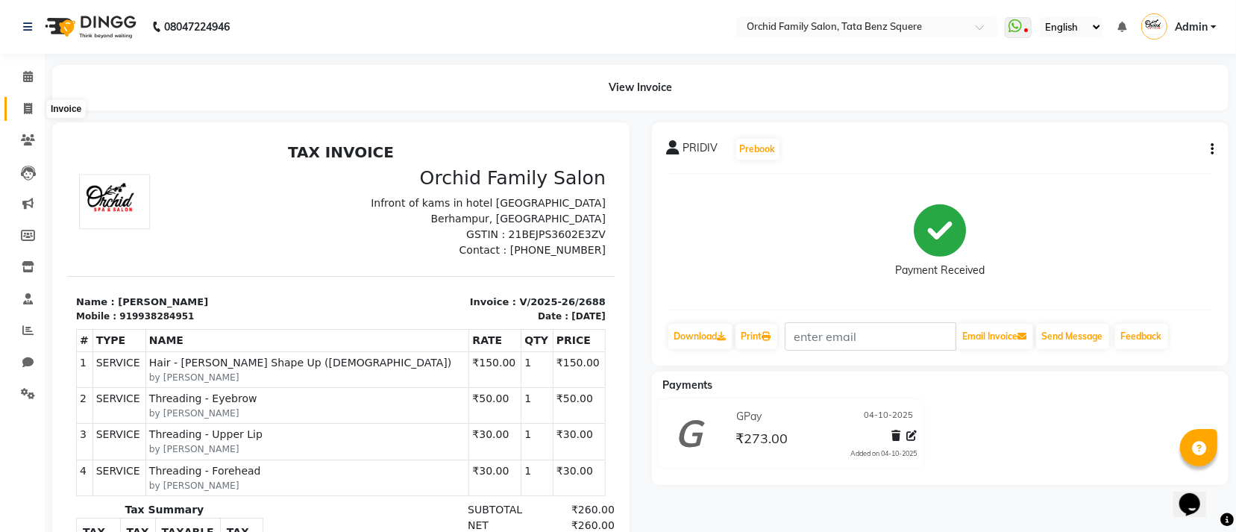
click at [32, 107] on span at bounding box center [28, 109] width 26 height 17
select select "service"
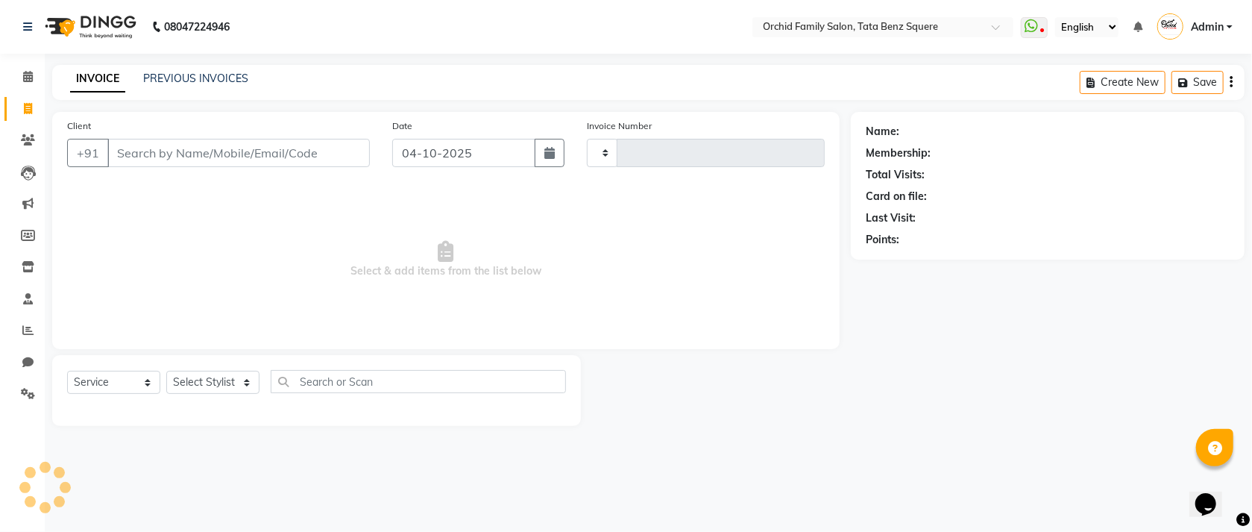
type input "2689"
select select "107"
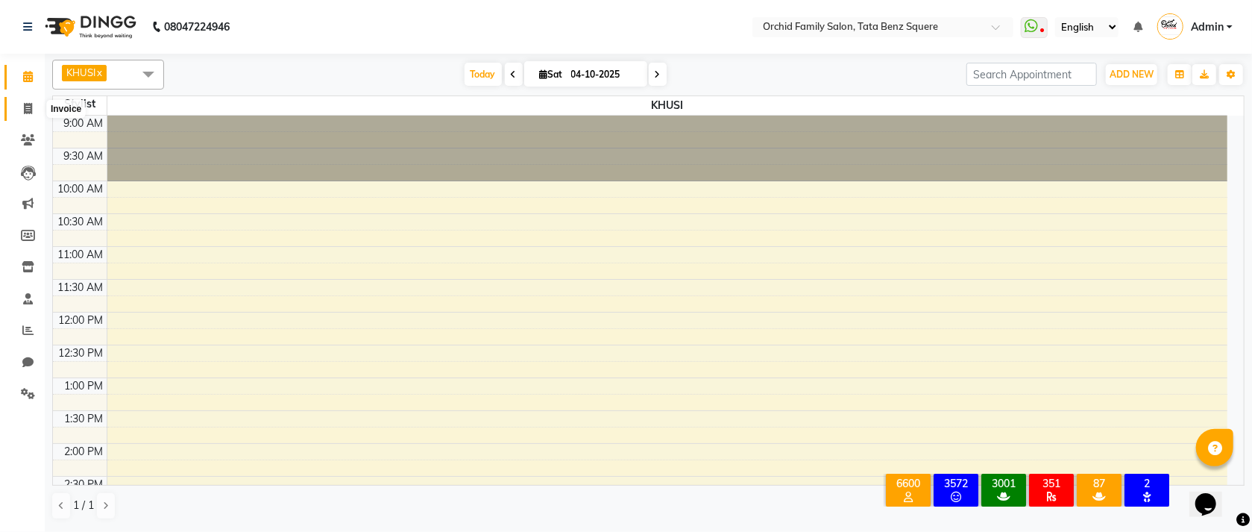
click at [21, 104] on span at bounding box center [28, 109] width 26 height 17
select select "107"
select select "service"
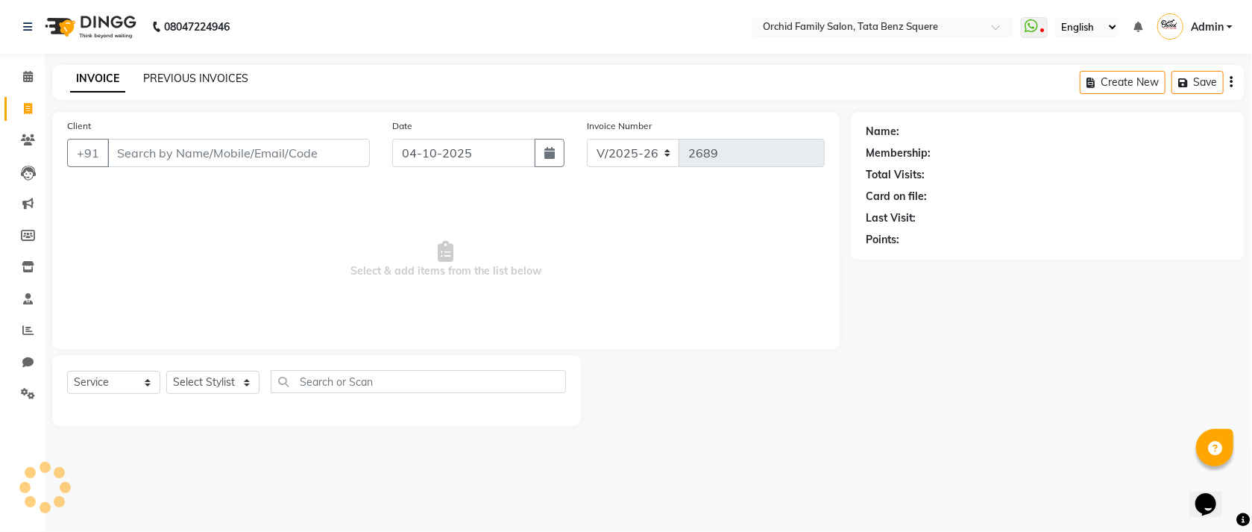
click at [199, 71] on div "PREVIOUS INVOICES" at bounding box center [195, 79] width 105 height 16
click at [216, 75] on link "PREVIOUS INVOICES" at bounding box center [195, 78] width 105 height 13
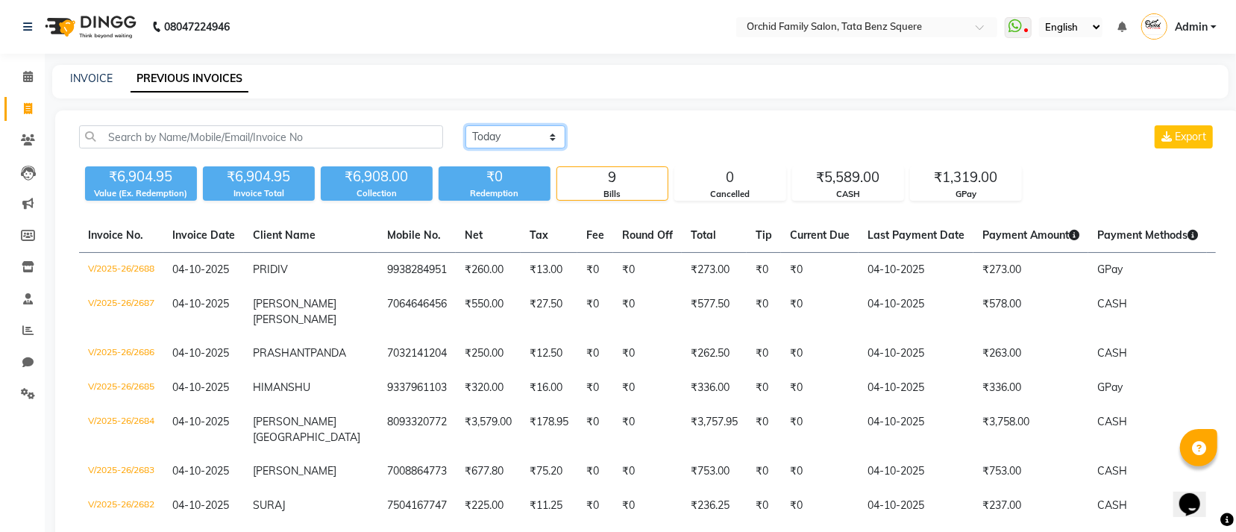
click at [530, 131] on select "Today Yesterday Custom Range" at bounding box center [515, 136] width 100 height 23
select select "range"
click at [465, 125] on select "Today Yesterday Custom Range" at bounding box center [515, 136] width 100 height 23
click at [650, 130] on input "04-10-2025" at bounding box center [637, 137] width 104 height 21
select select "10"
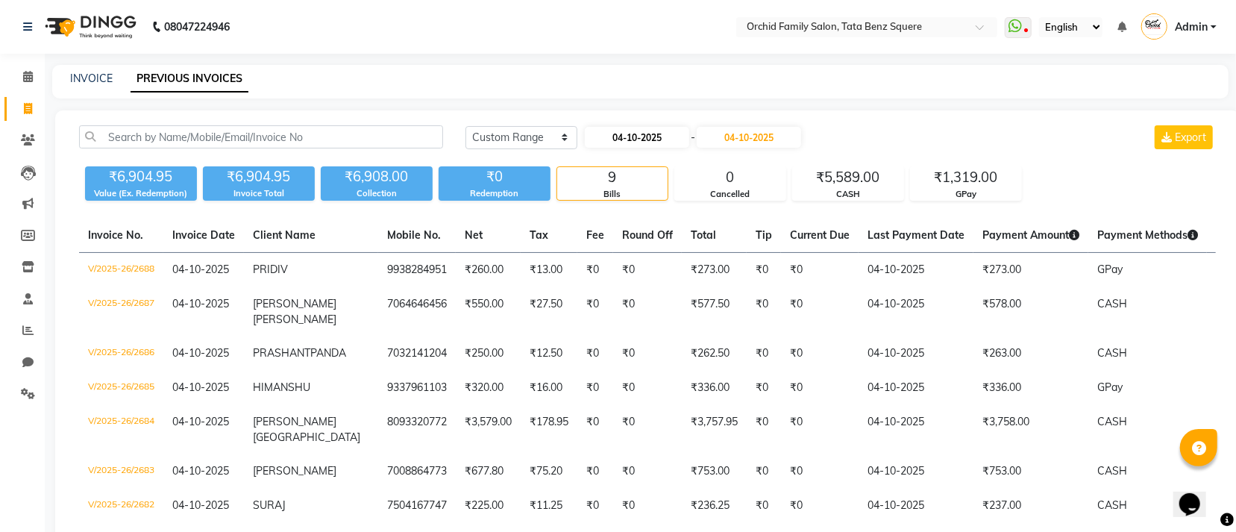
select select "2025"
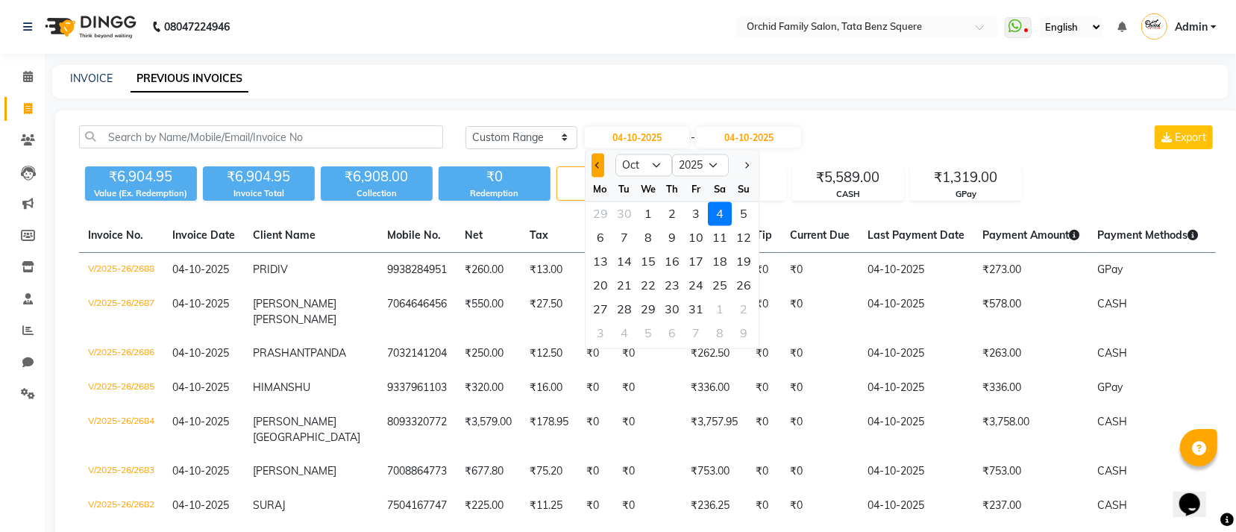
click at [603, 163] on button "Previous month" at bounding box center [597, 166] width 13 height 24
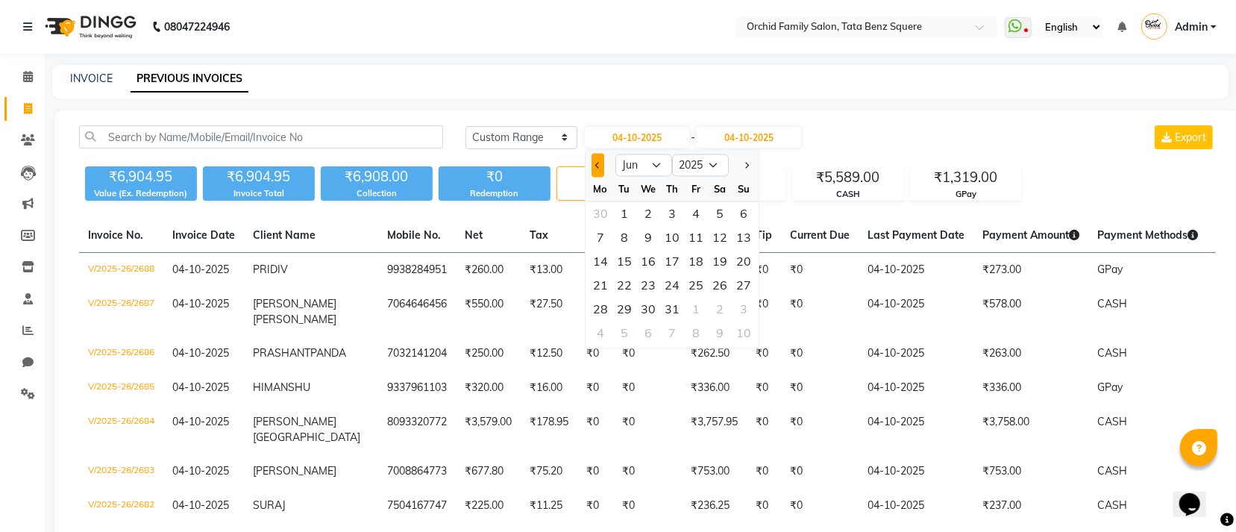
select select "5"
click at [715, 215] on div "3" at bounding box center [720, 214] width 24 height 24
type input "03-05-2025"
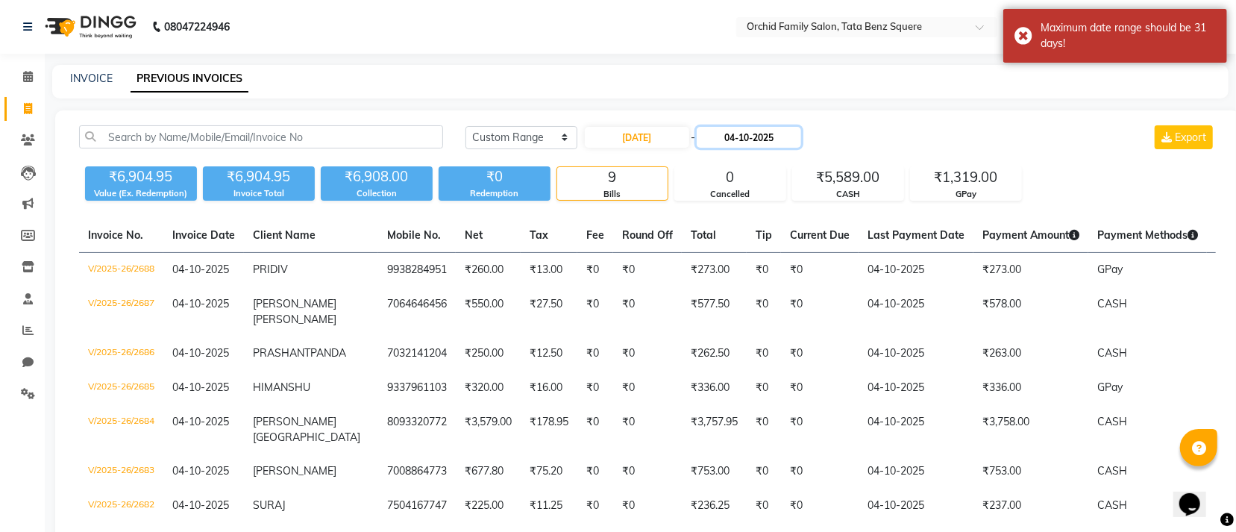
click at [779, 138] on input "04-10-2025" at bounding box center [749, 137] width 104 height 21
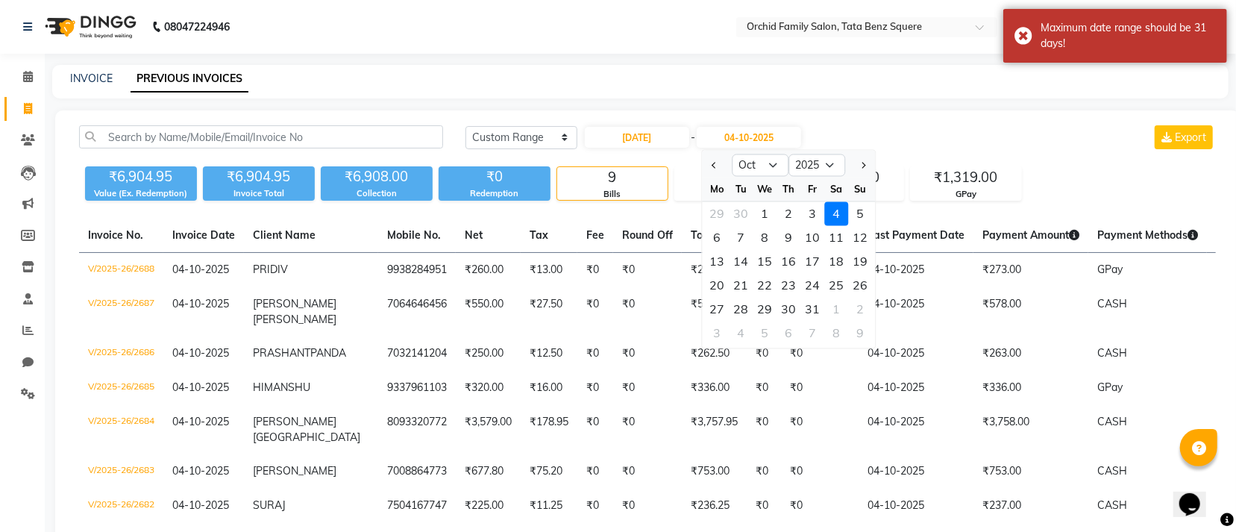
click at [706, 161] on div at bounding box center [717, 166] width 30 height 24
click at [708, 164] on button "Previous month" at bounding box center [714, 166] width 13 height 24
click at [712, 164] on span "Previous month" at bounding box center [715, 165] width 6 height 6
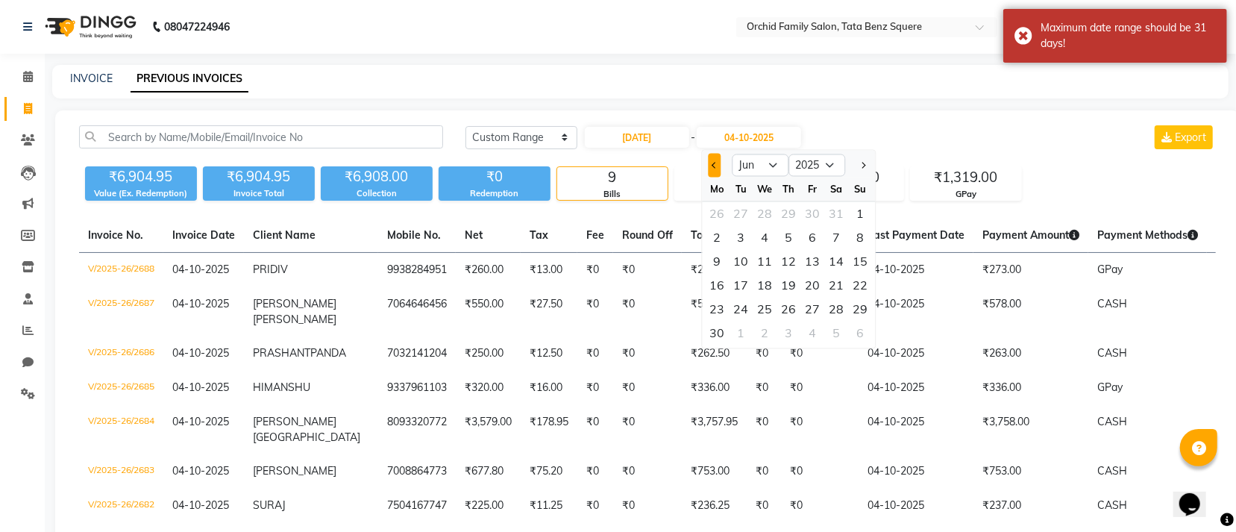
click at [712, 164] on span "Previous month" at bounding box center [715, 165] width 6 height 6
select select "5"
click at [841, 216] on div "3" at bounding box center [836, 214] width 24 height 24
type input "03-05-2025"
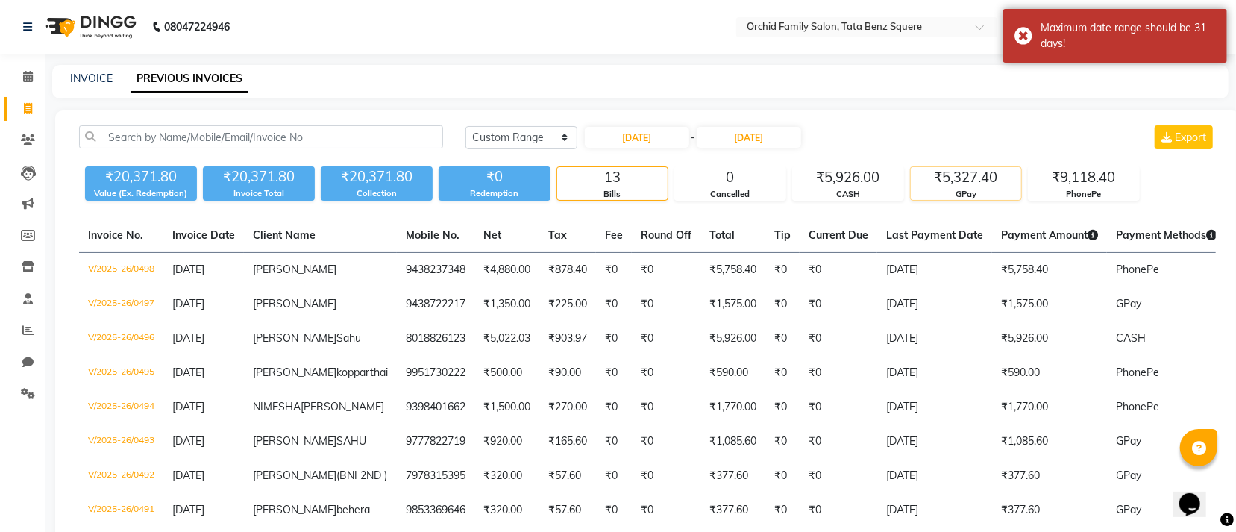
click at [933, 188] on div "GPay" at bounding box center [966, 194] width 110 height 13
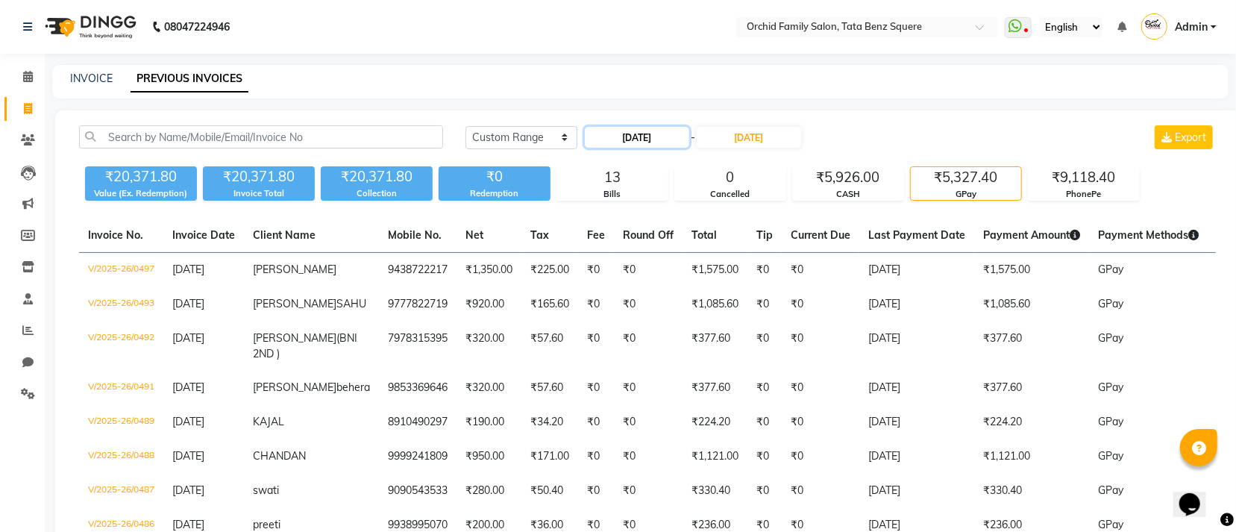
click at [670, 135] on input "03-05-2025" at bounding box center [637, 137] width 104 height 21
select select "5"
select select "2025"
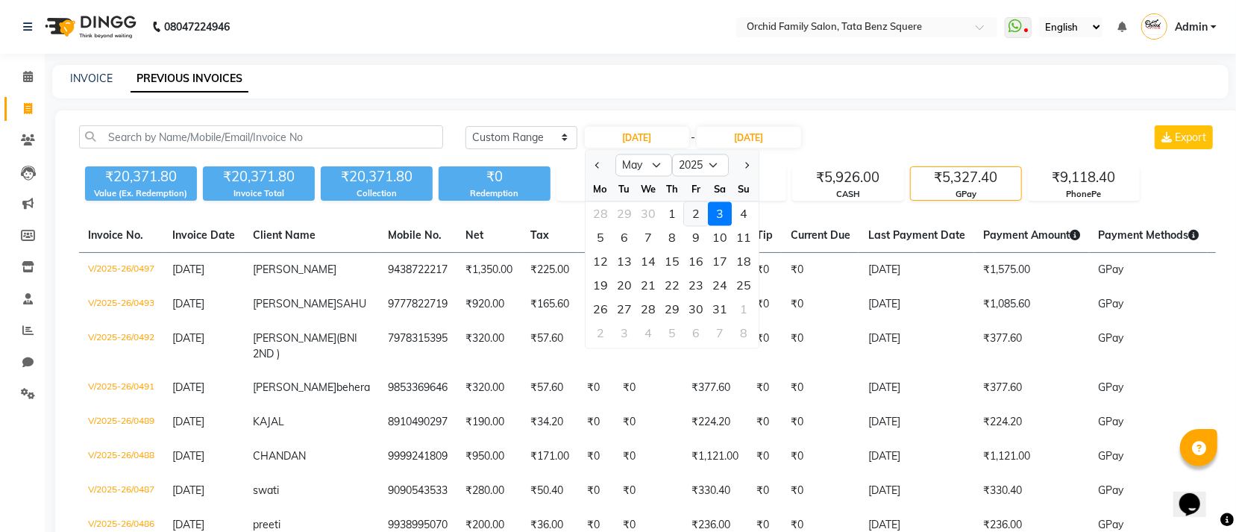
click at [688, 219] on div "2" at bounding box center [696, 214] width 24 height 24
type input "02-05-2025"
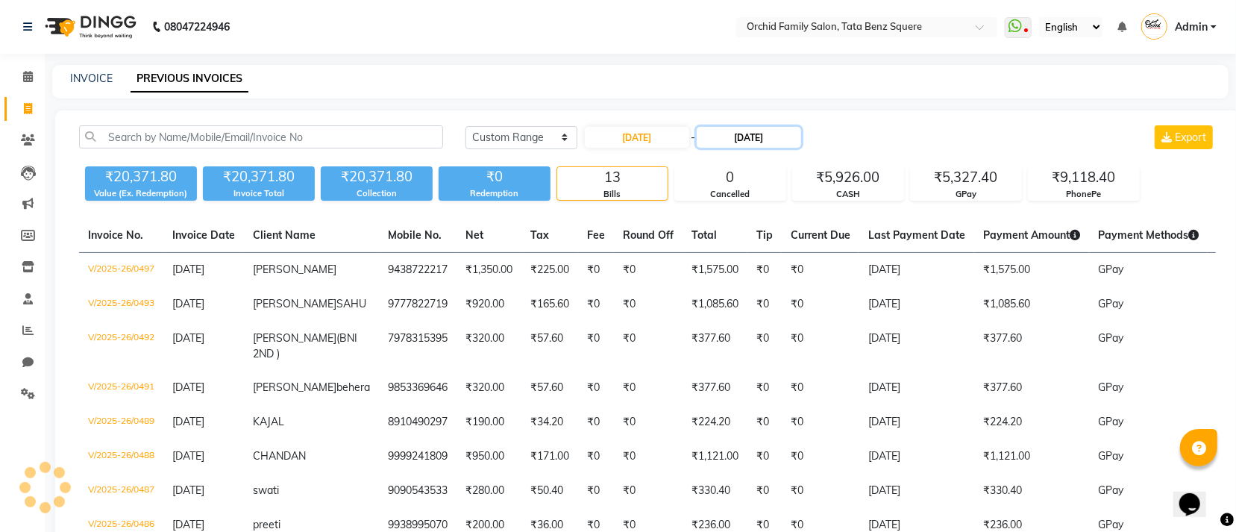
click at [771, 140] on input "03-05-2025" at bounding box center [749, 137] width 104 height 21
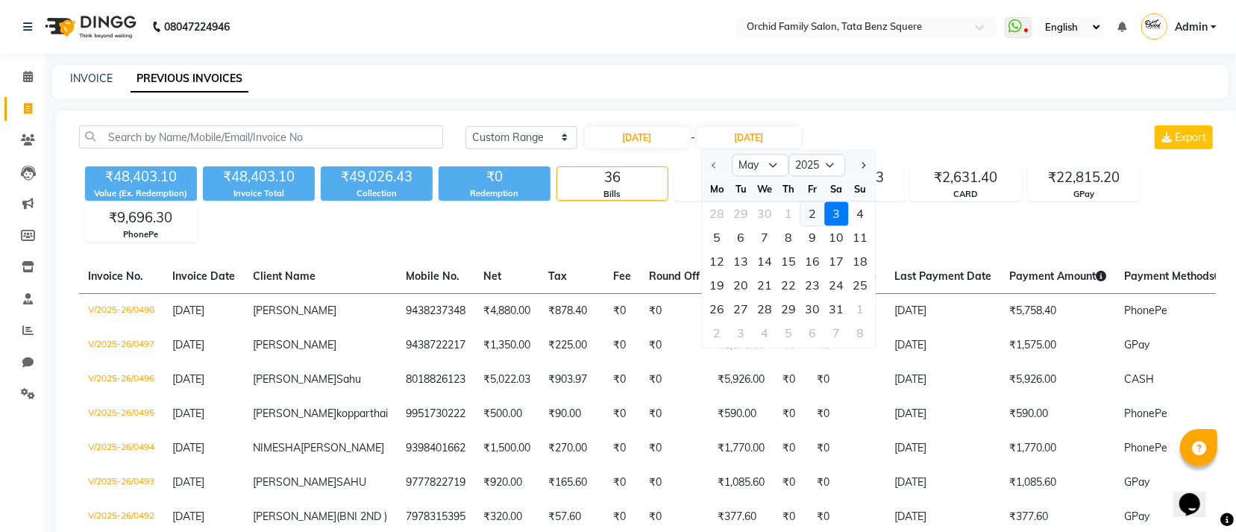
click at [806, 211] on div "2" at bounding box center [812, 214] width 24 height 24
type input "02-05-2025"
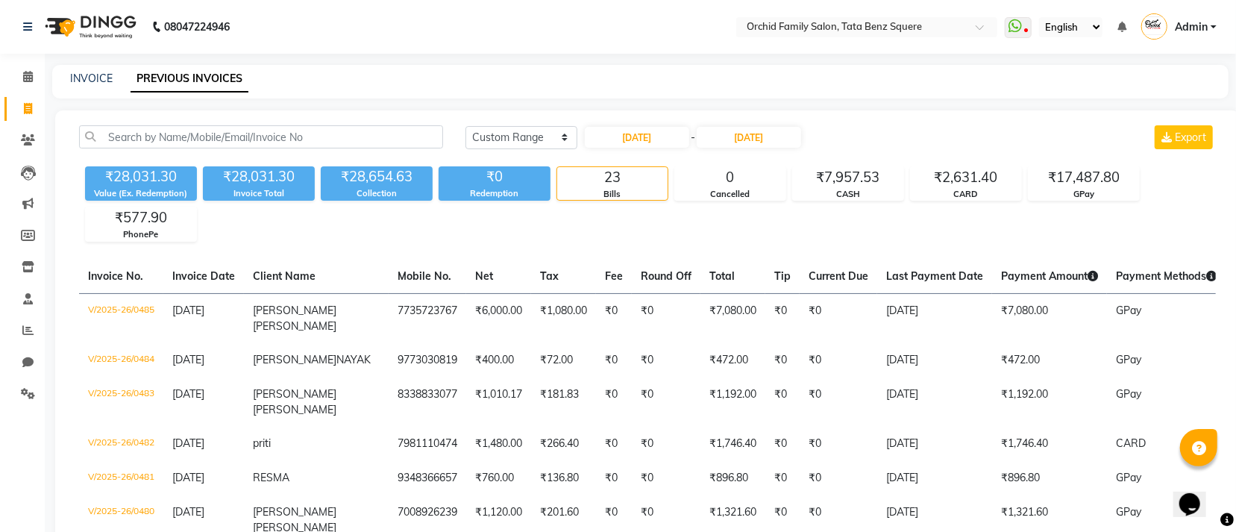
click at [1090, 202] on div "₹28,031.30 Value (Ex. Redemption) ₹28,031.30 Invoice Total ₹28,654.63 Collectio…" at bounding box center [647, 200] width 1137 height 81
click at [1090, 195] on div "GPay" at bounding box center [1084, 194] width 110 height 13
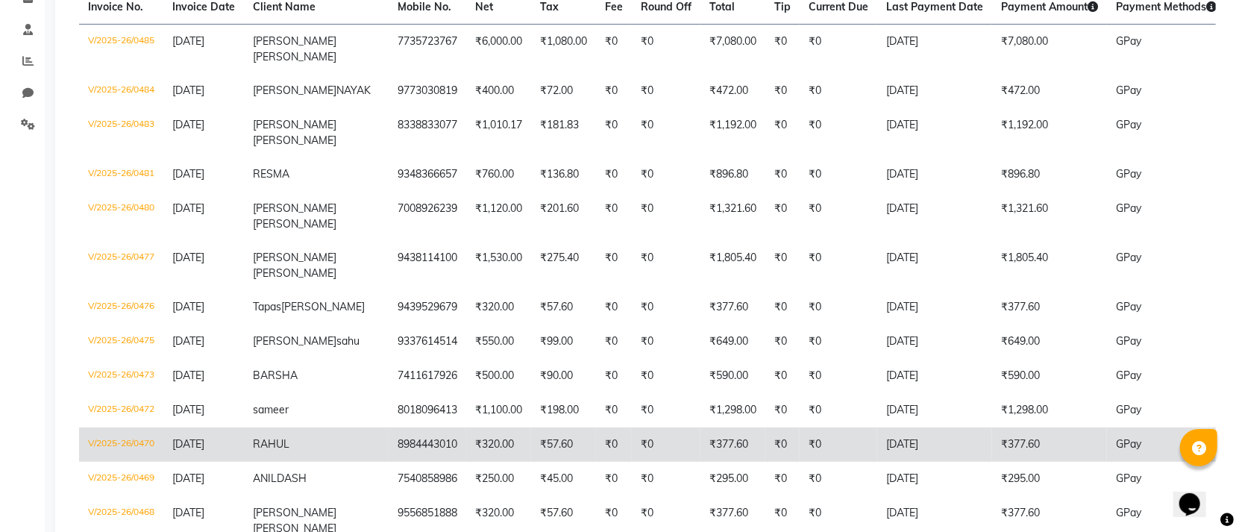
scroll to position [224, 0]
